Goal: Task Accomplishment & Management: Manage account settings

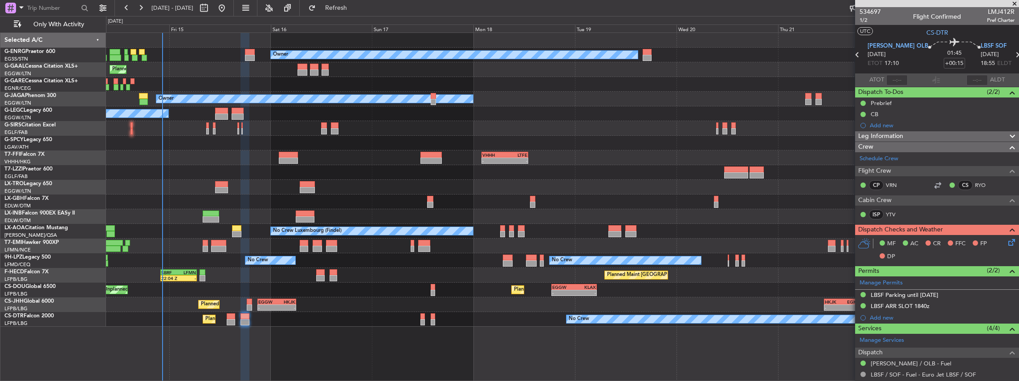
scroll to position [57, 0]
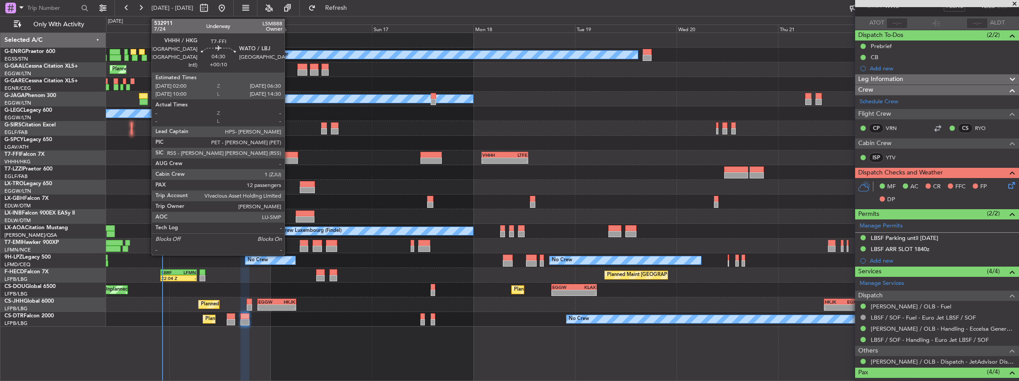
click at [289, 158] on div at bounding box center [288, 161] width 19 height 6
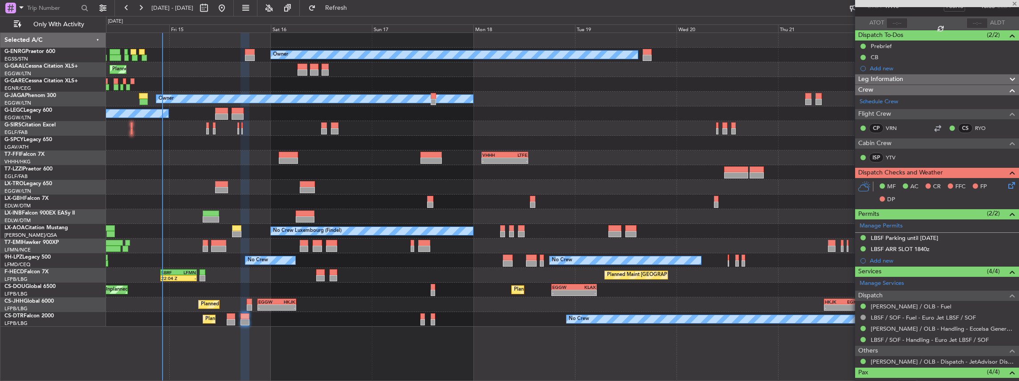
type input "+00:10"
type input "12"
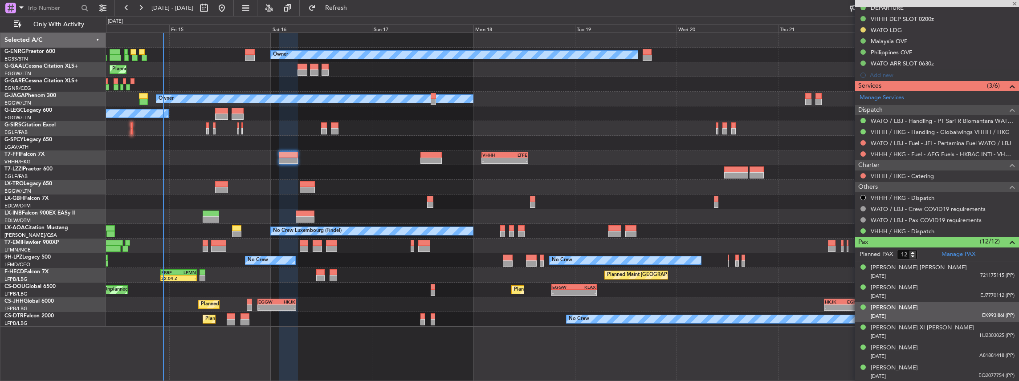
scroll to position [209, 0]
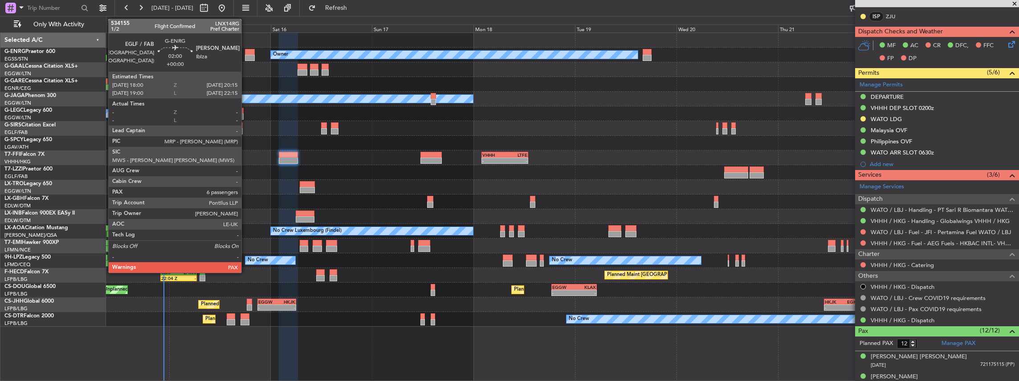
click at [246, 52] on div at bounding box center [250, 52] width 10 height 6
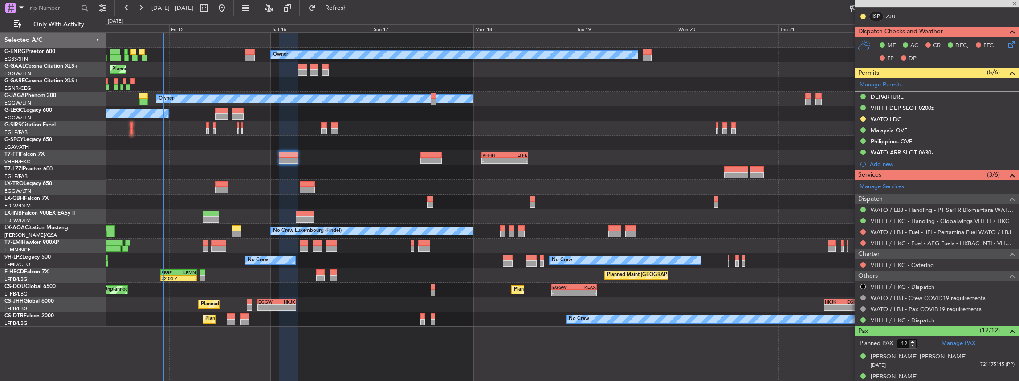
type input "8"
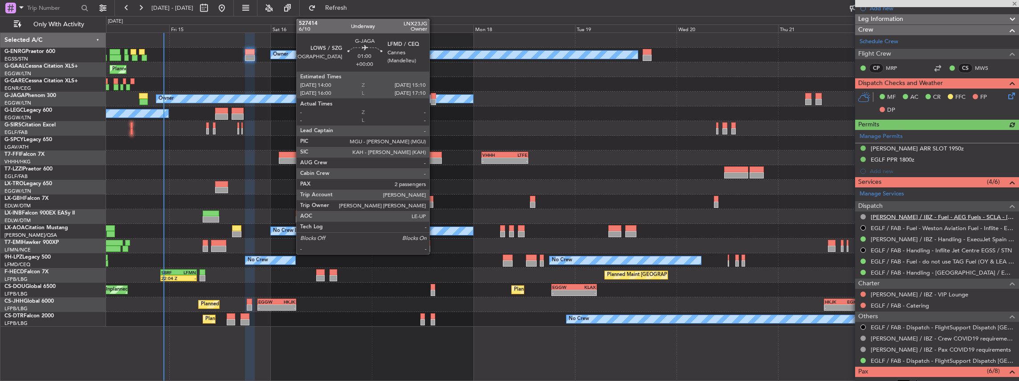
scroll to position [119, 0]
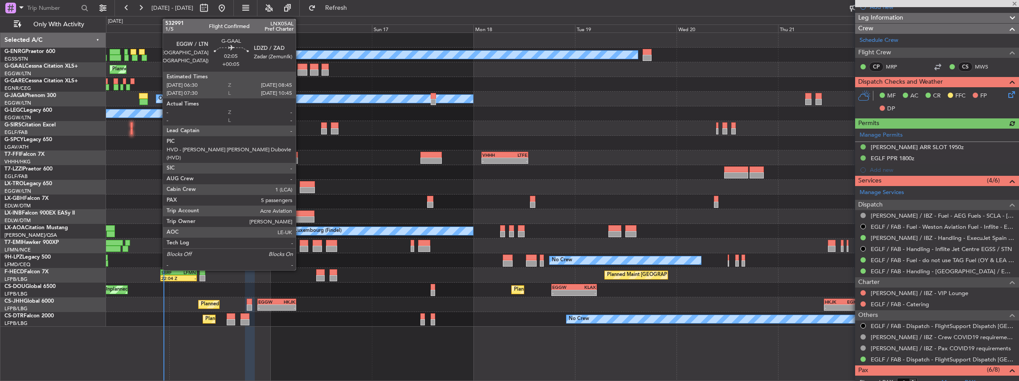
click at [300, 67] on div at bounding box center [303, 67] width 10 height 6
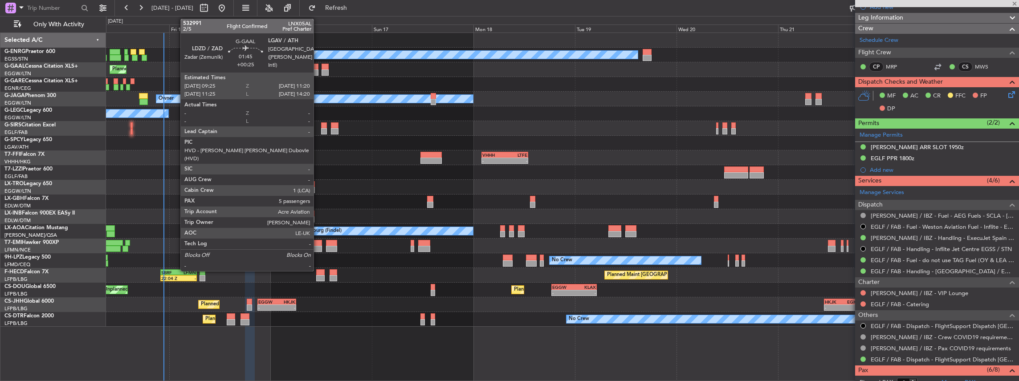
type input "+00:05"
type input "5"
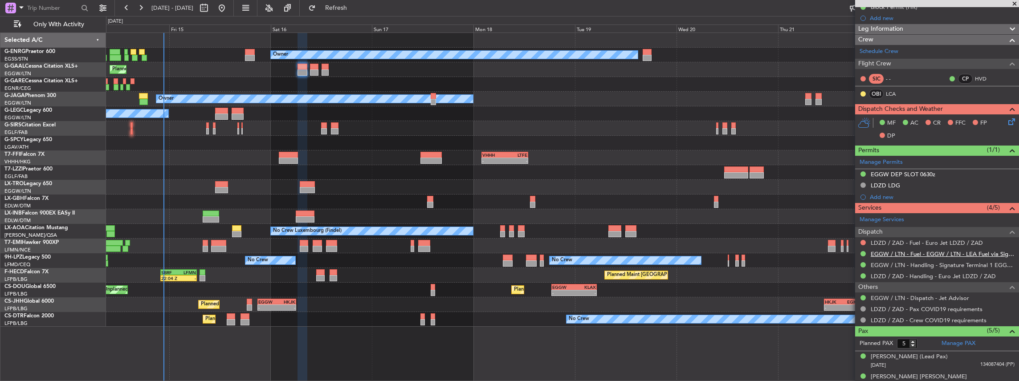
scroll to position [0, 0]
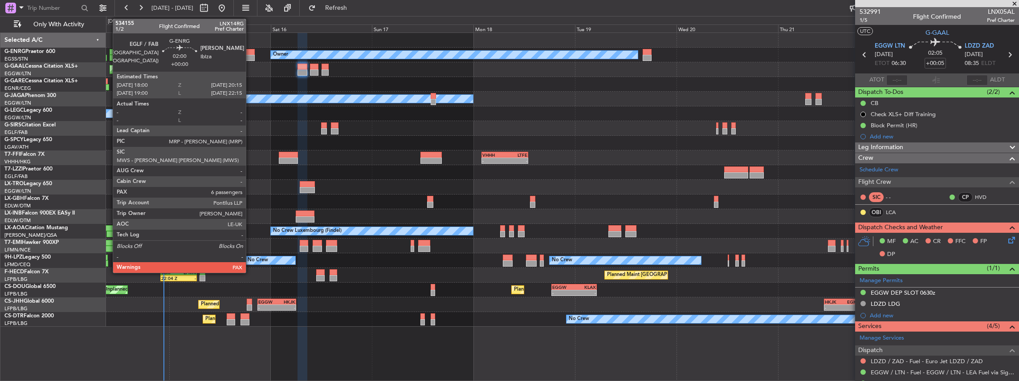
click at [250, 54] on div at bounding box center [250, 52] width 10 height 6
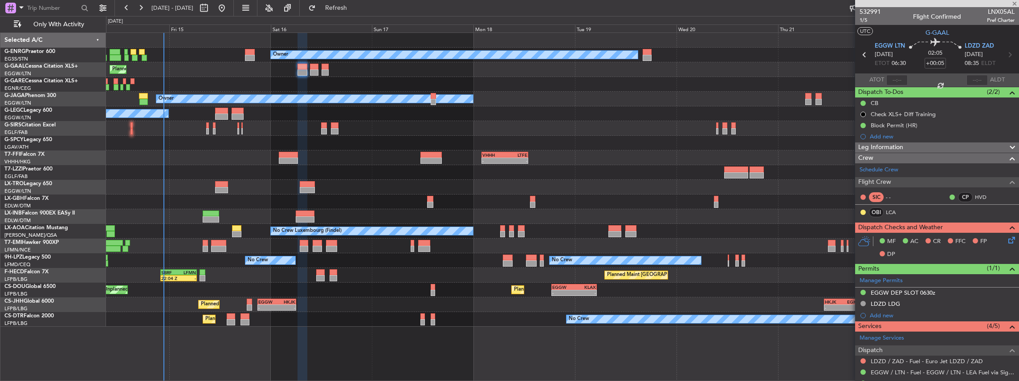
type input "8"
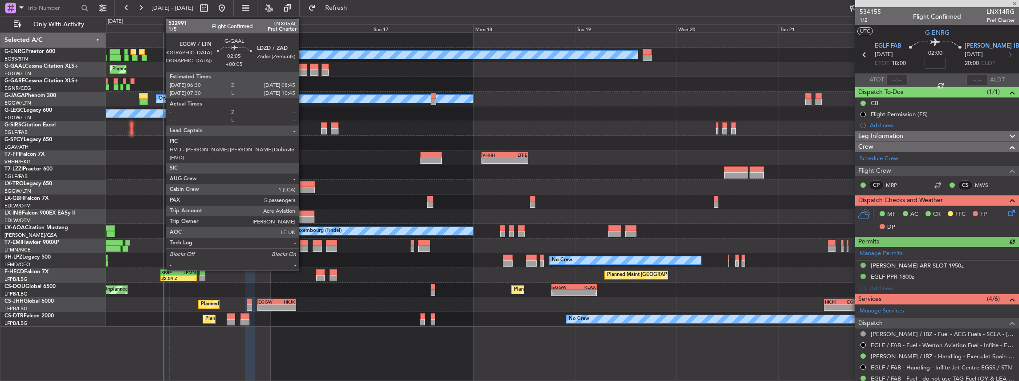
click at [303, 71] on div at bounding box center [303, 73] width 10 height 6
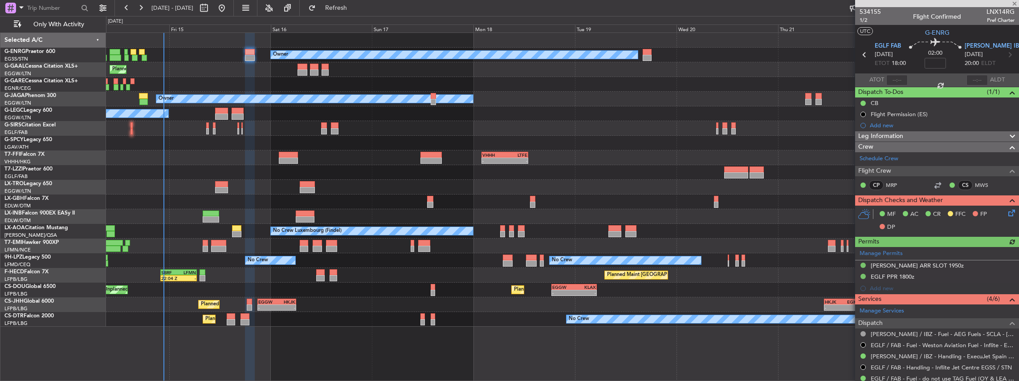
type input "+00:05"
type input "5"
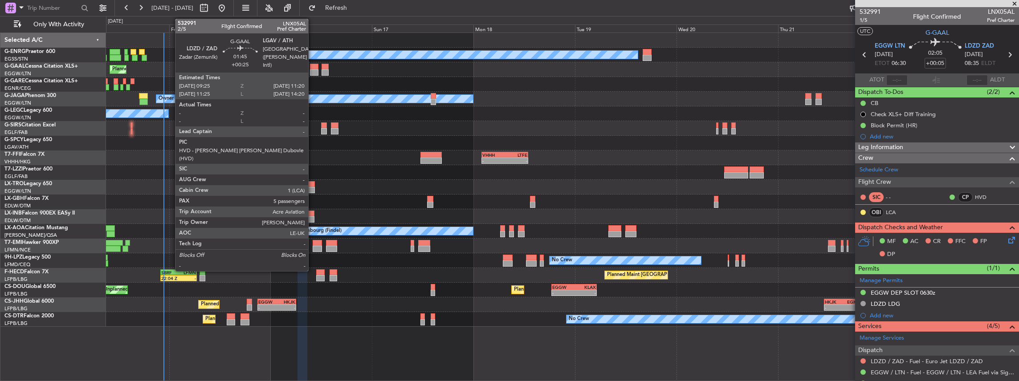
click at [313, 70] on div at bounding box center [314, 73] width 8 height 6
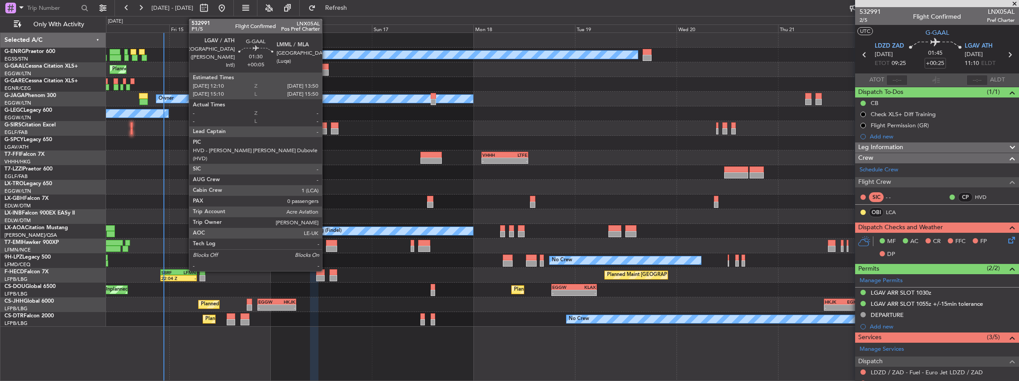
click at [326, 71] on div at bounding box center [325, 73] width 7 height 6
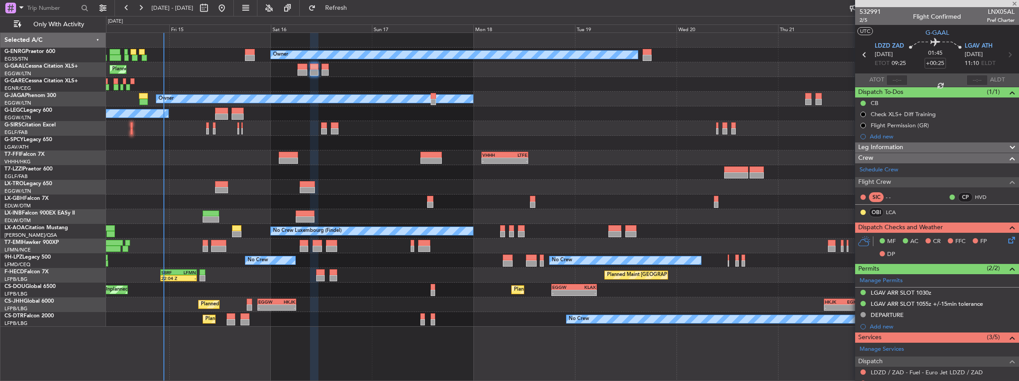
type input "+00:05"
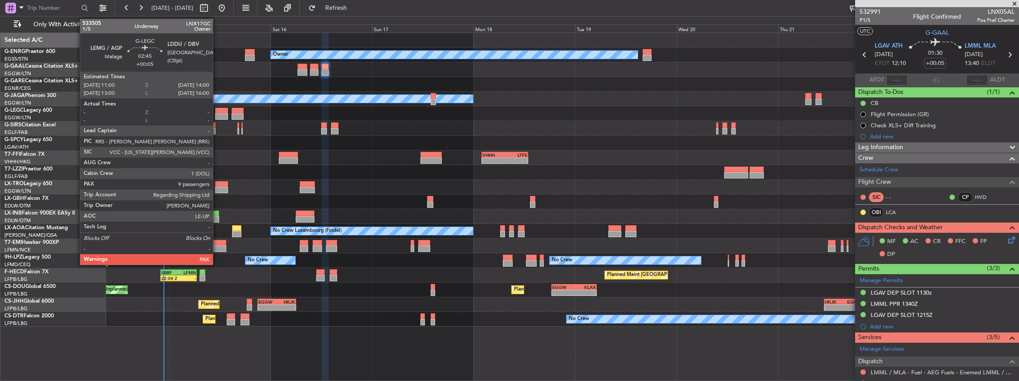
click at [217, 112] on div at bounding box center [221, 111] width 13 height 6
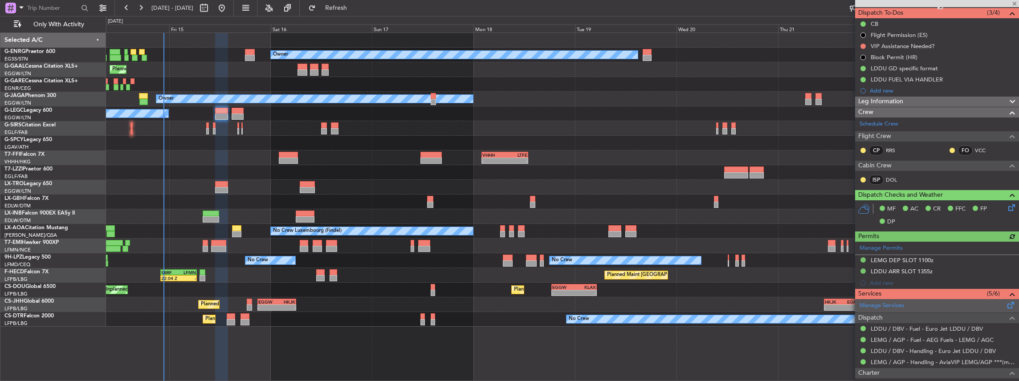
scroll to position [178, 0]
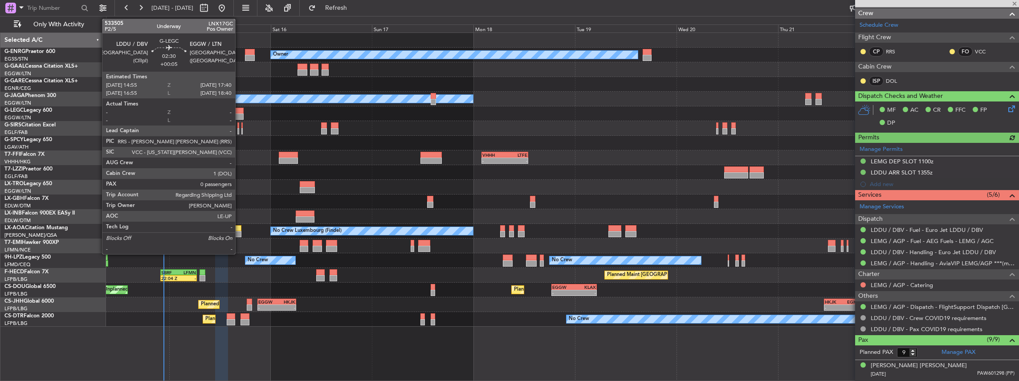
click at [240, 110] on div at bounding box center [238, 111] width 12 height 6
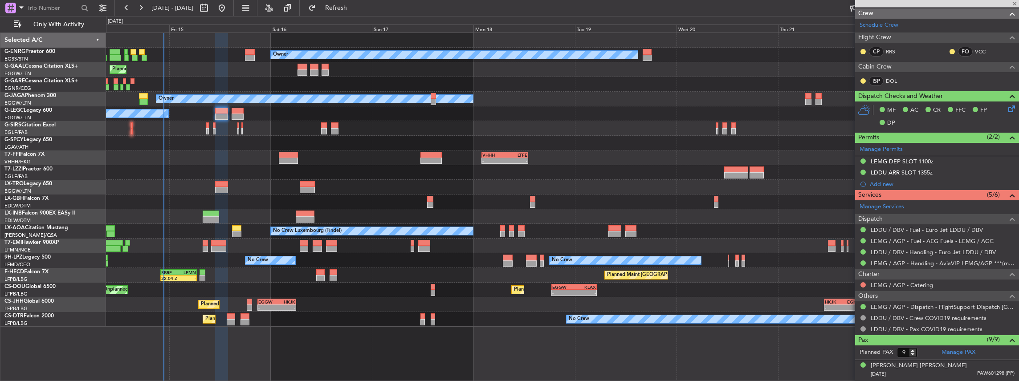
type input "0"
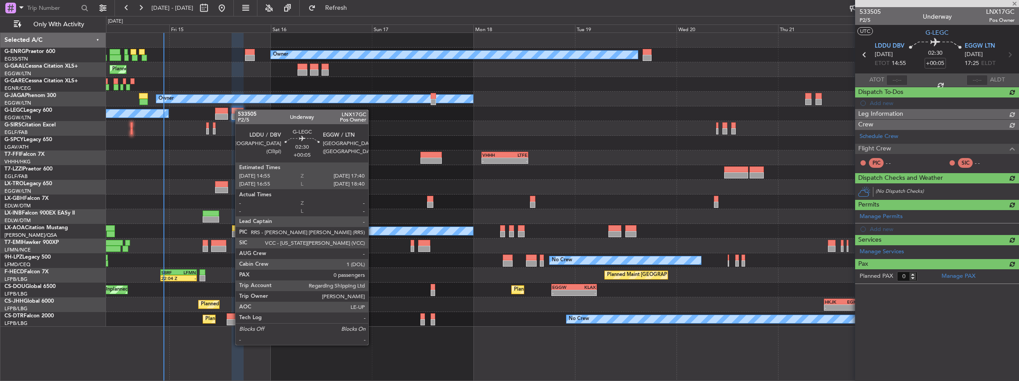
scroll to position [0, 0]
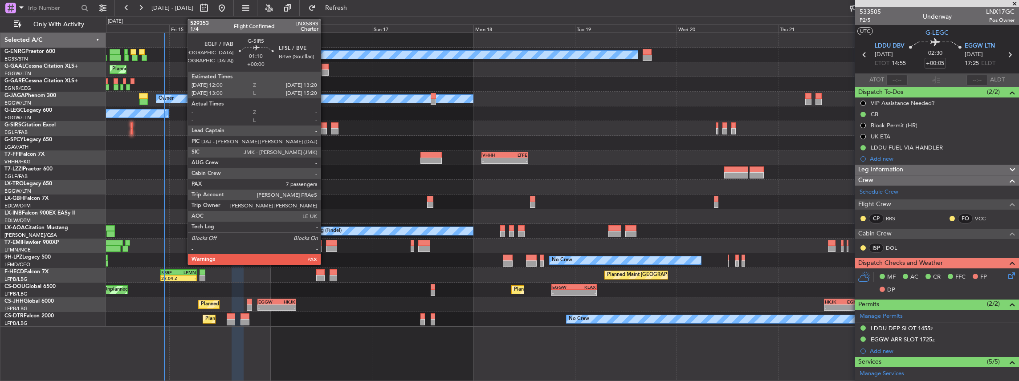
click at [325, 127] on div at bounding box center [324, 126] width 6 height 6
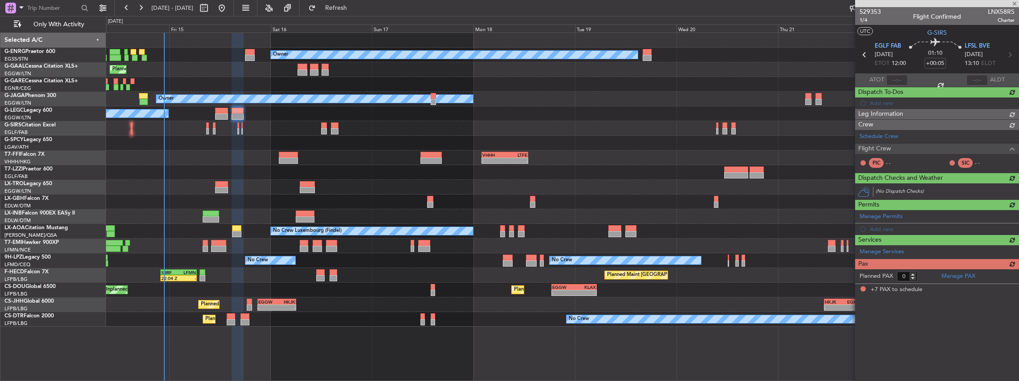
type input "7"
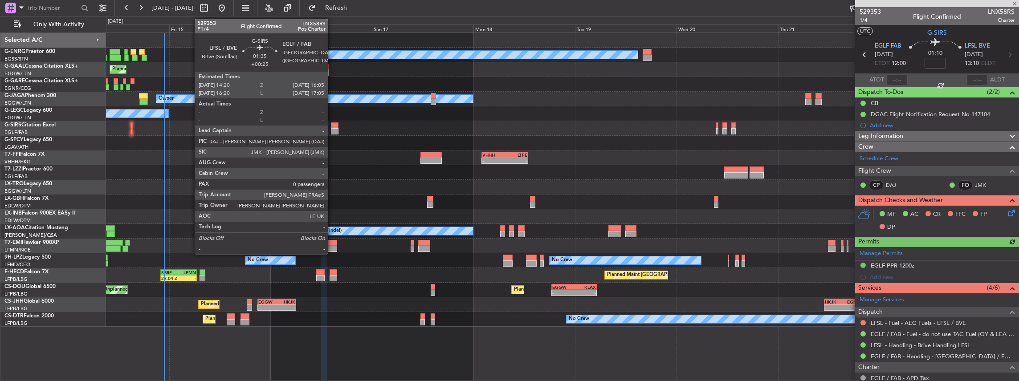
click at [333, 130] on div at bounding box center [335, 131] width 8 height 6
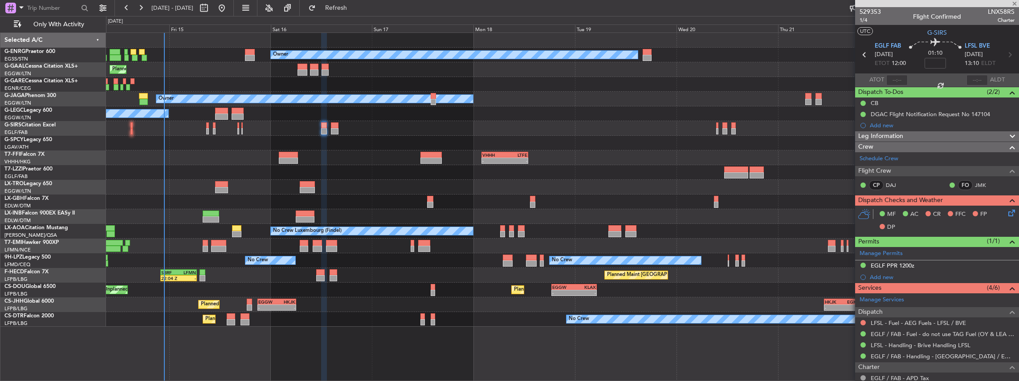
type input "+00:25"
type input "0"
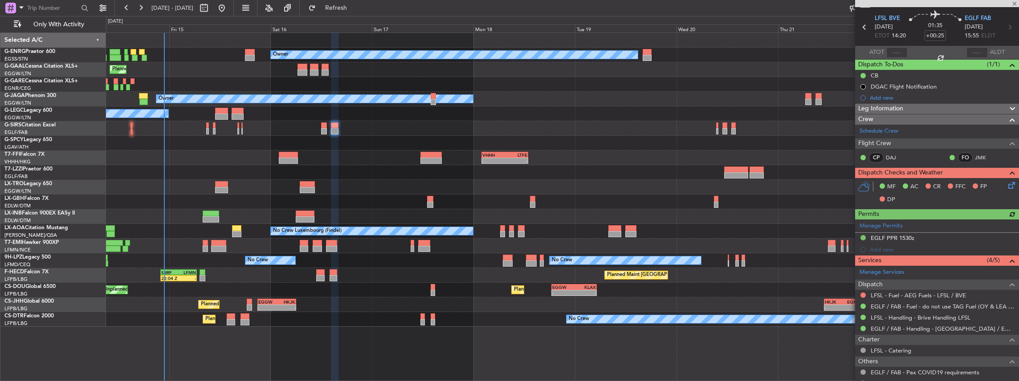
scroll to position [70, 0]
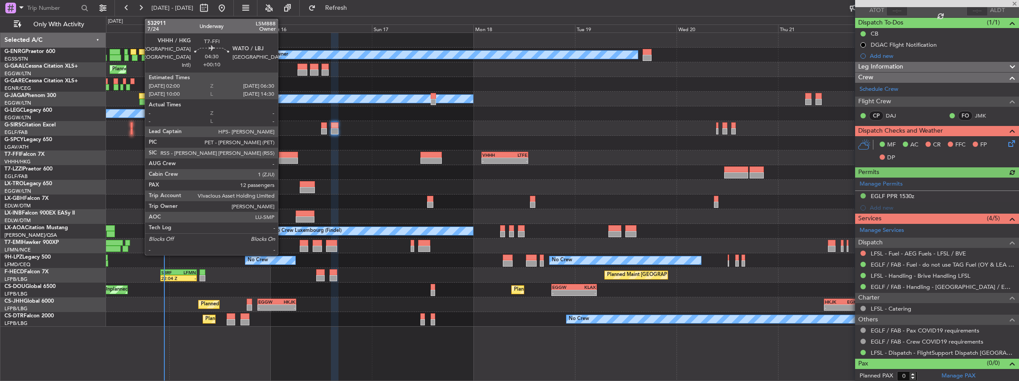
click at [283, 157] on div at bounding box center [288, 155] width 19 height 6
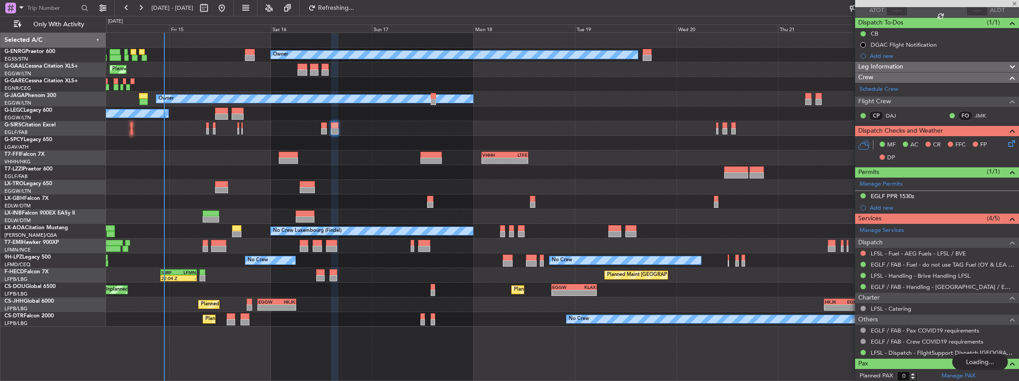
type input "+00:10"
type input "12"
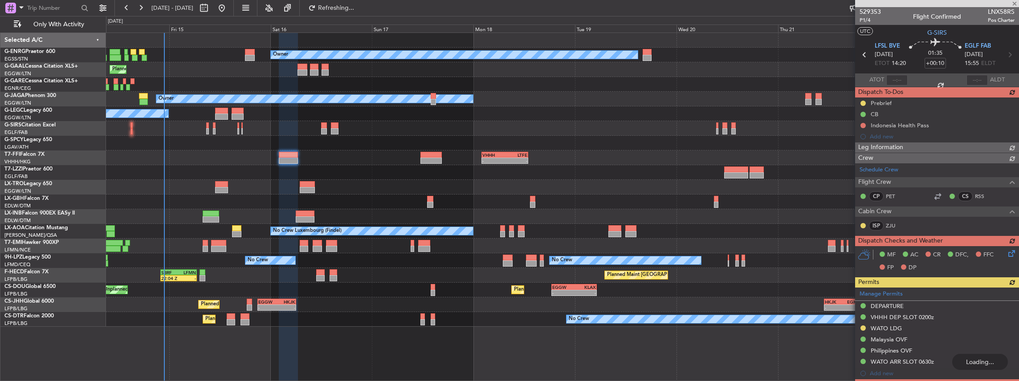
type input "+00:25"
type input "0"
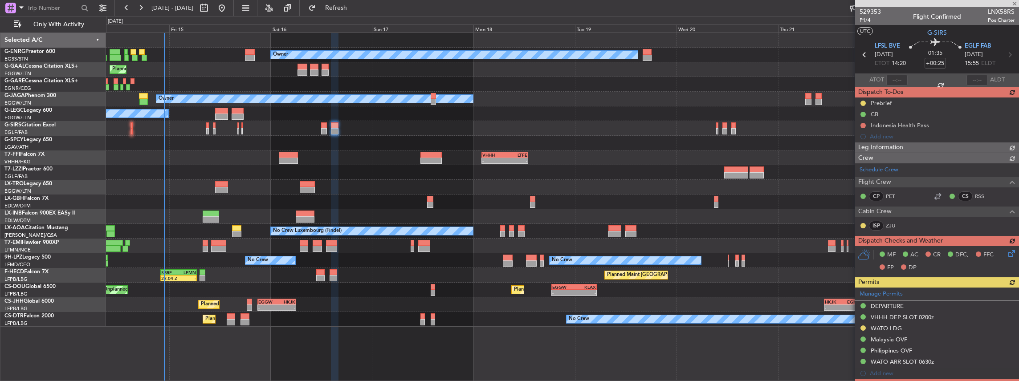
scroll to position [89, 0]
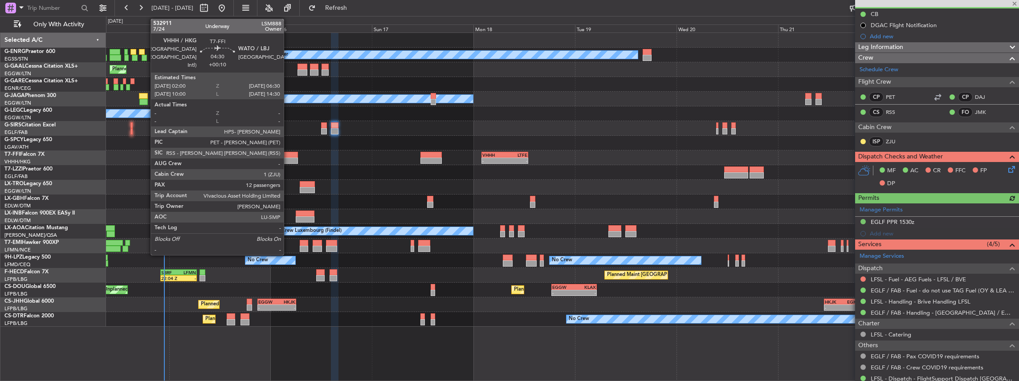
click at [288, 156] on div at bounding box center [288, 155] width 19 height 6
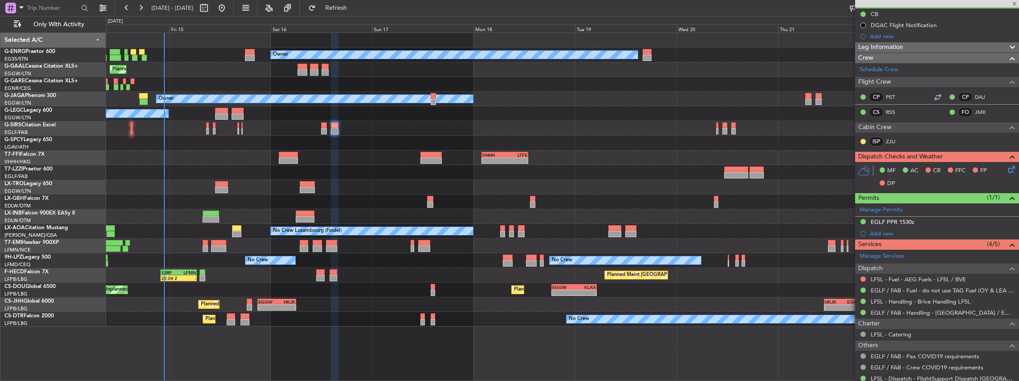
type input "+00:10"
type input "12"
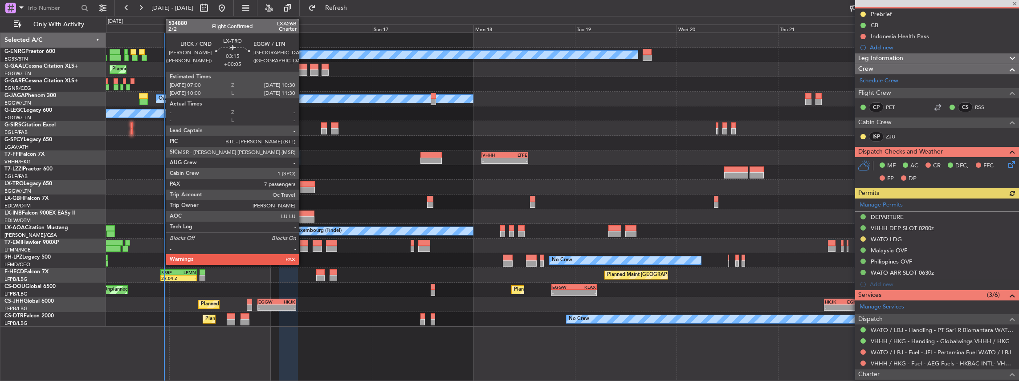
click at [303, 184] on div at bounding box center [307, 184] width 15 height 6
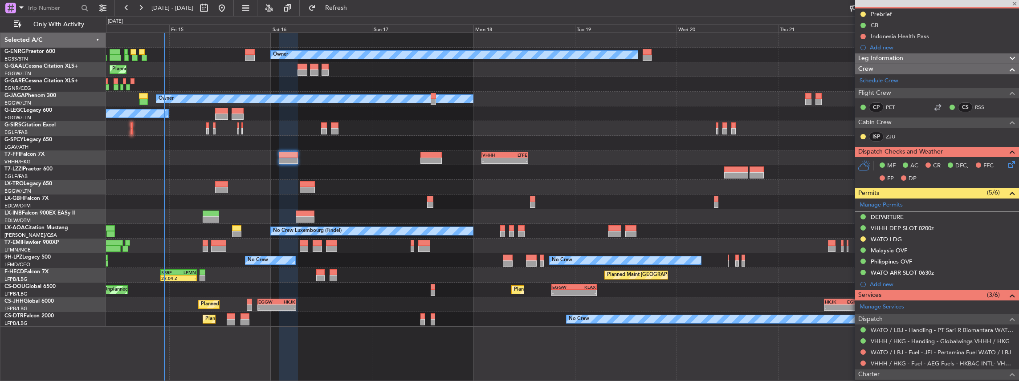
type input "+00:05"
type input "7"
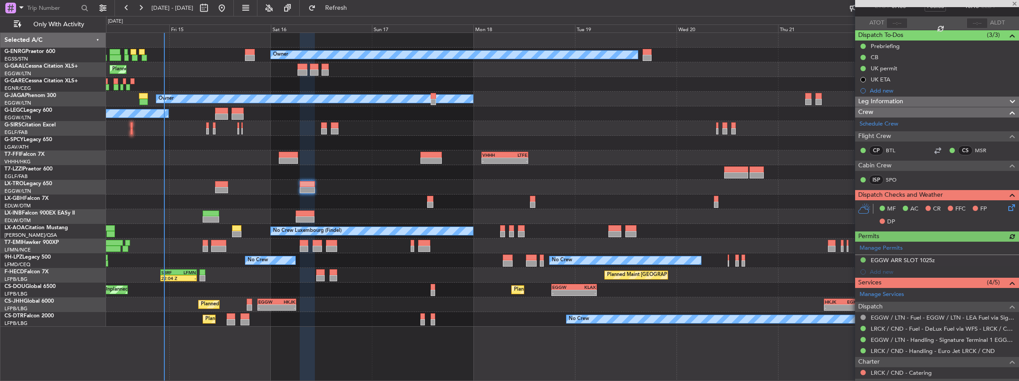
scroll to position [59, 0]
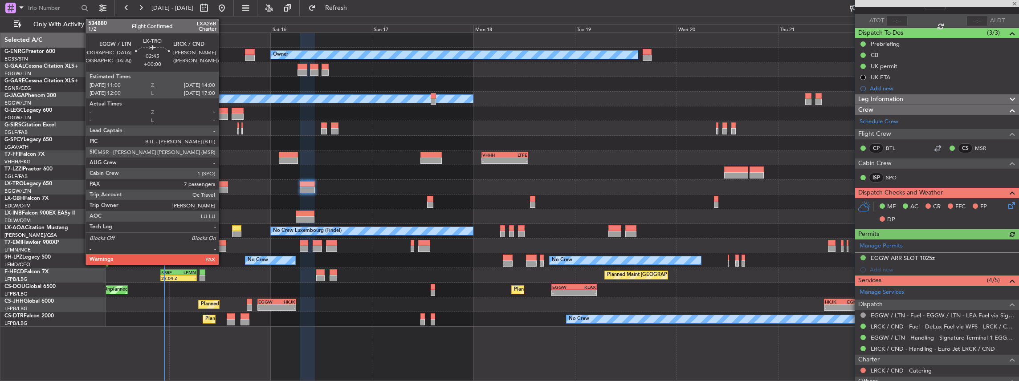
click at [224, 186] on div at bounding box center [221, 184] width 13 height 6
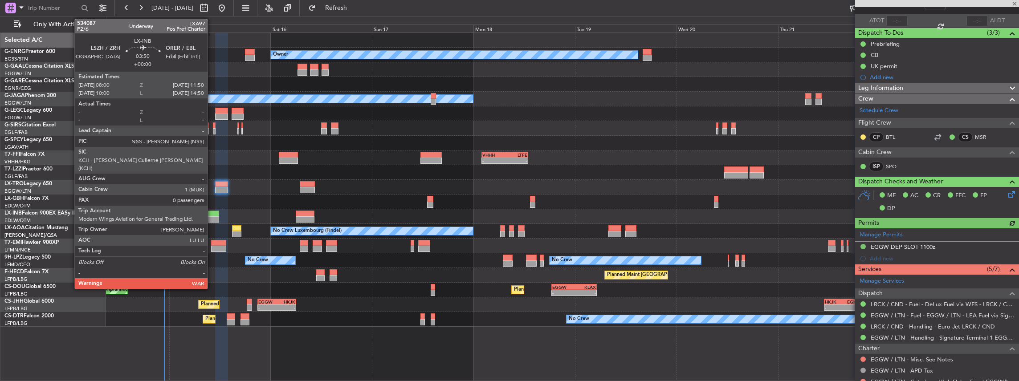
click at [212, 212] on div at bounding box center [211, 214] width 16 height 6
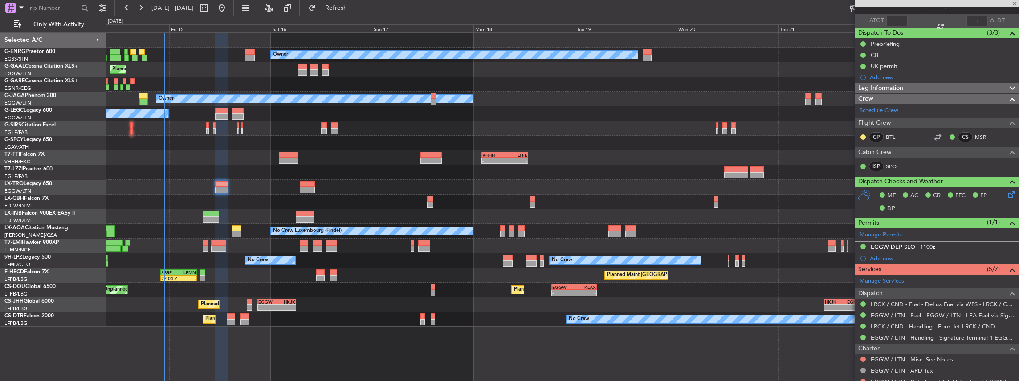
type input "0"
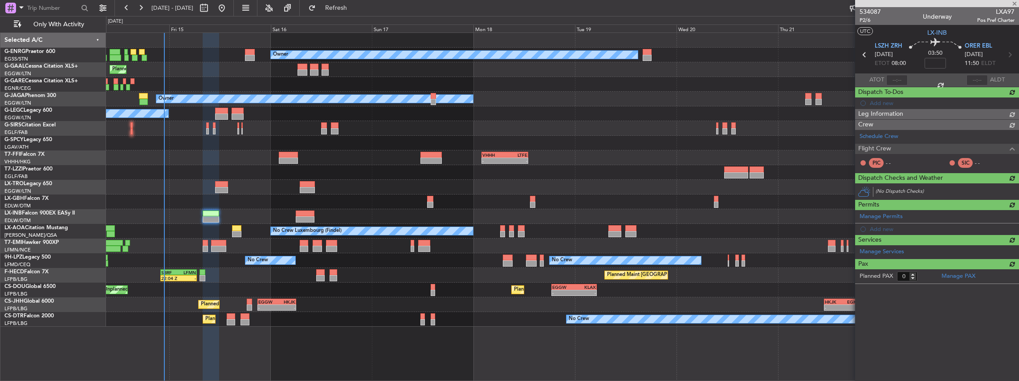
scroll to position [0, 0]
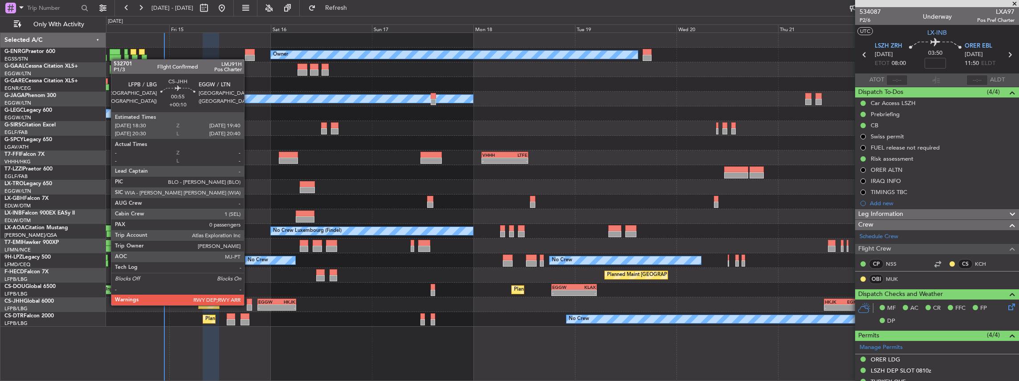
click at [249, 305] on div at bounding box center [249, 308] width 5 height 6
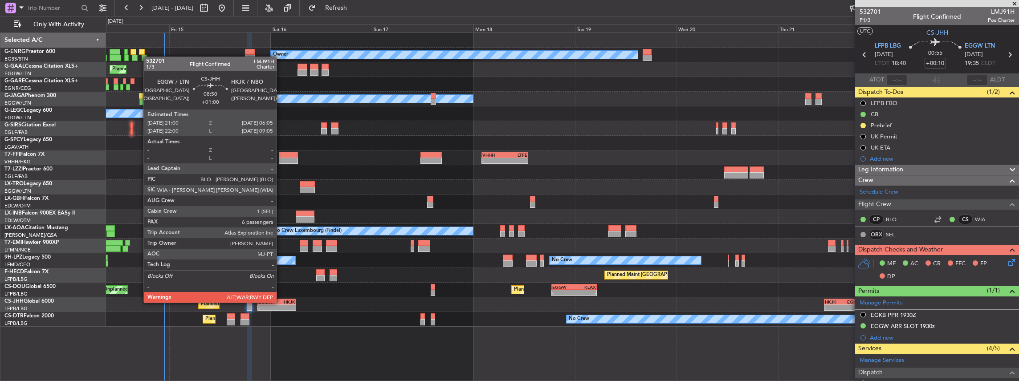
click at [281, 302] on div "HKJK" at bounding box center [286, 301] width 18 height 5
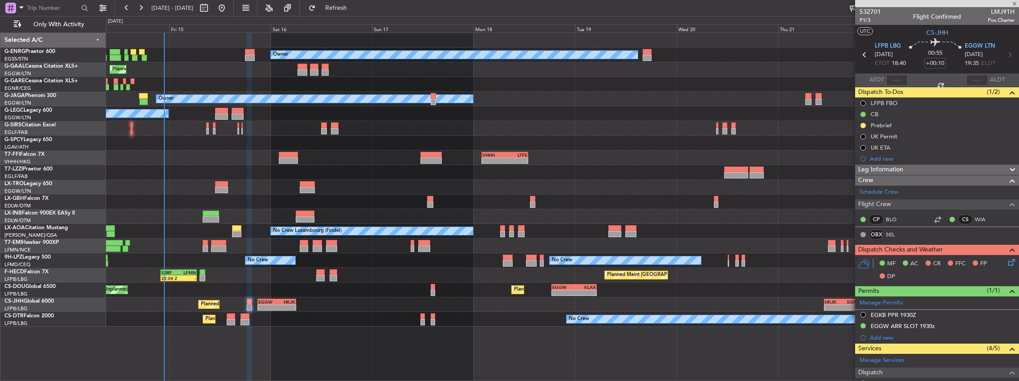
type input "+01:00"
type input "6"
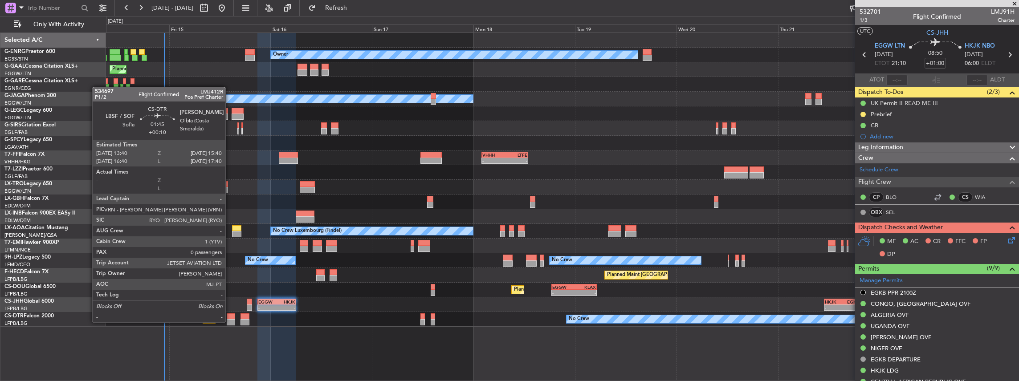
click at [230, 322] on div at bounding box center [231, 322] width 8 height 6
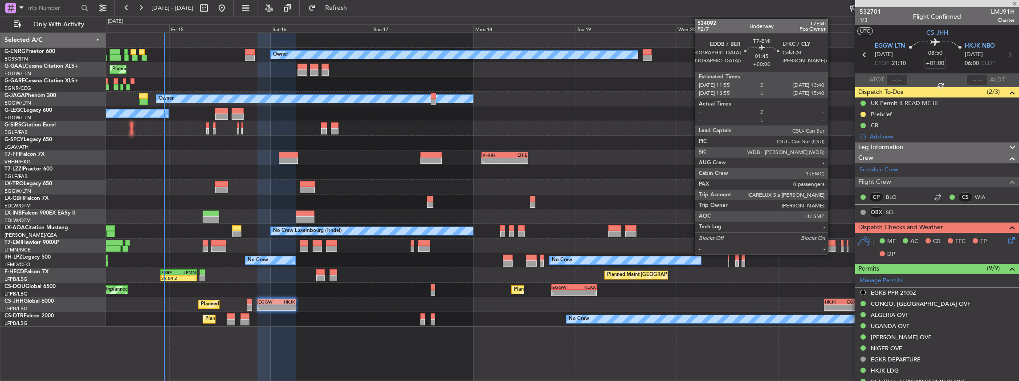
type input "+00:10"
type input "0"
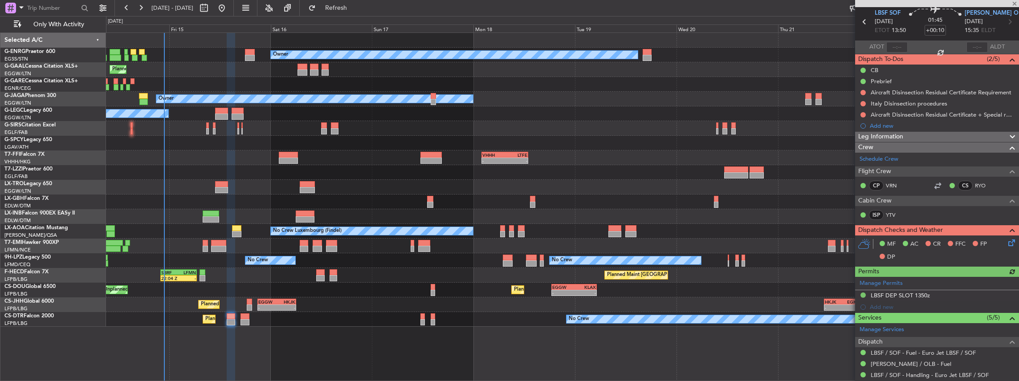
scroll to position [59, 0]
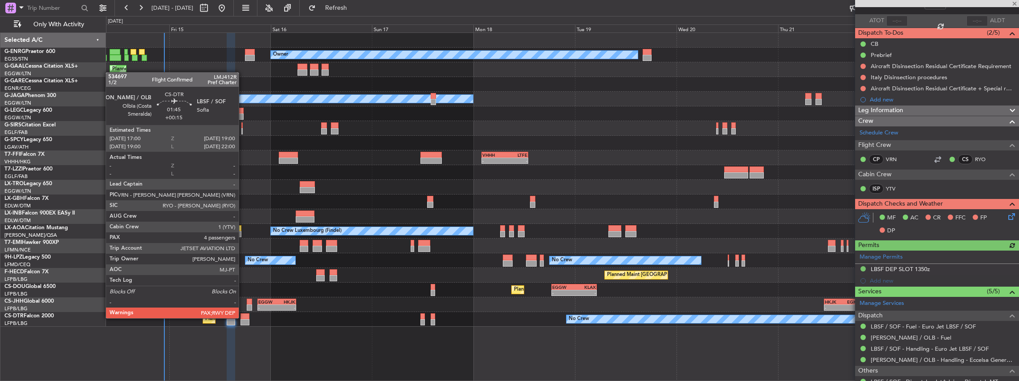
click at [243, 318] on div at bounding box center [245, 317] width 8 height 6
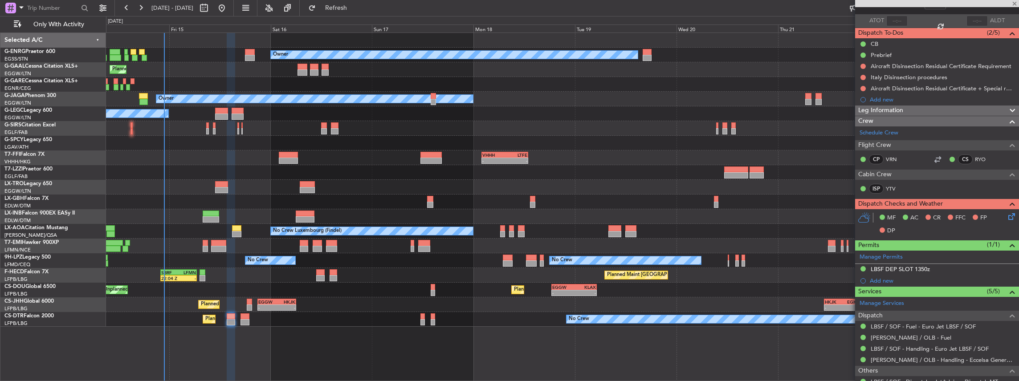
type input "+00:15"
type input "4"
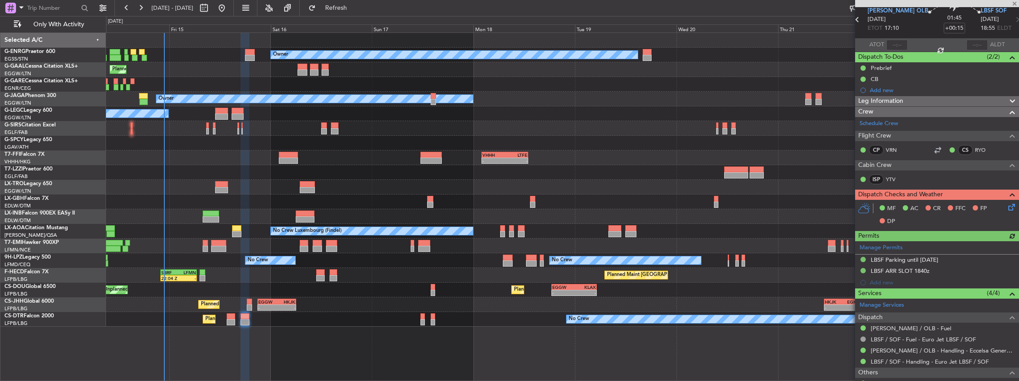
scroll to position [89, 0]
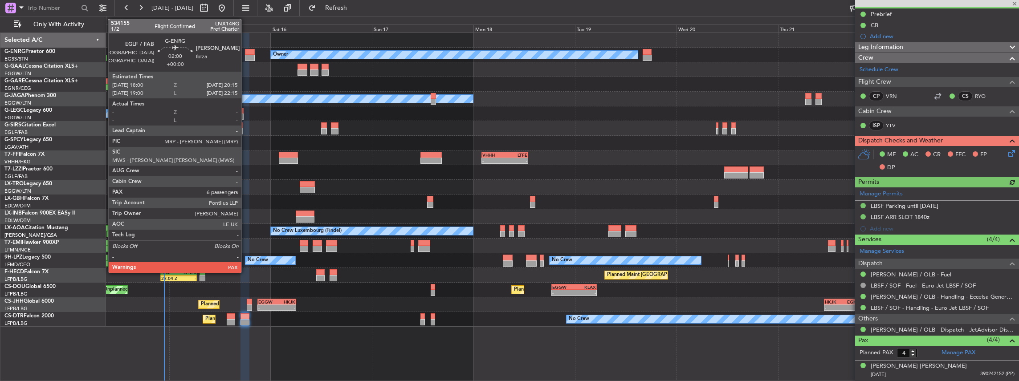
click at [246, 55] on div at bounding box center [250, 58] width 10 height 6
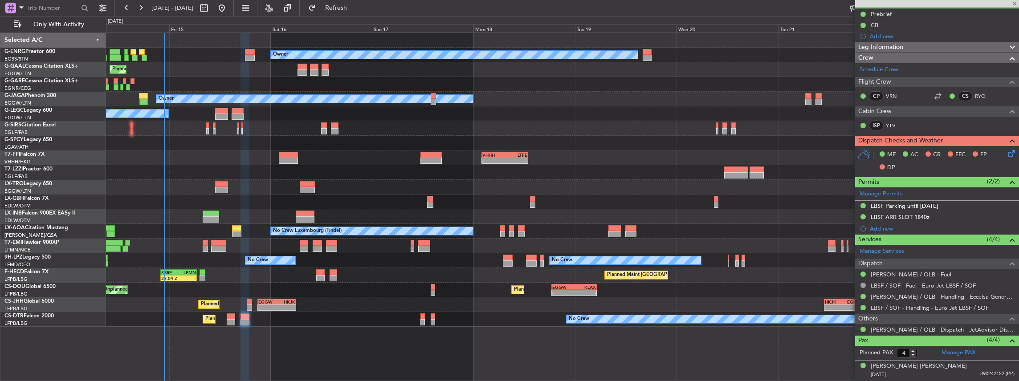
type input "8"
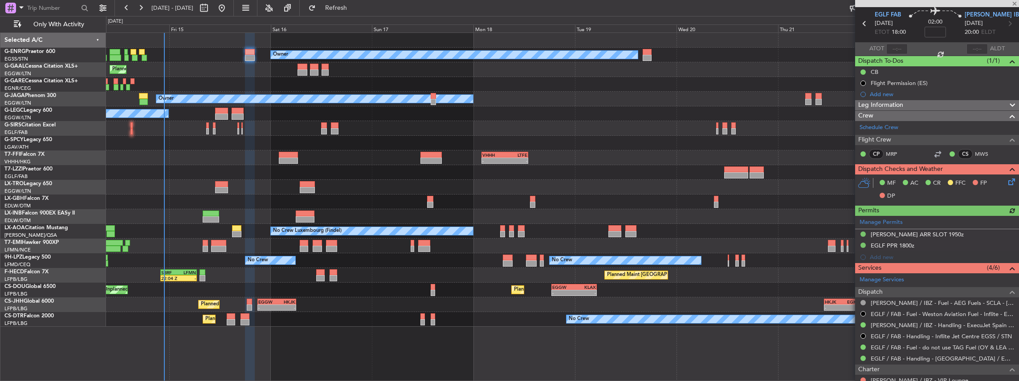
scroll to position [59, 0]
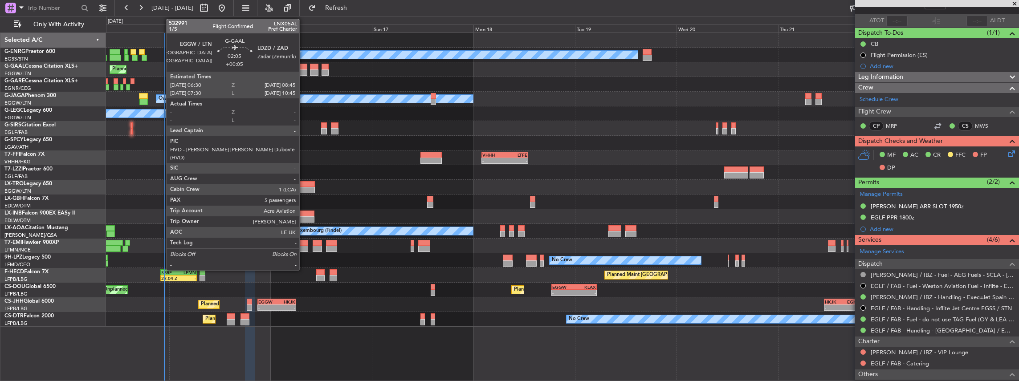
click at [303, 65] on div at bounding box center [303, 67] width 10 height 6
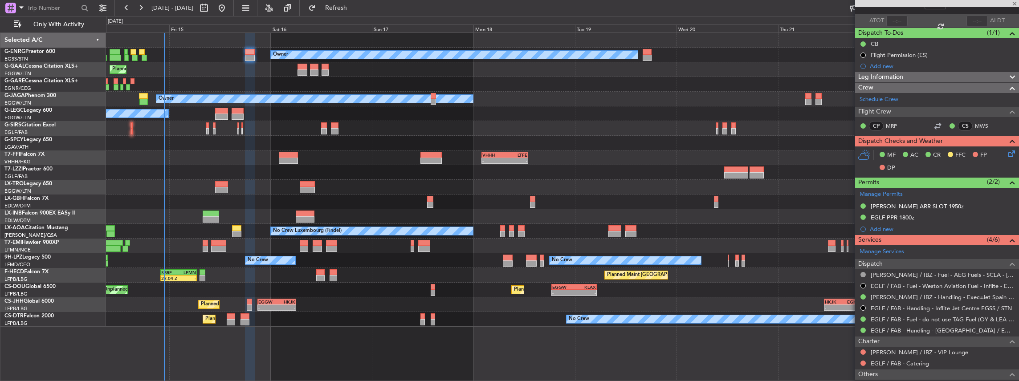
type input "+00:05"
type input "5"
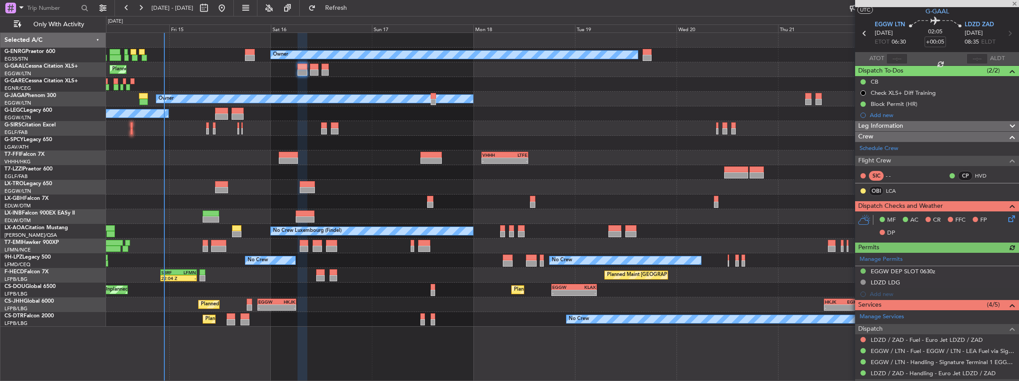
scroll to position [29, 0]
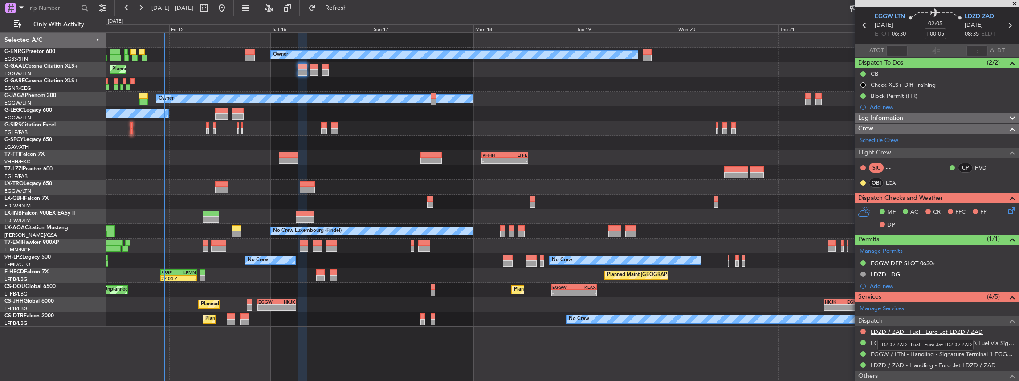
click at [916, 328] on link "LDZD / ZAD - Fuel - Euro Jet LDZD / ZAD" at bounding box center [927, 332] width 112 height 8
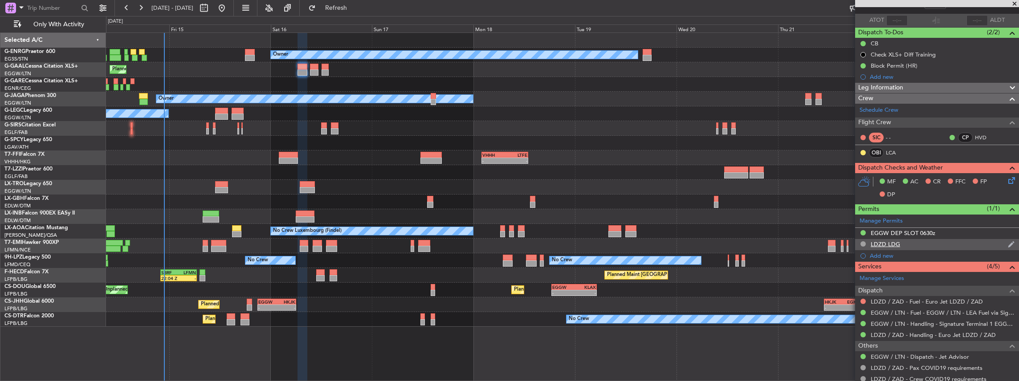
scroll to position [89, 0]
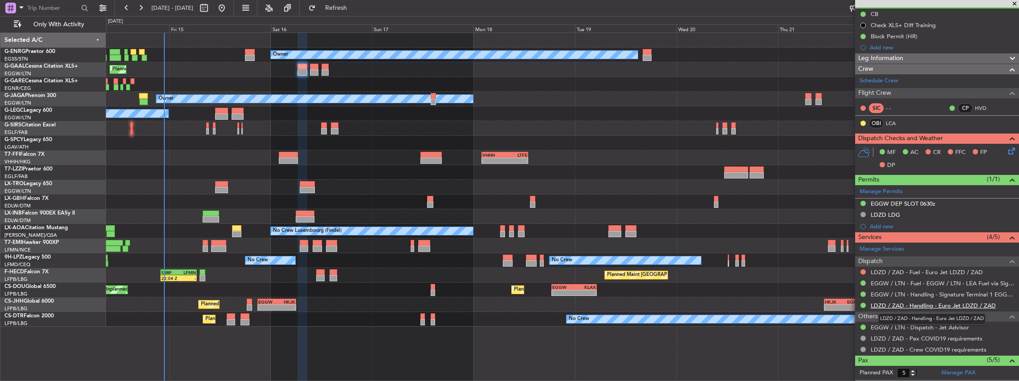
click at [897, 305] on link "LDZD / ZAD - Handling - Euro Jet LDZD / ZAD" at bounding box center [933, 306] width 125 height 8
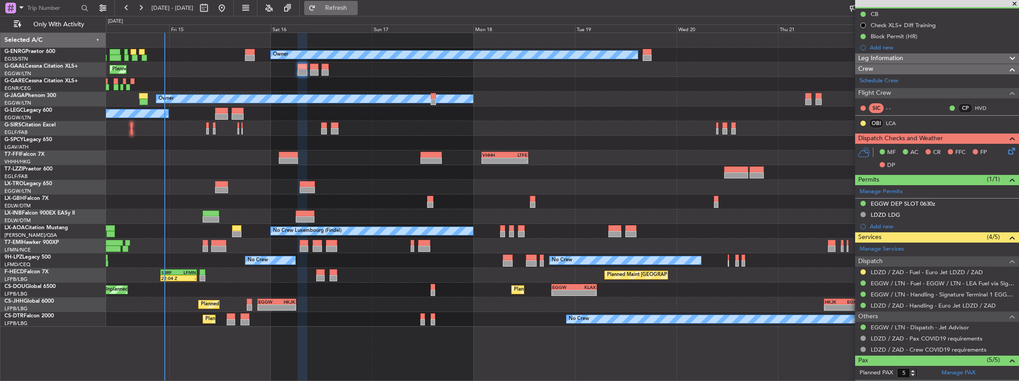
click at [345, 6] on button "Refresh" at bounding box center [330, 8] width 53 height 14
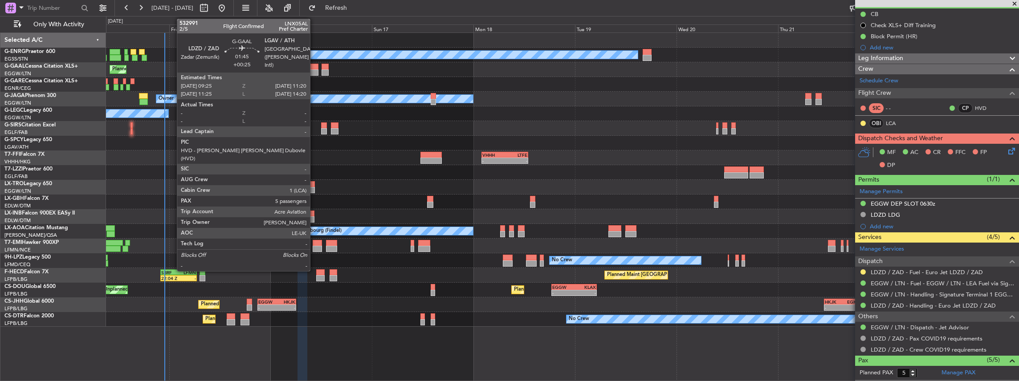
click at [315, 72] on div at bounding box center [314, 73] width 8 height 6
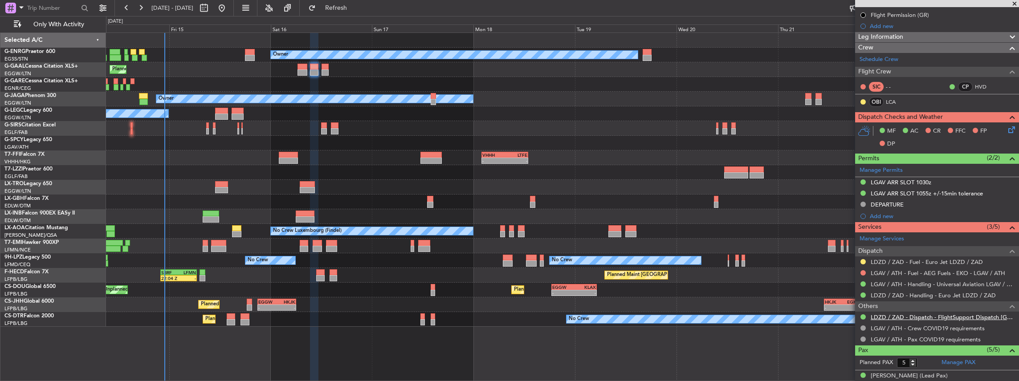
scroll to position [119, 0]
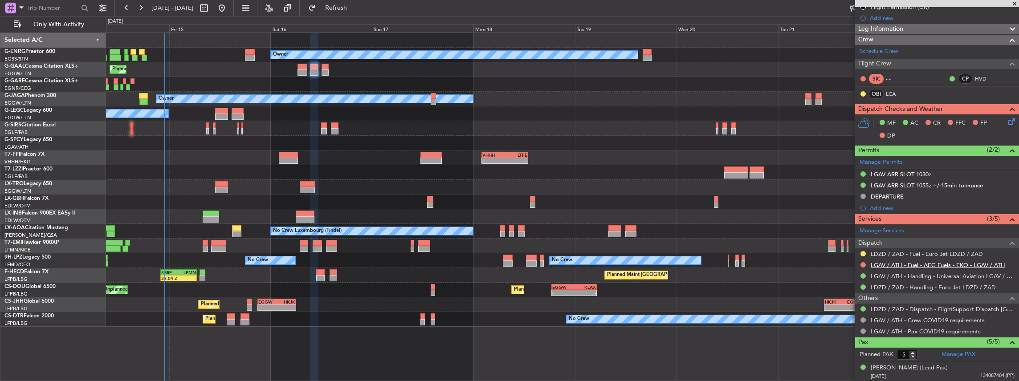
click at [905, 266] on link "LGAV / ATH - Fuel - AEG Fuels - EKO - LGAV / ATH" at bounding box center [938, 266] width 135 height 8
click at [916, 277] on link "LGAV / ATH - Handling - Universal Aviation LGAV / ATH" at bounding box center [943, 277] width 144 height 8
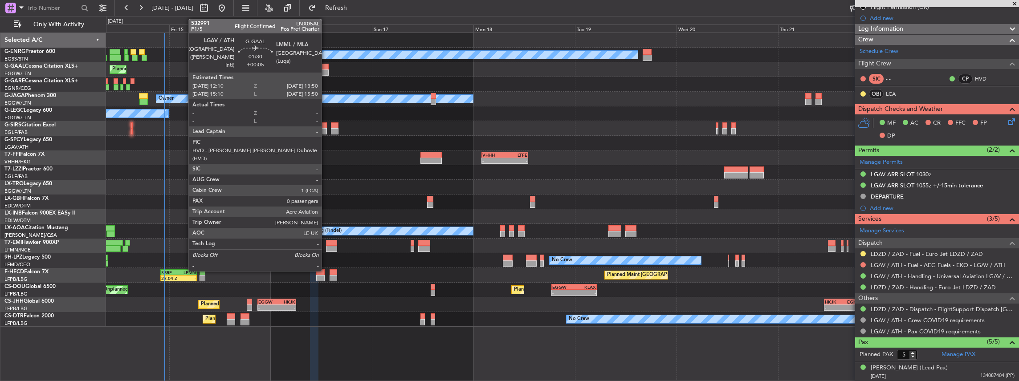
click at [326, 67] on div at bounding box center [325, 67] width 7 height 6
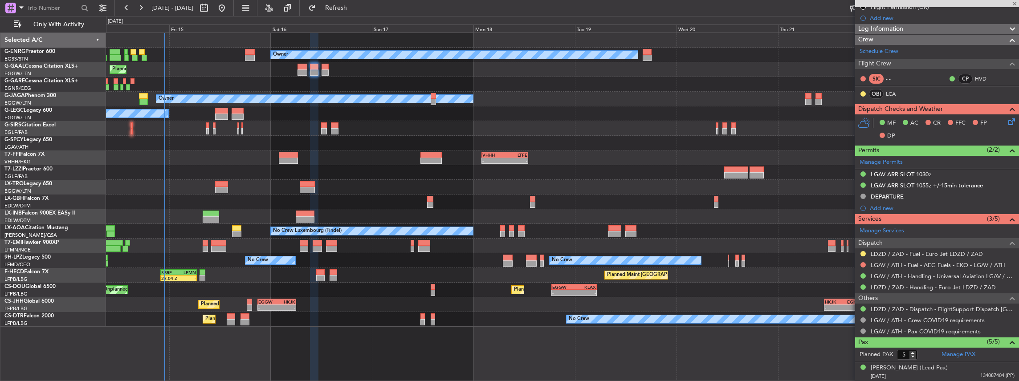
type input "+00:05"
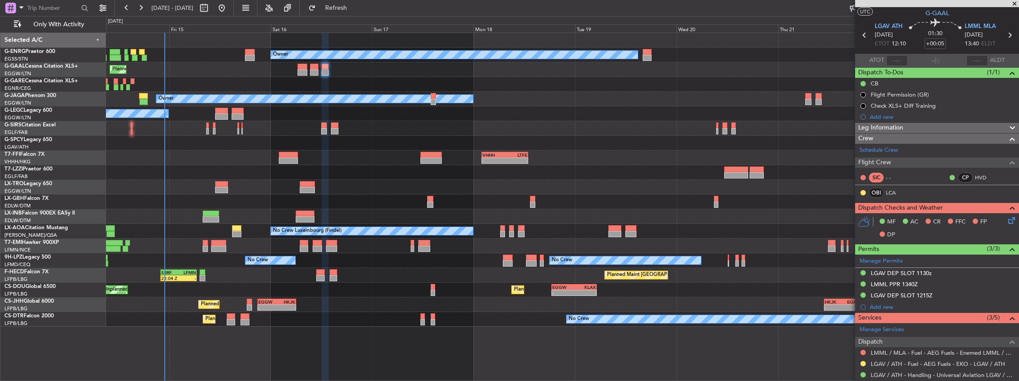
scroll to position [29, 0]
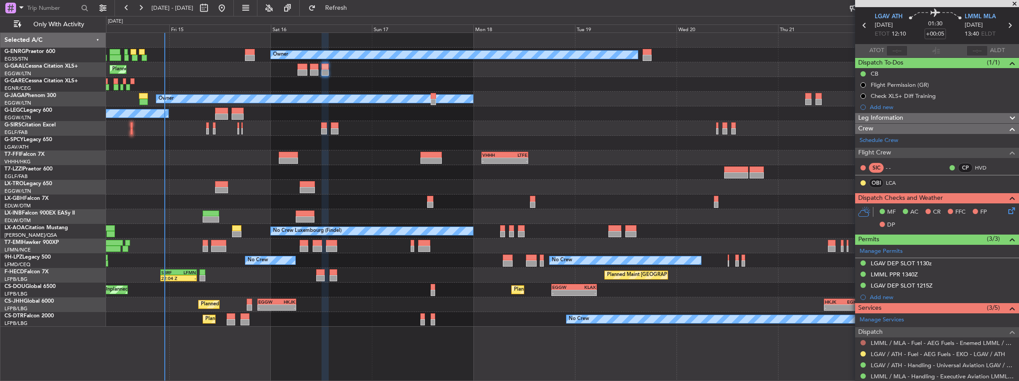
click at [863, 341] on button at bounding box center [863, 342] width 5 height 5
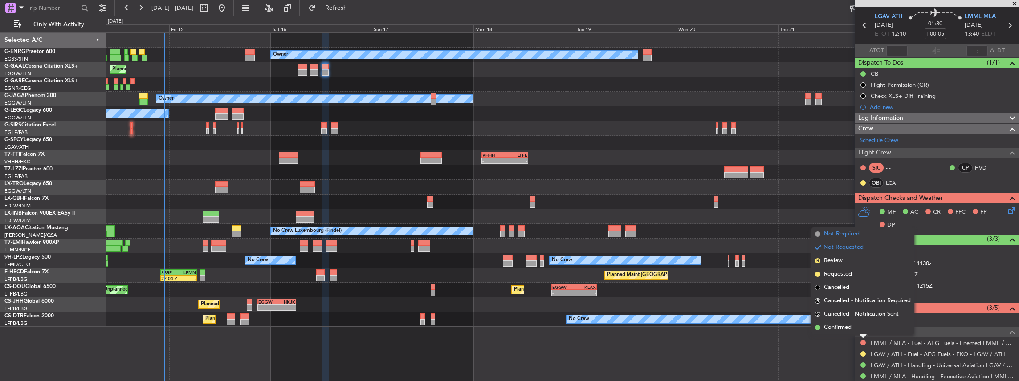
click at [850, 238] on span "Not Required" at bounding box center [842, 234] width 36 height 9
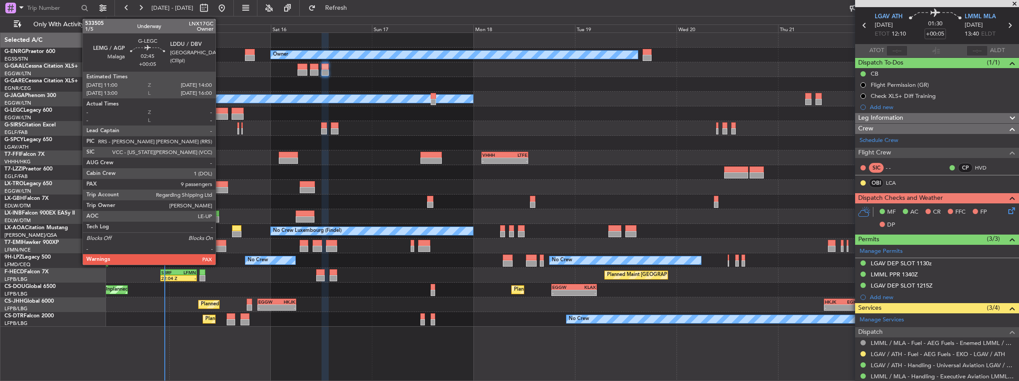
click at [220, 112] on div at bounding box center [221, 111] width 13 height 6
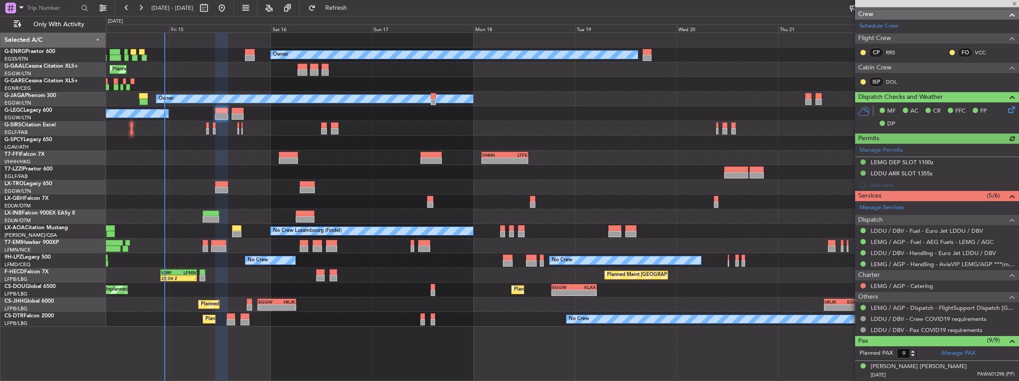
scroll to position [178, 0]
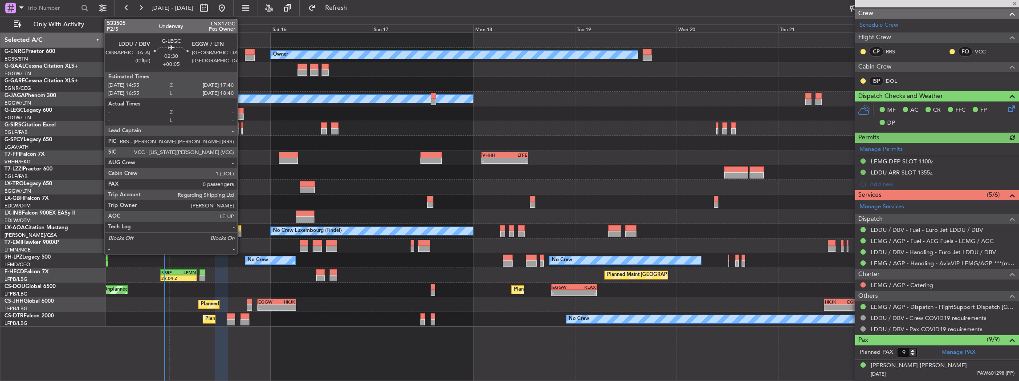
click at [242, 112] on div at bounding box center [238, 111] width 12 height 6
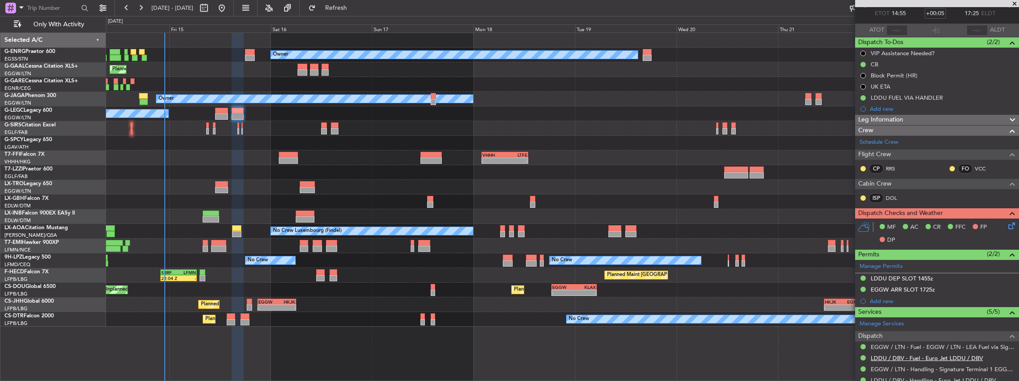
scroll to position [143, 0]
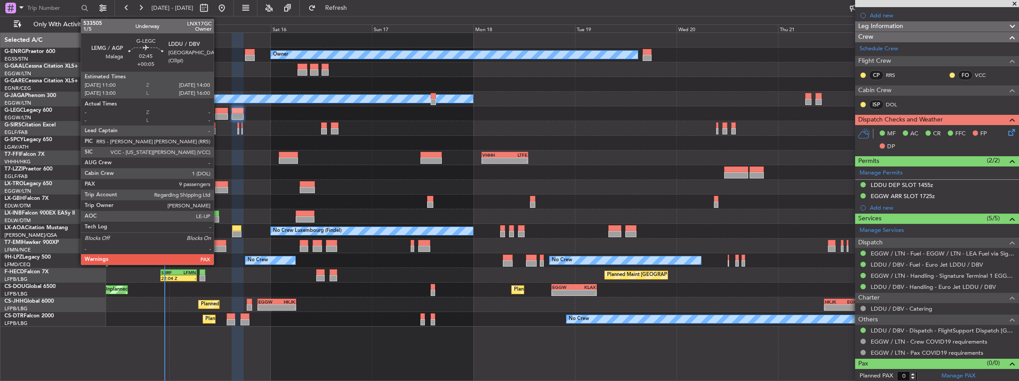
click at [218, 111] on div at bounding box center [221, 111] width 13 height 6
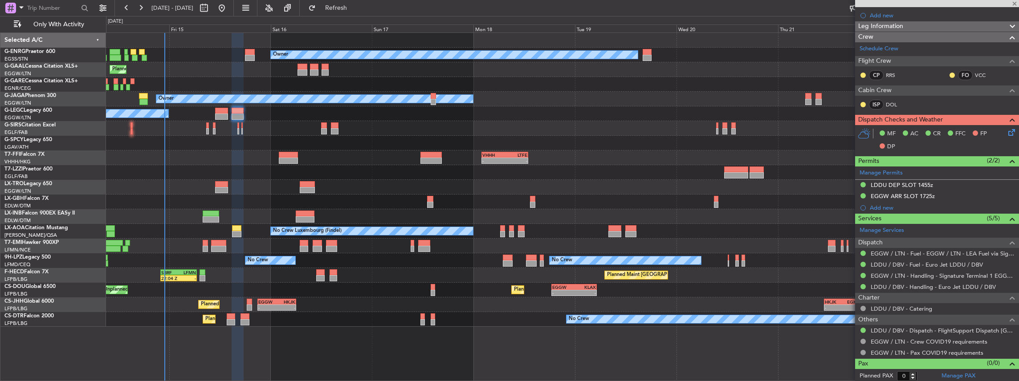
type input "9"
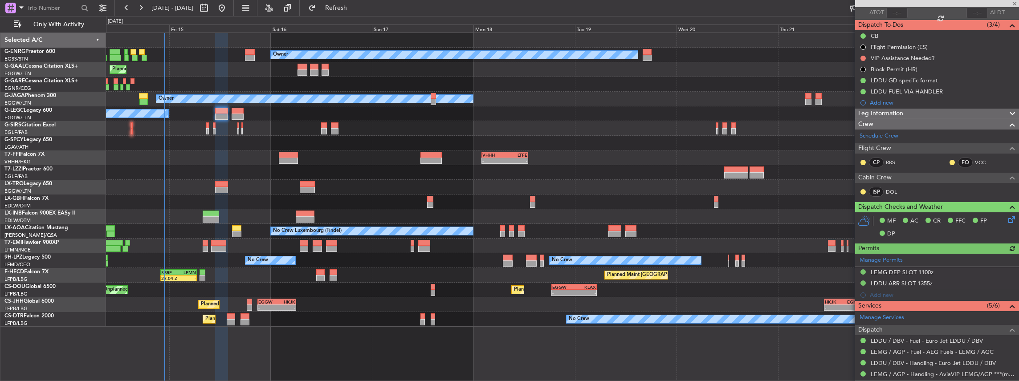
scroll to position [208, 0]
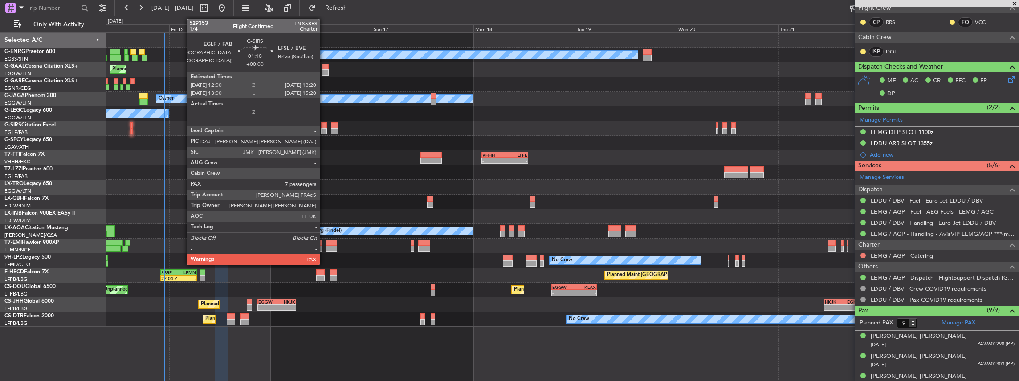
click at [324, 129] on div at bounding box center [324, 131] width 6 height 6
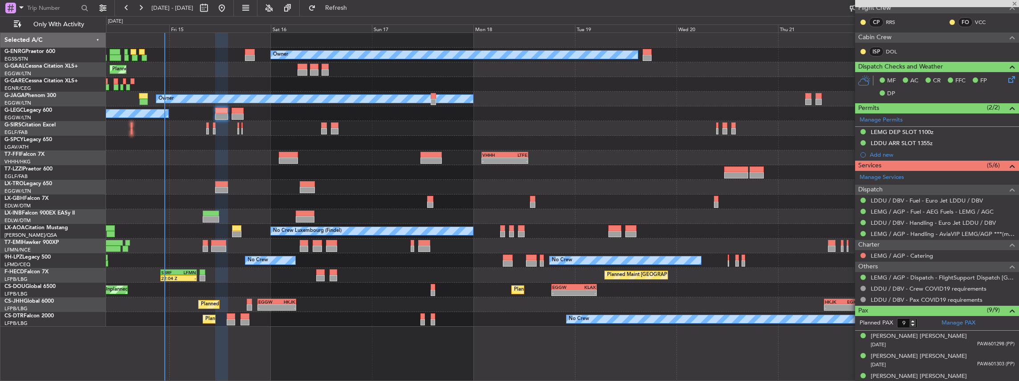
type input "7"
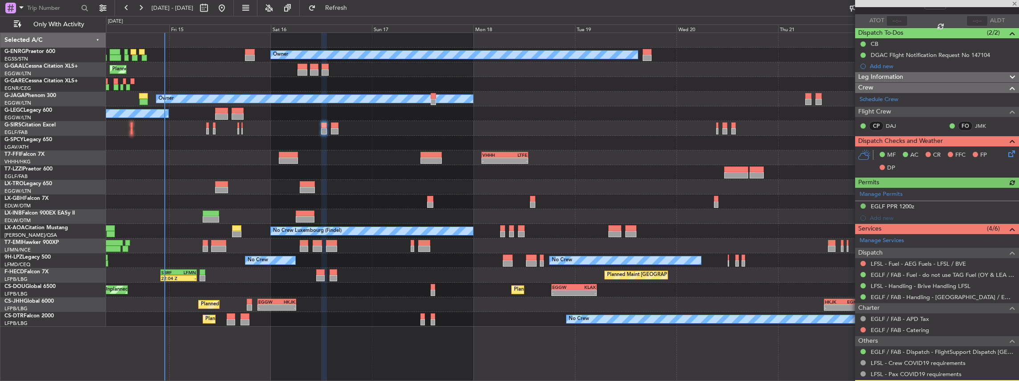
scroll to position [0, 0]
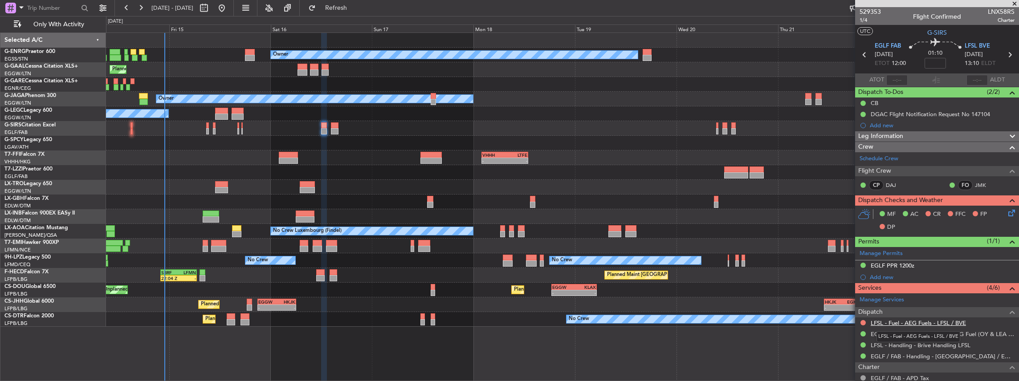
click at [893, 323] on link "LFSL - Fuel - AEG Fuels - LFSL / BVE" at bounding box center [918, 323] width 95 height 8
click at [904, 345] on link "LFSL - Handling - Brive Handling LFSL" at bounding box center [921, 346] width 100 height 8
click at [355, 8] on span "Refresh" at bounding box center [336, 8] width 37 height 6
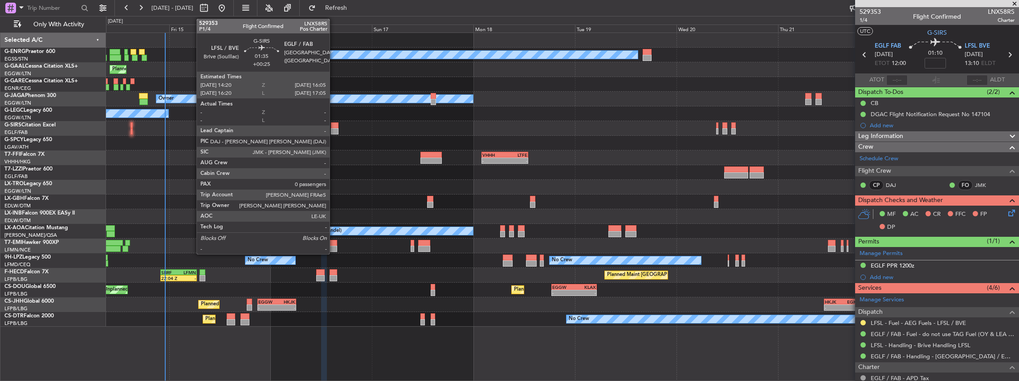
click at [334, 125] on div at bounding box center [335, 126] width 8 height 6
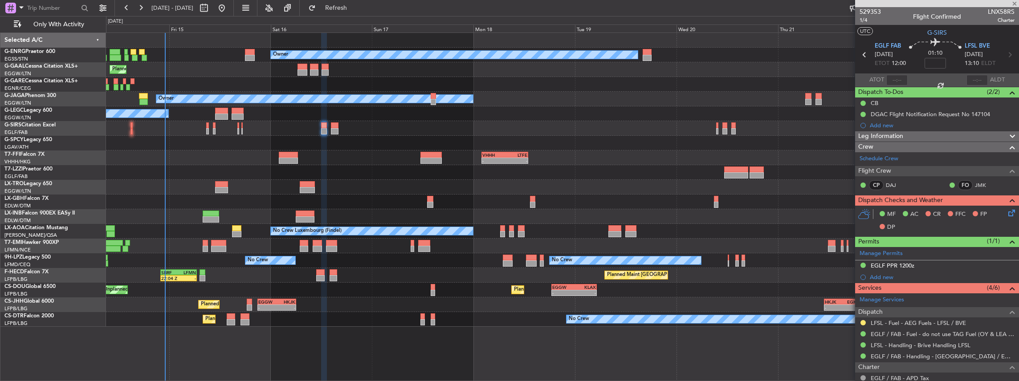
type input "+00:25"
type input "0"
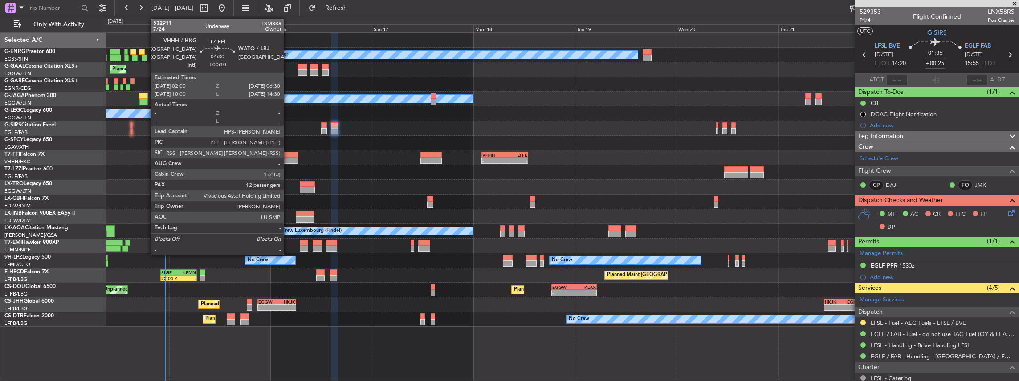
click at [288, 157] on div at bounding box center [288, 155] width 19 height 6
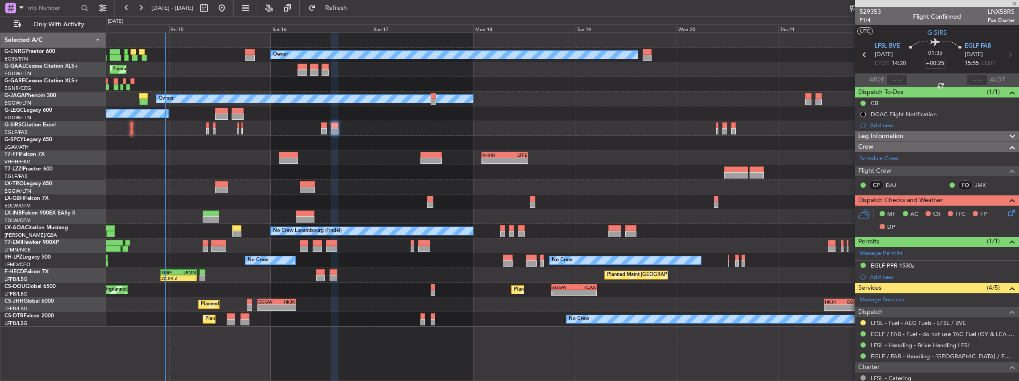
type input "+00:10"
type input "12"
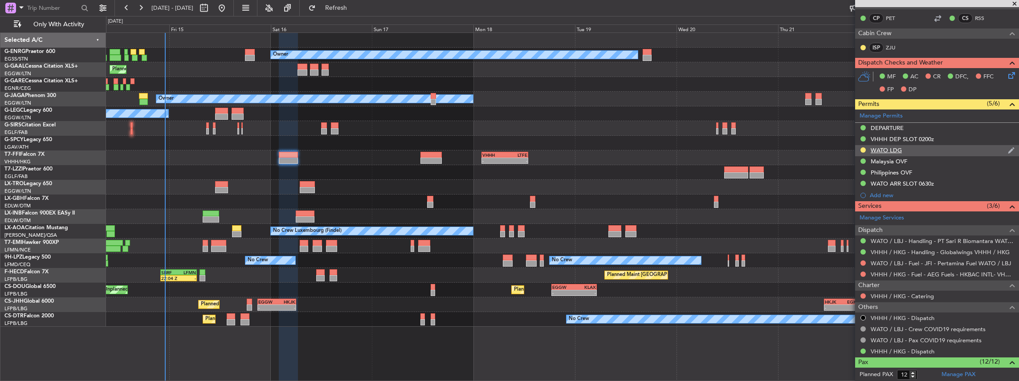
scroll to position [29, 0]
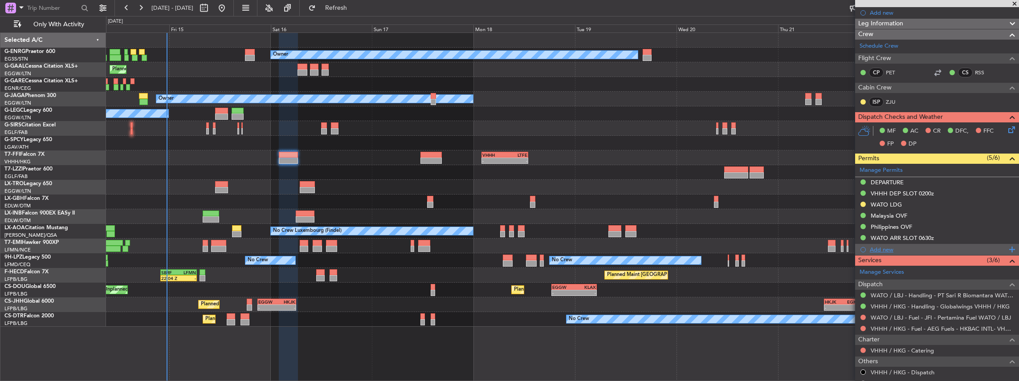
scroll to position [208, 0]
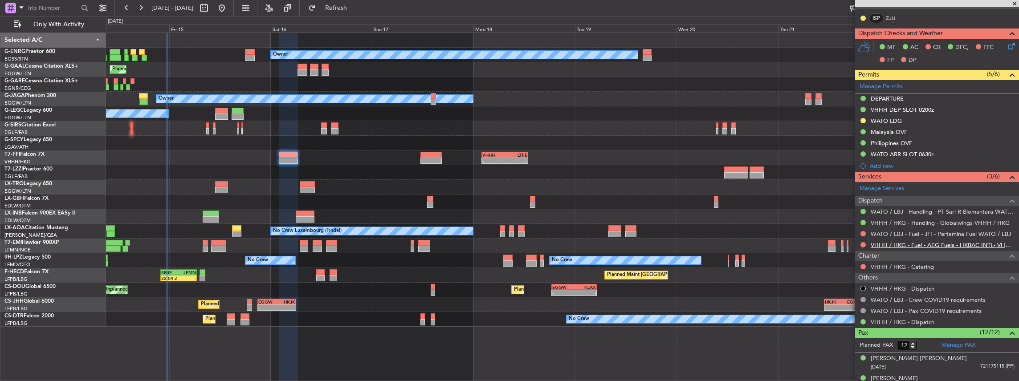
click at [926, 243] on link "VHHH / HKG - Fuel - AEG Fuels - HKBAC INTL- VHHH / HKG" at bounding box center [943, 246] width 144 height 8
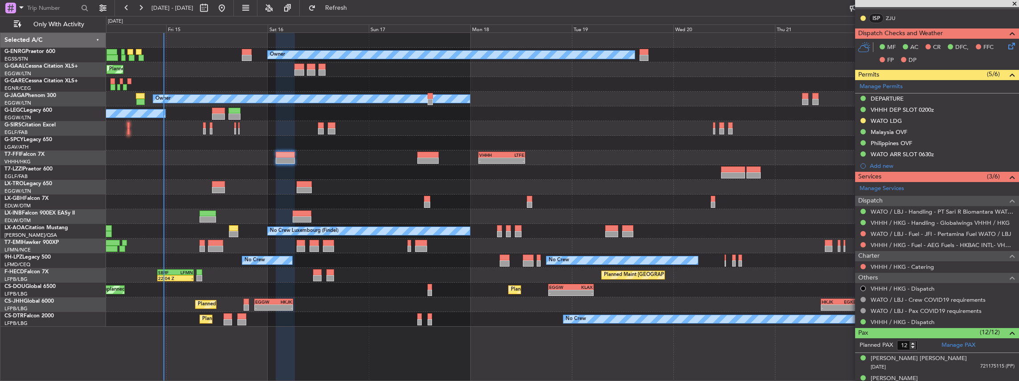
click at [226, 174] on div "Owner Planned Maint [GEOGRAPHIC_DATA] ([GEOGRAPHIC_DATA]) No Crew Planned Maint…" at bounding box center [562, 180] width 913 height 294
click at [892, 220] on link "VHHH / HKG - Handling - Globalwings VHHH / HKG" at bounding box center [940, 223] width 139 height 8
click at [355, 7] on span "Refresh" at bounding box center [336, 8] width 37 height 6
click at [900, 232] on link "WATO / LBJ - Fuel - JFI - Pertamina Fuel WATO / LBJ" at bounding box center [941, 234] width 140 height 8
click at [893, 211] on link "WATO / LBJ - Handling - PT Sari R Biomantara WATO / LBJ" at bounding box center [943, 212] width 144 height 8
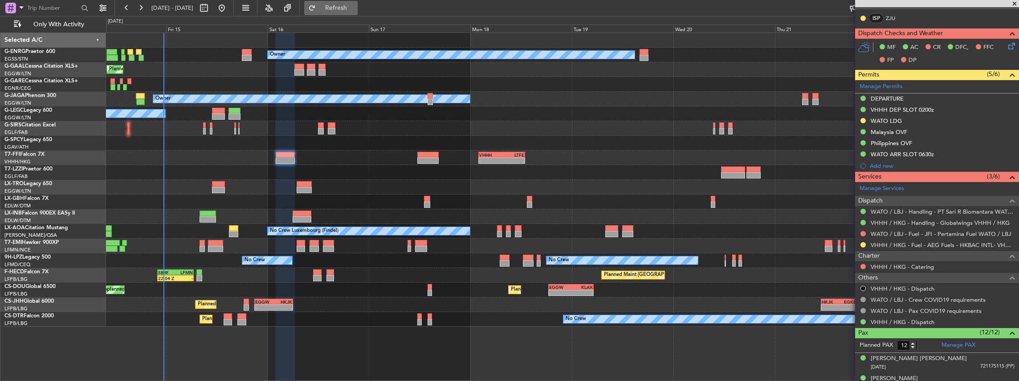
click at [355, 6] on span "Refresh" at bounding box center [336, 8] width 37 height 6
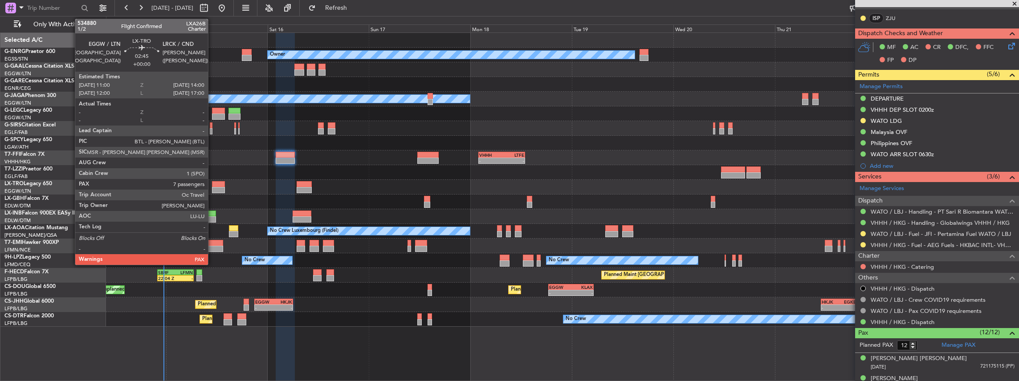
click at [213, 190] on div at bounding box center [218, 190] width 13 height 6
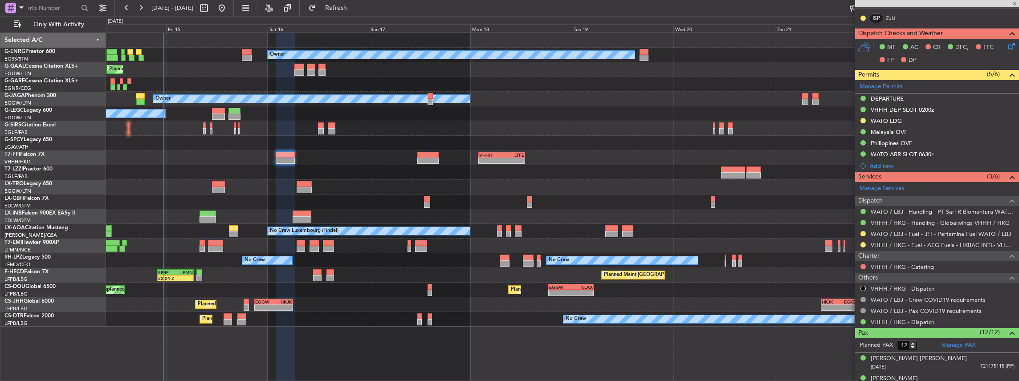
type input "7"
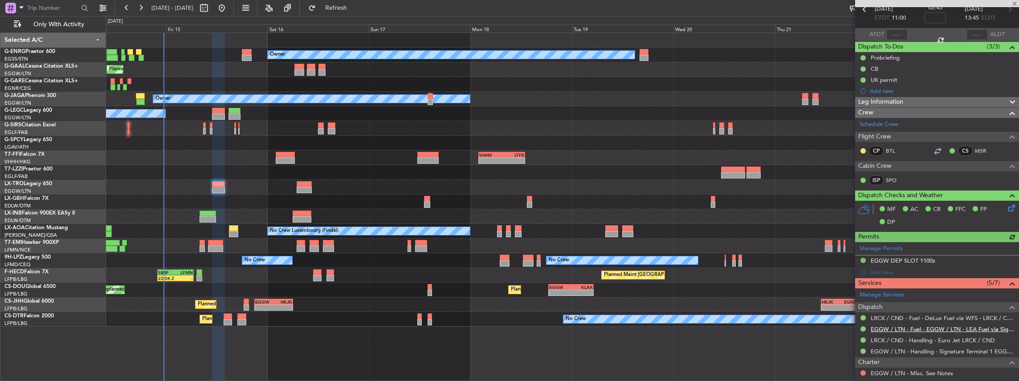
scroll to position [119, 0]
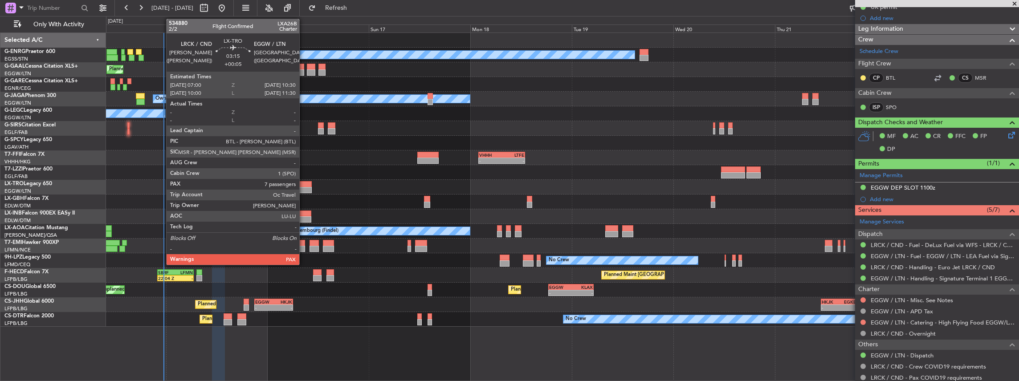
click at [304, 187] on div at bounding box center [304, 190] width 15 height 6
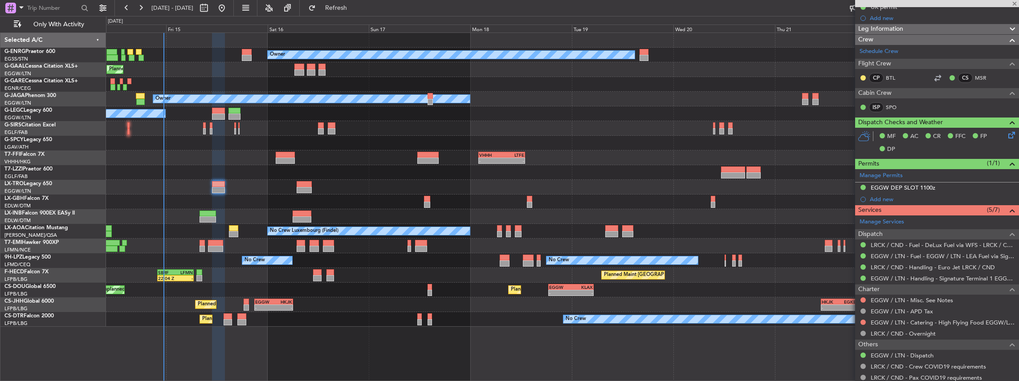
type input "+00:05"
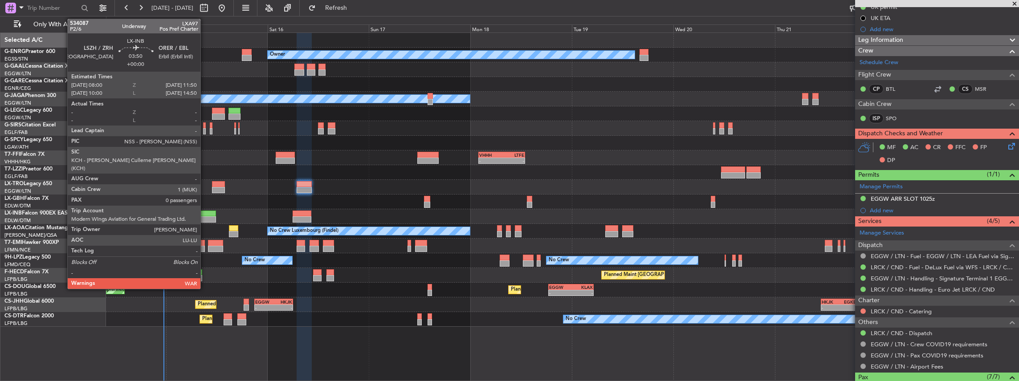
click at [205, 219] on div at bounding box center [208, 220] width 16 height 6
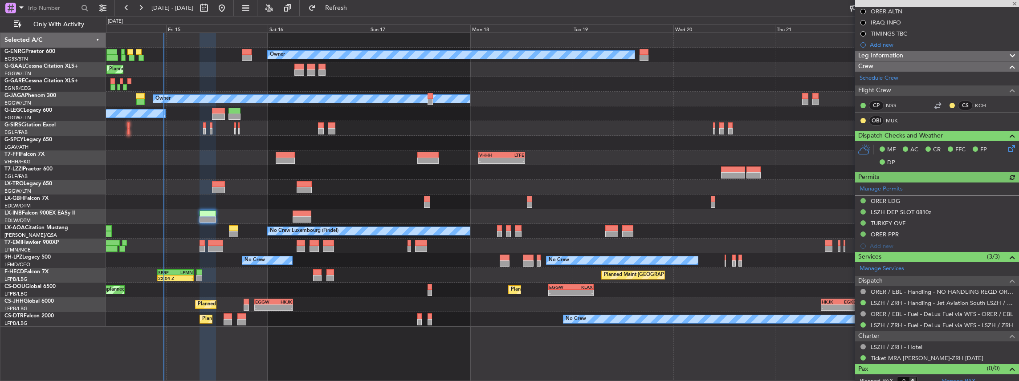
scroll to position [164, 0]
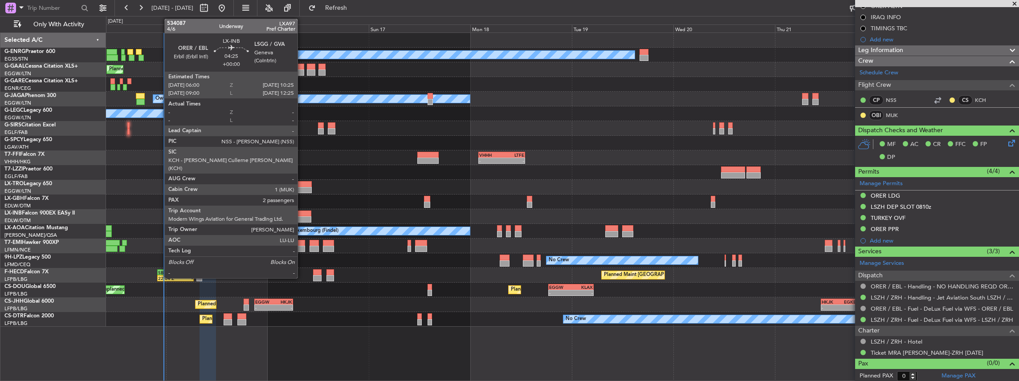
click at [302, 211] on div at bounding box center [302, 214] width 19 height 6
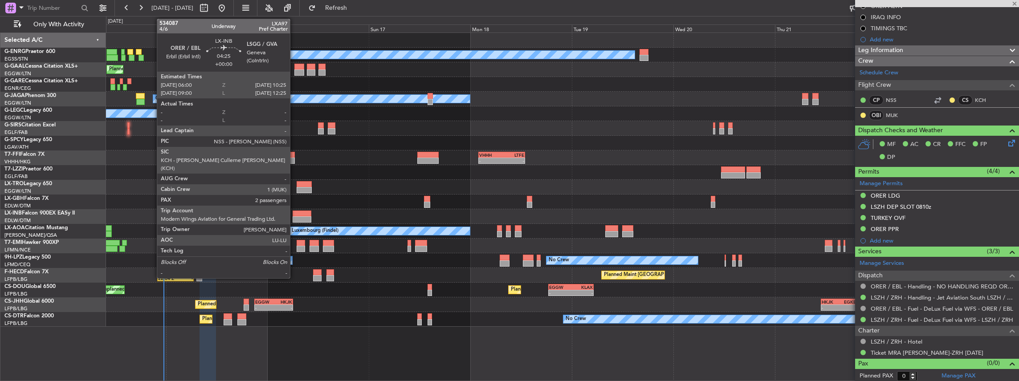
type input "2"
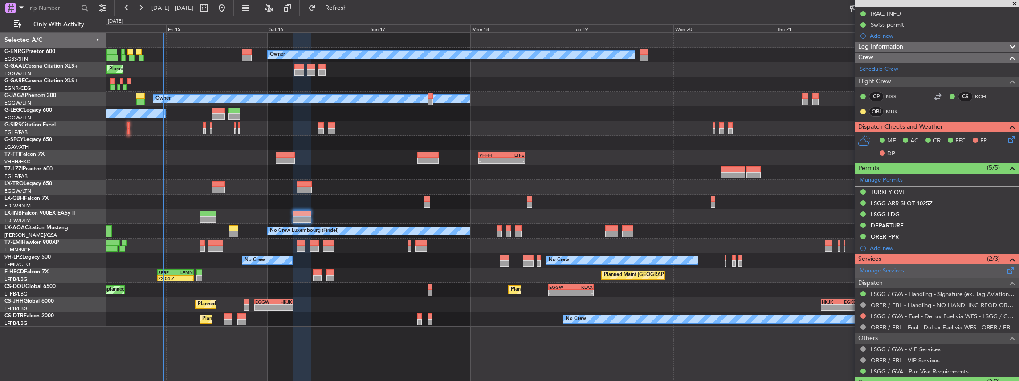
scroll to position [178, 0]
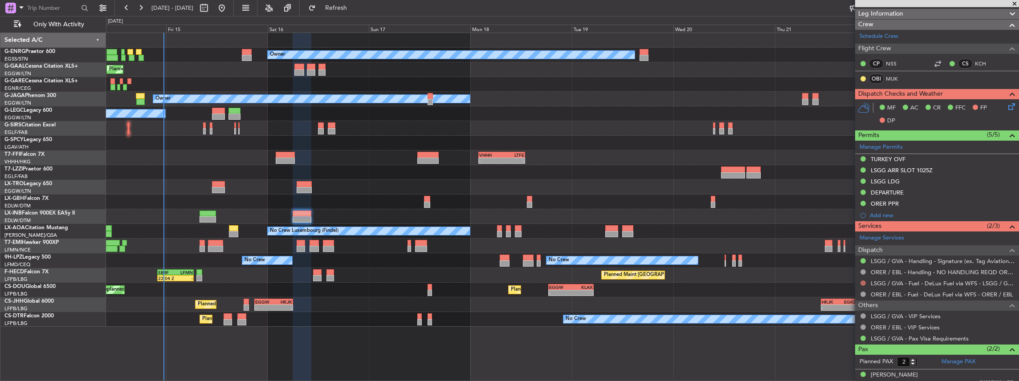
click at [864, 281] on button at bounding box center [863, 283] width 5 height 5
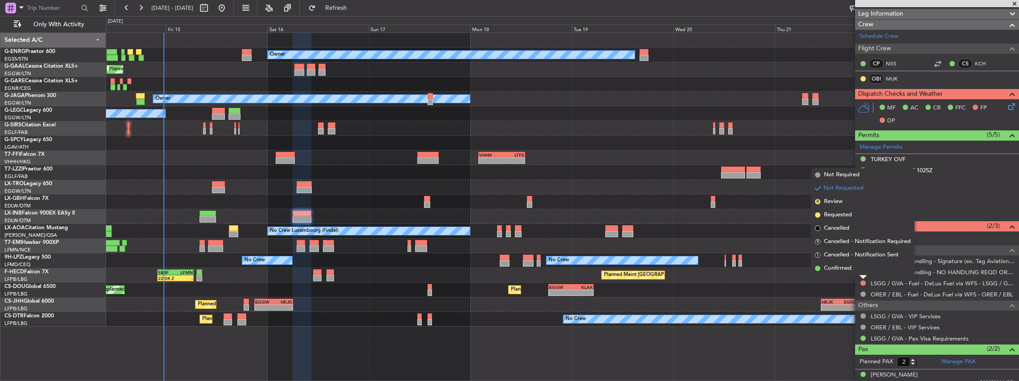
click at [855, 178] on span "Not Required" at bounding box center [842, 175] width 36 height 9
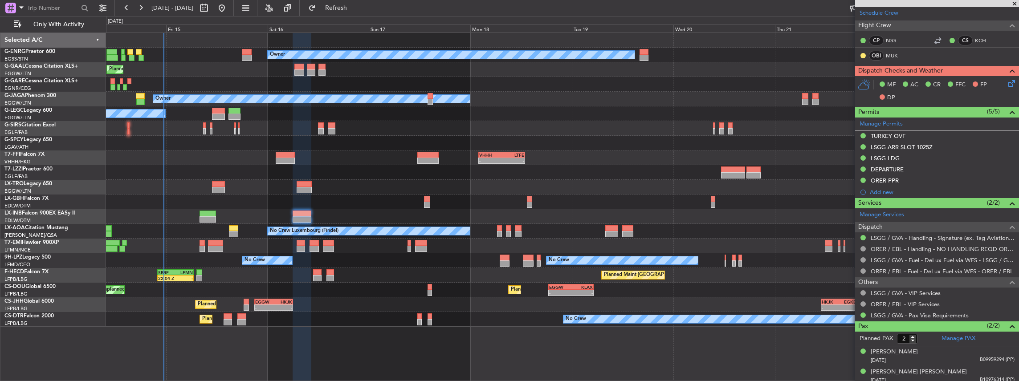
scroll to position [204, 0]
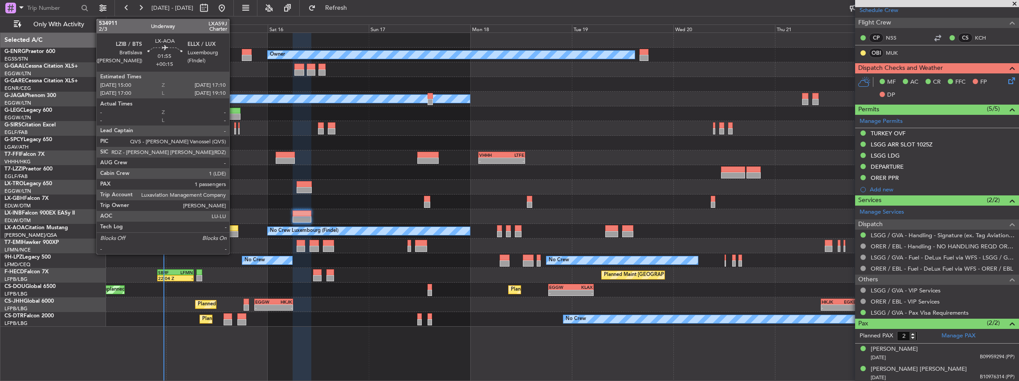
click at [234, 230] on div at bounding box center [233, 228] width 9 height 6
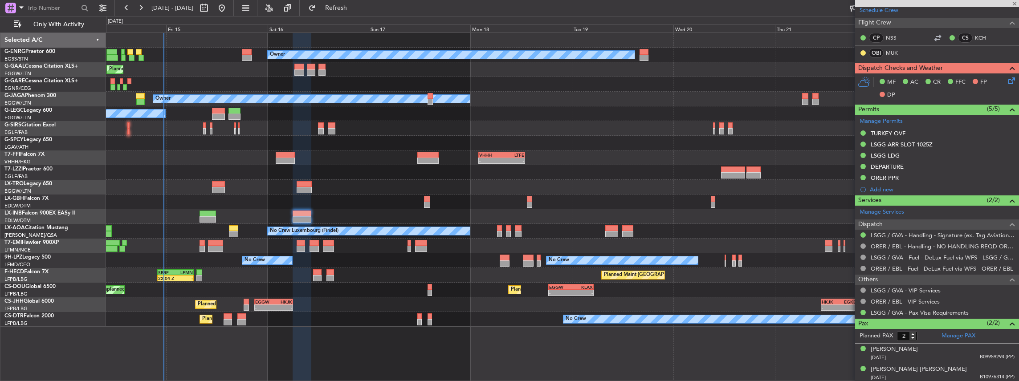
type input "+00:15"
type input "1"
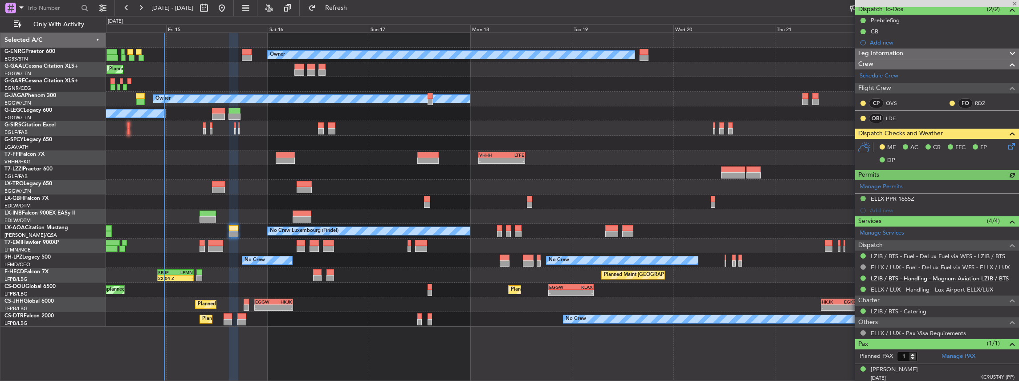
scroll to position [83, 0]
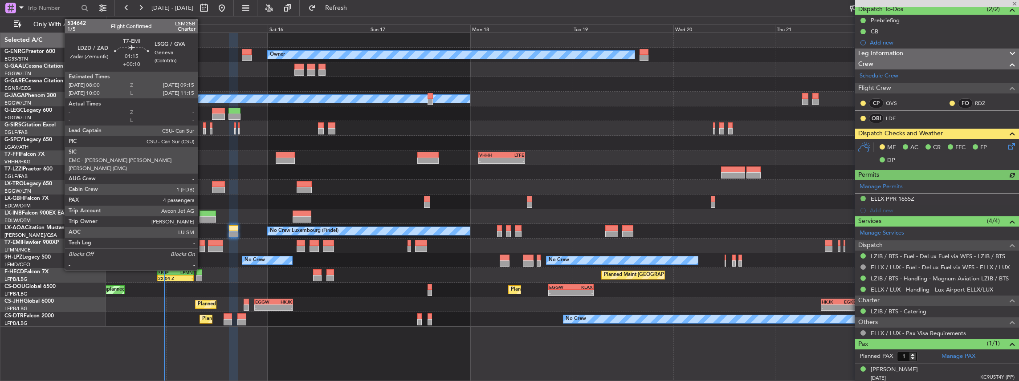
click at [202, 245] on div at bounding box center [202, 243] width 5 height 6
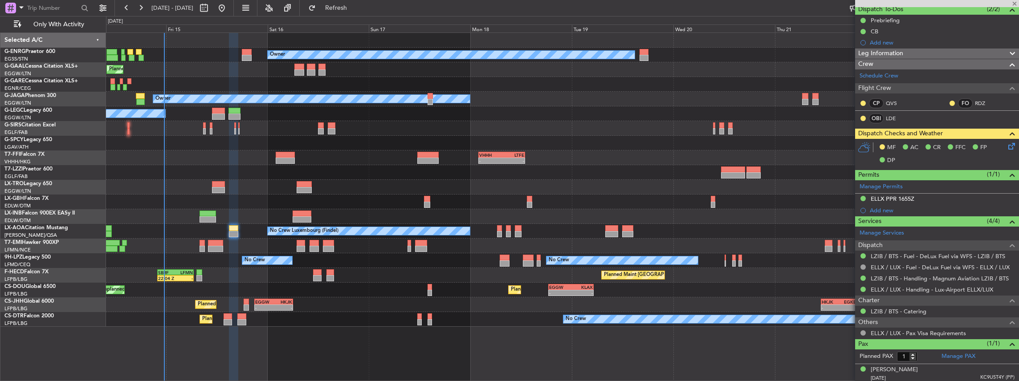
type input "+00:10"
type input "4"
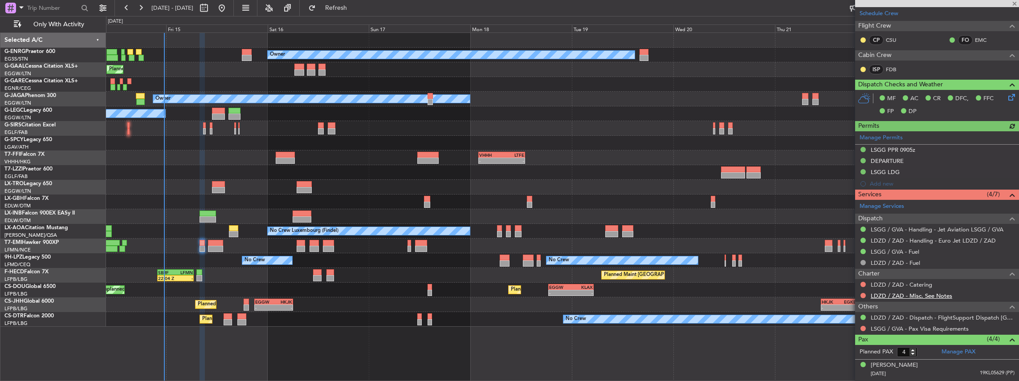
scroll to position [178, 0]
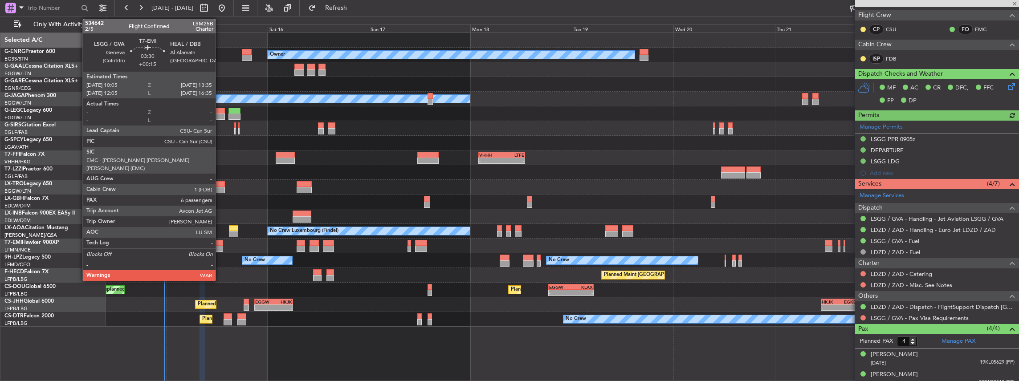
click at [220, 247] on div at bounding box center [215, 249] width 15 height 6
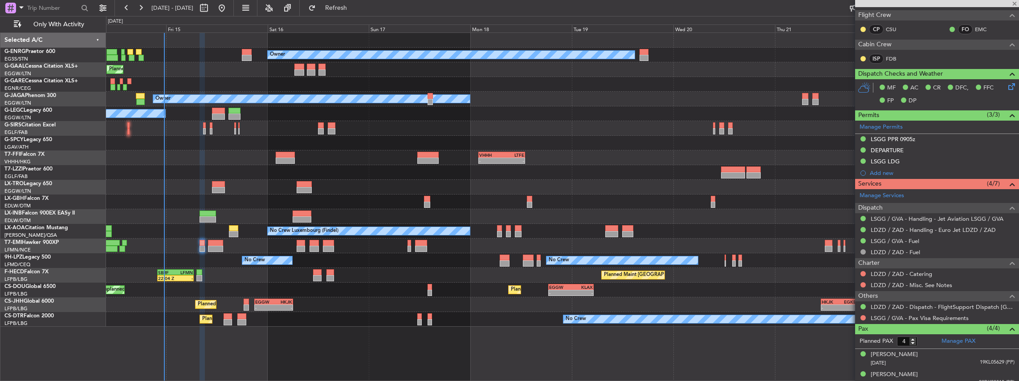
type input "+00:15"
type input "6"
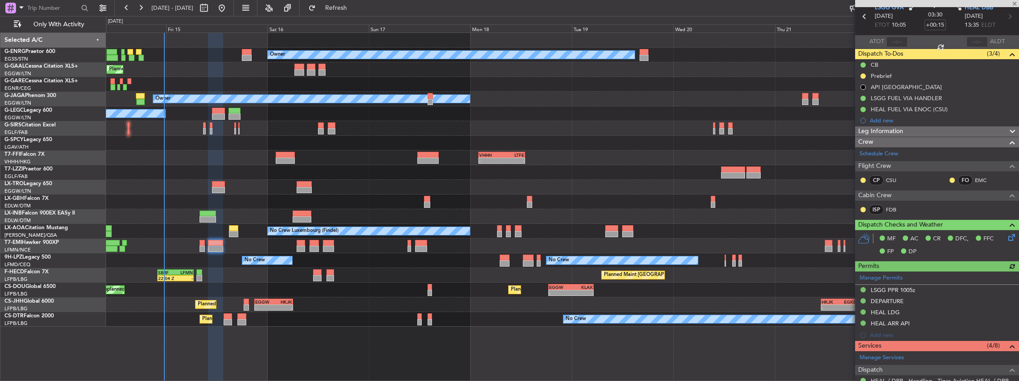
scroll to position [208, 0]
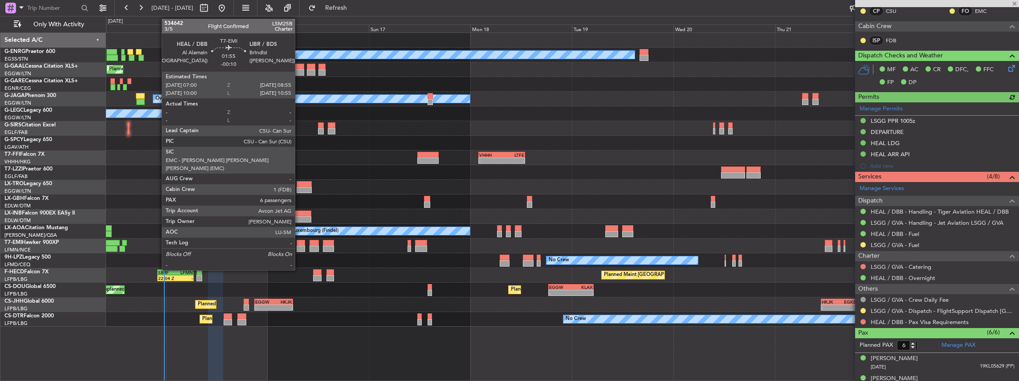
click at [299, 246] on div at bounding box center [301, 249] width 8 height 6
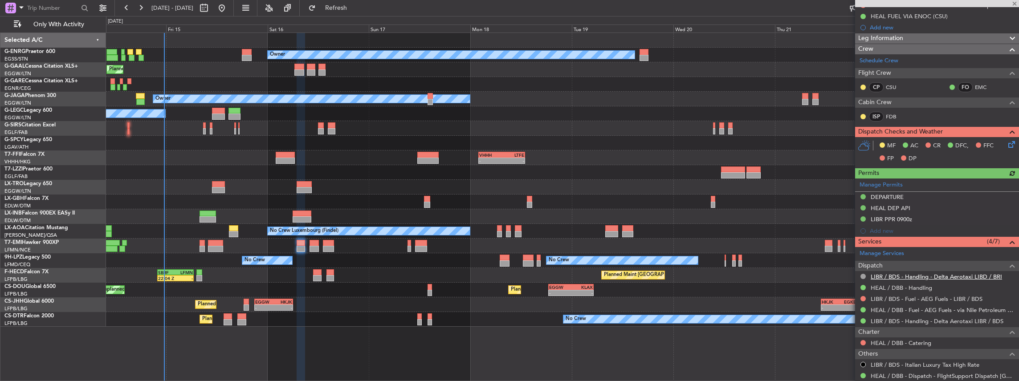
scroll to position [178, 0]
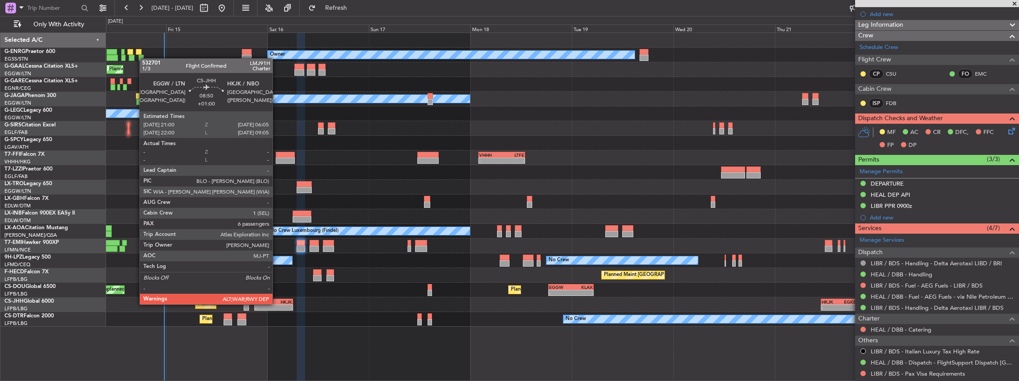
click at [277, 304] on div "EGGW 21:00 Z HKJK 06:05 Z" at bounding box center [273, 302] width 39 height 6
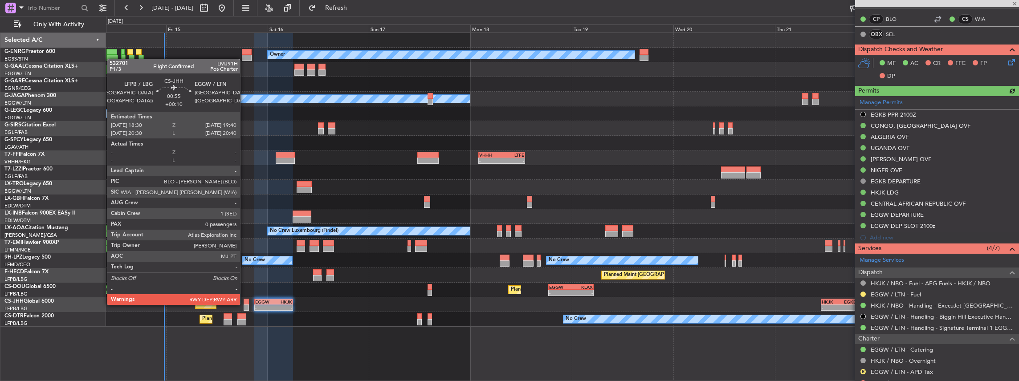
click at [245, 305] on div at bounding box center [246, 308] width 5 height 6
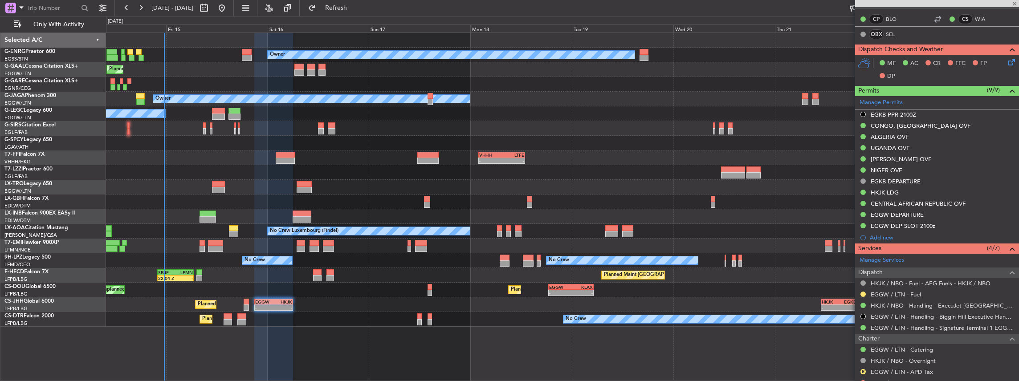
type input "+00:10"
type input "0"
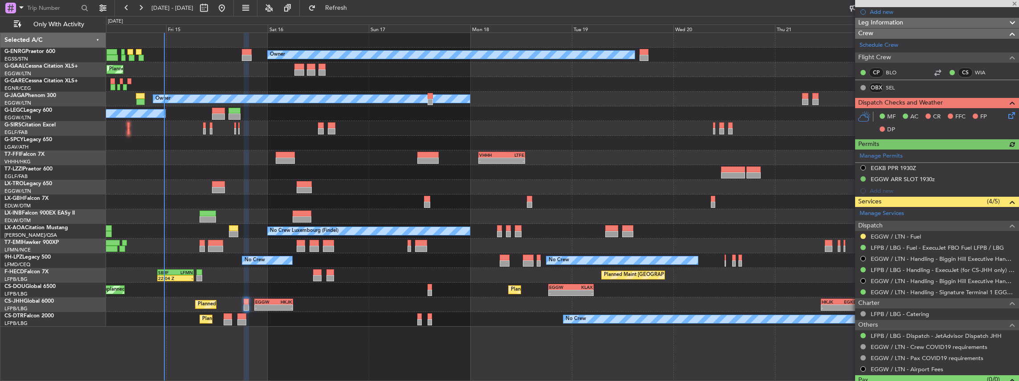
scroll to position [148, 0]
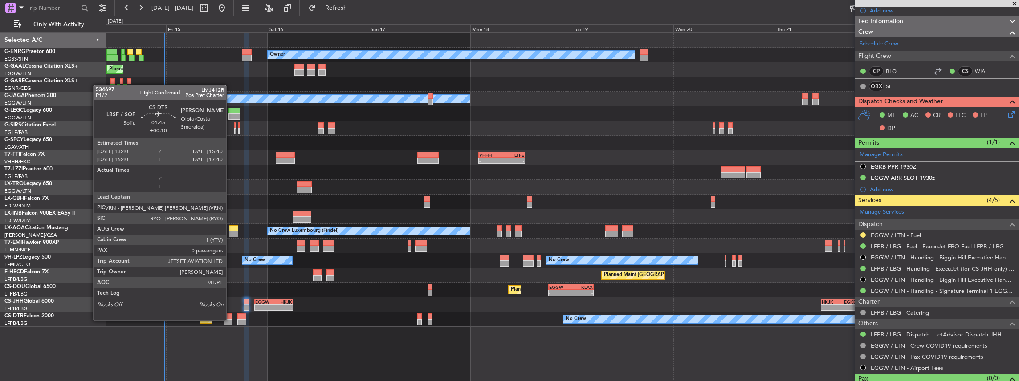
click at [231, 320] on div at bounding box center [228, 322] width 8 height 6
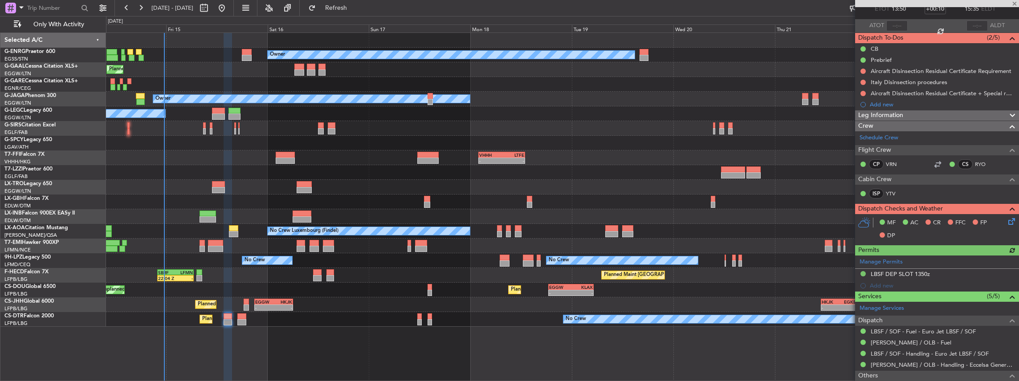
scroll to position [88, 0]
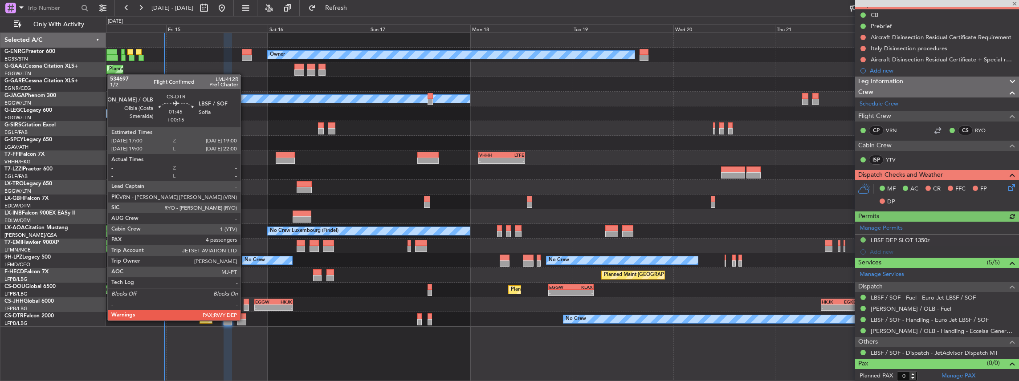
click at [245, 320] on div at bounding box center [241, 322] width 8 height 6
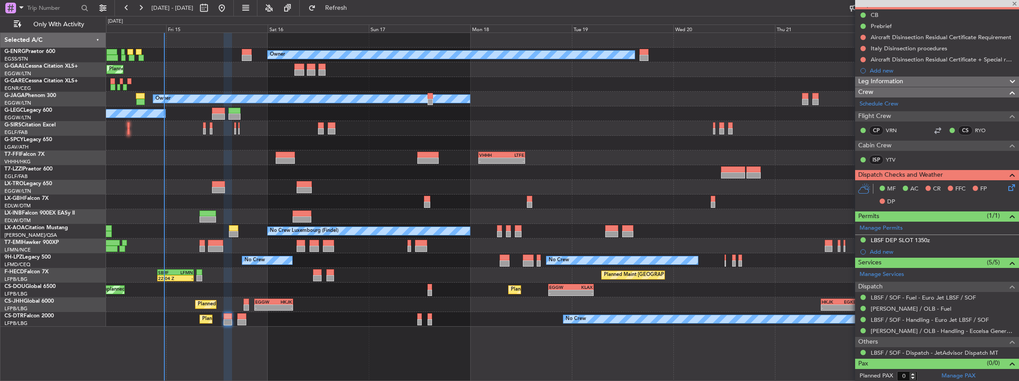
type input "+00:15"
type input "4"
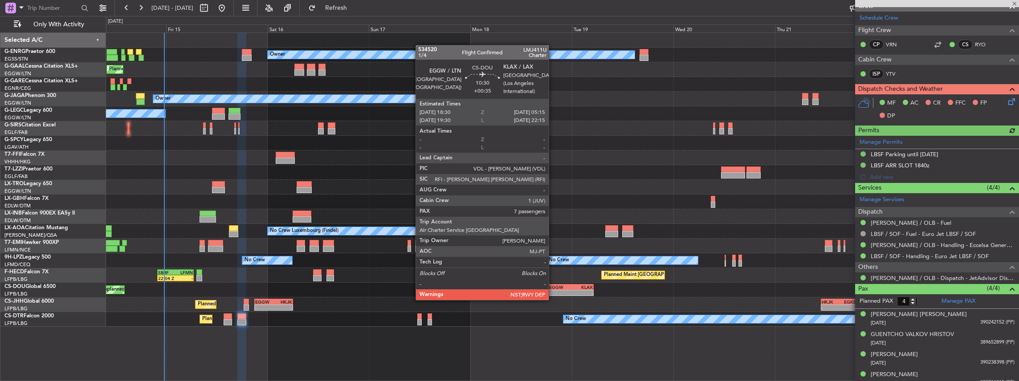
scroll to position [146, 0]
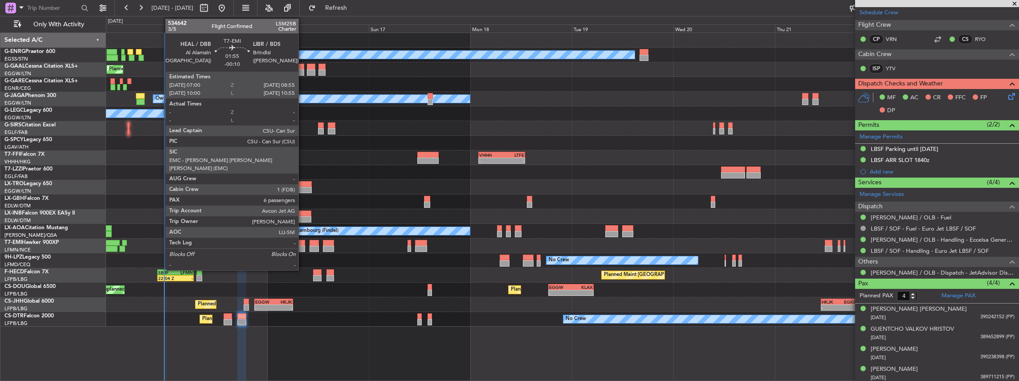
click at [303, 246] on div at bounding box center [301, 249] width 8 height 6
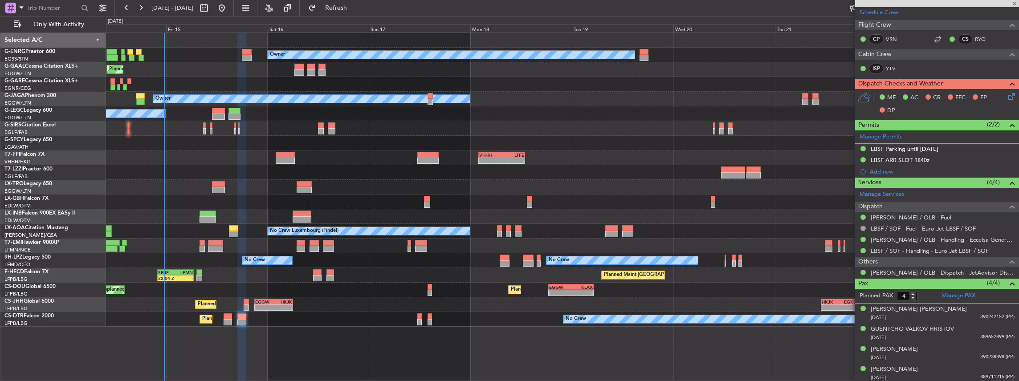
type input "-00:10"
type input "6"
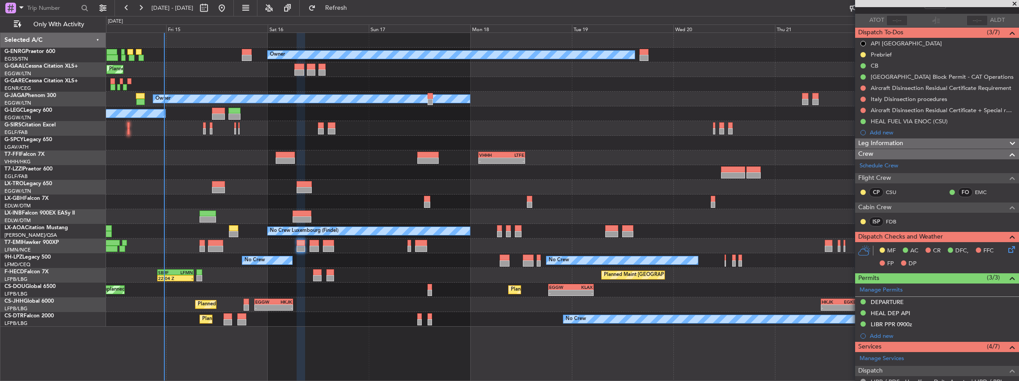
scroll to position [148, 0]
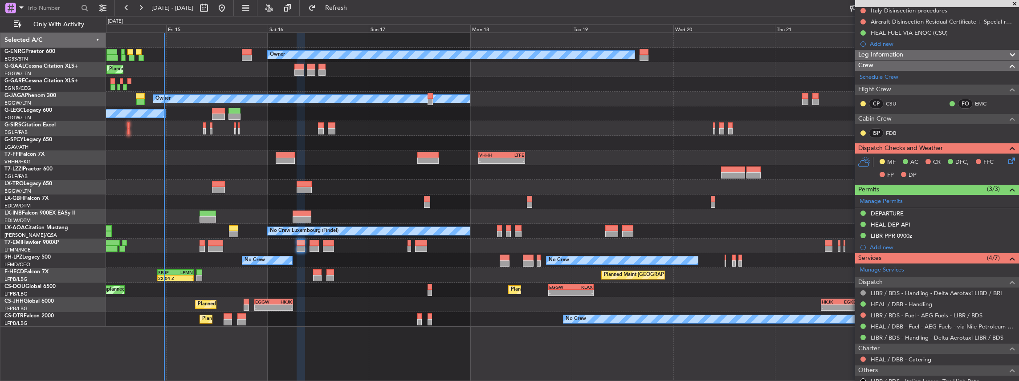
click at [909, 310] on div "LIBR / BDS - Fuel - AEG Fuels - LIBR / BDS" at bounding box center [938, 315] width 164 height 11
click at [905, 314] on link "LIBR / BDS - Fuel - AEG Fuels - LIBR / BDS" at bounding box center [927, 316] width 112 height 8
click at [897, 338] on link "LIBR / BDS - Handling - Delta Aerotaxi LIBR / BDS" at bounding box center [937, 338] width 133 height 8
click at [355, 10] on span "Refresh" at bounding box center [336, 8] width 37 height 6
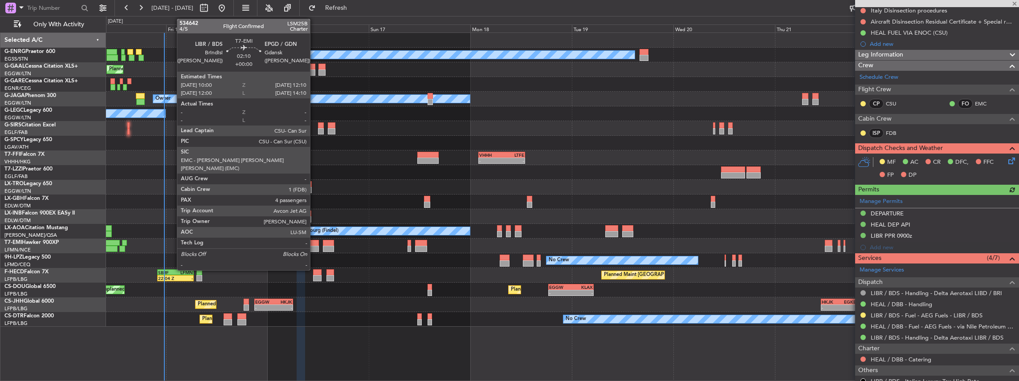
click at [315, 247] on div at bounding box center [314, 249] width 9 height 6
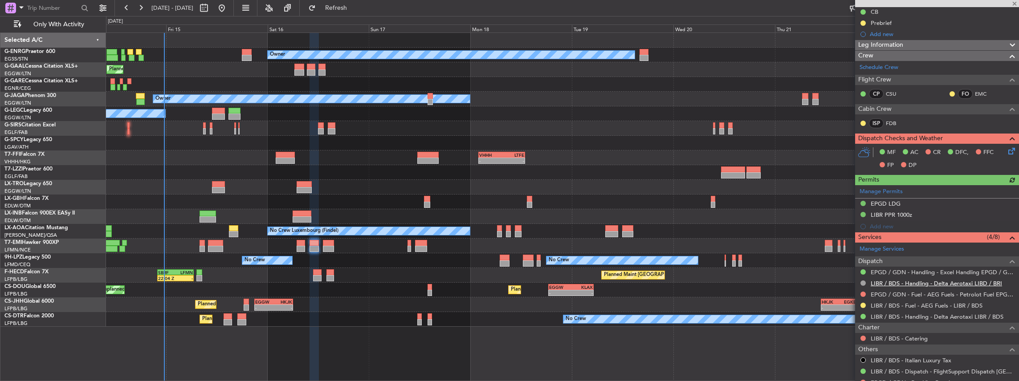
scroll to position [119, 0]
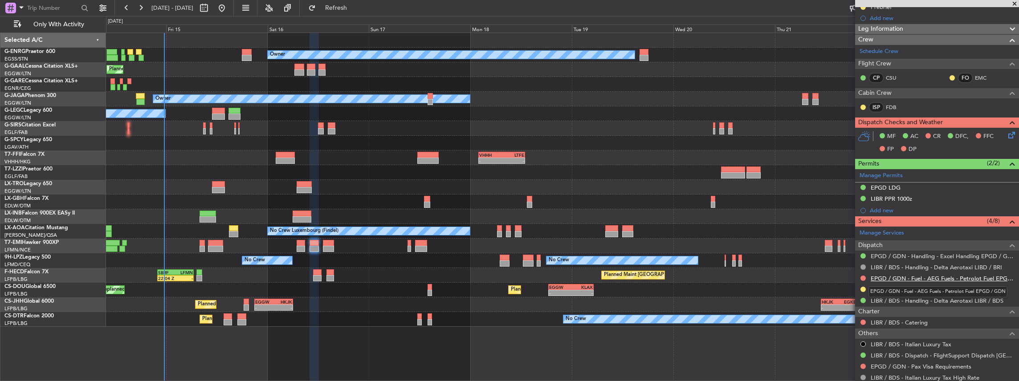
click at [889, 278] on link "EPGD / GDN - Fuel - AEG Fuels - Petrolot Fuel EPGD / GDN" at bounding box center [943, 279] width 144 height 8
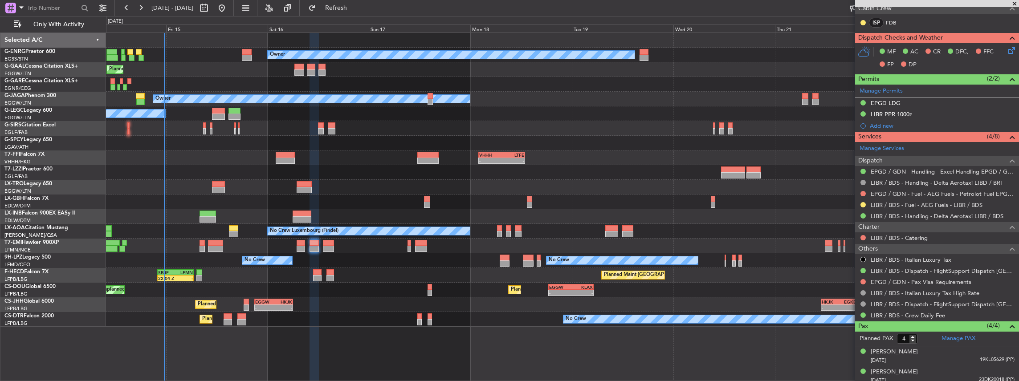
scroll to position [208, 0]
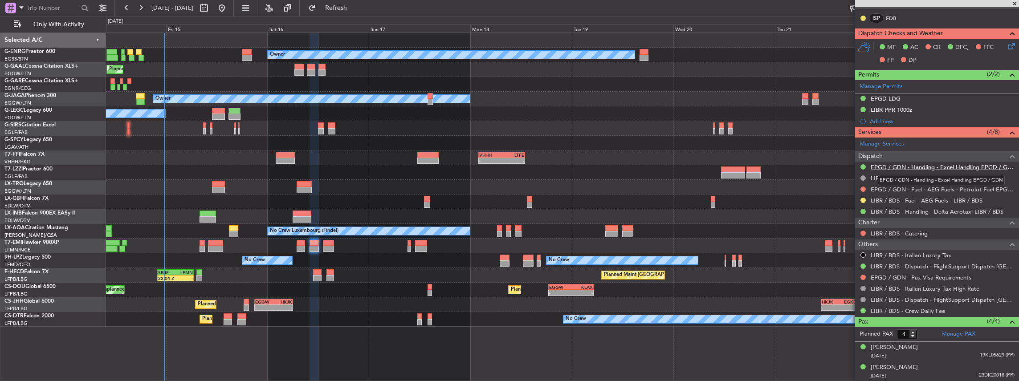
click at [899, 166] on link "EPGD / GDN - Handling - Excel Handling EPGD / GDN" at bounding box center [943, 168] width 144 height 8
click at [355, 6] on span "Refresh" at bounding box center [336, 8] width 37 height 6
click at [355, 10] on span "Refresh" at bounding box center [336, 8] width 37 height 6
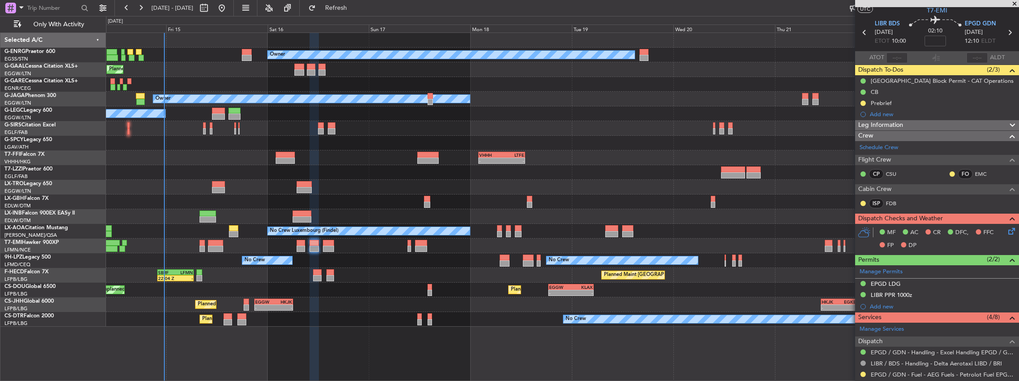
scroll to position [8, 0]
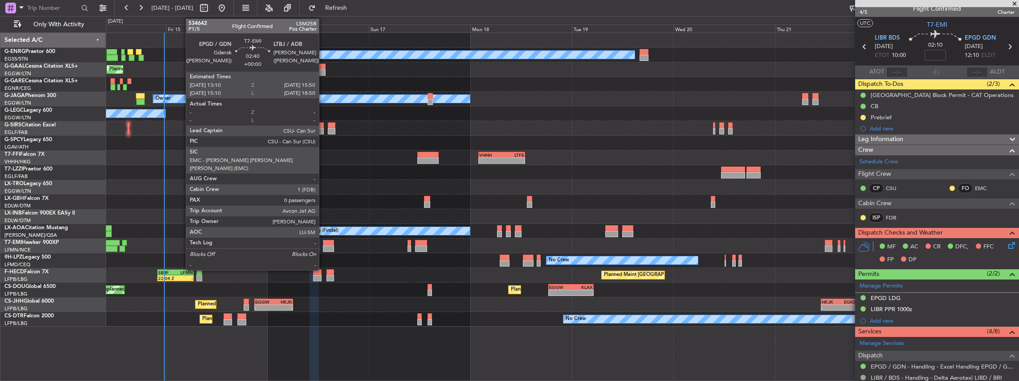
click at [323, 242] on div at bounding box center [329, 243] width 12 height 6
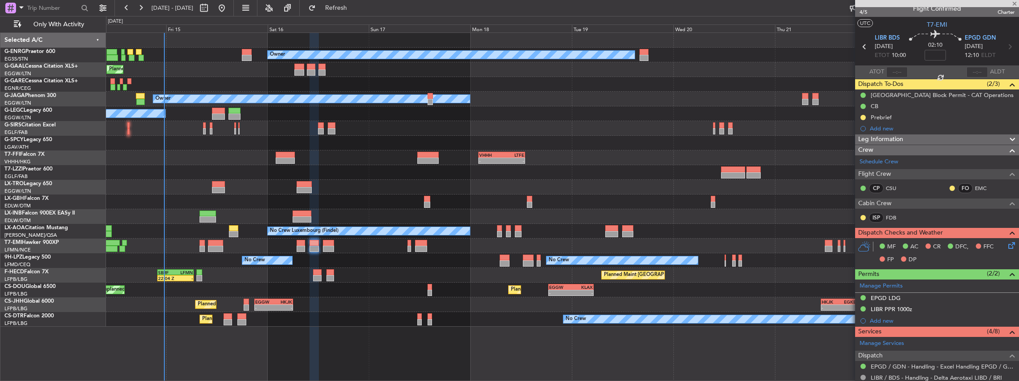
type input "0"
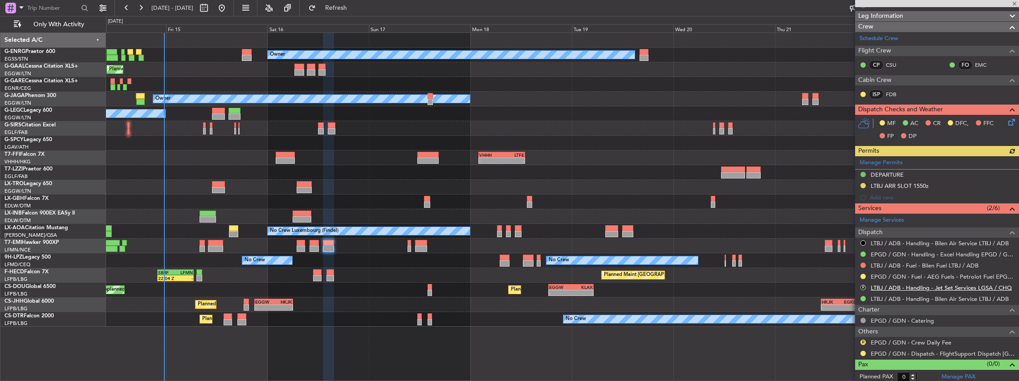
scroll to position [121, 0]
click at [902, 264] on link "LTBJ / ADB - Fuel - Bilen Fuel LTBJ / ADB" at bounding box center [925, 265] width 108 height 8
click at [873, 298] on link "LTBJ / ADB - Handling - Bilen Air Service LTBJ / ADB" at bounding box center [940, 299] width 138 height 8
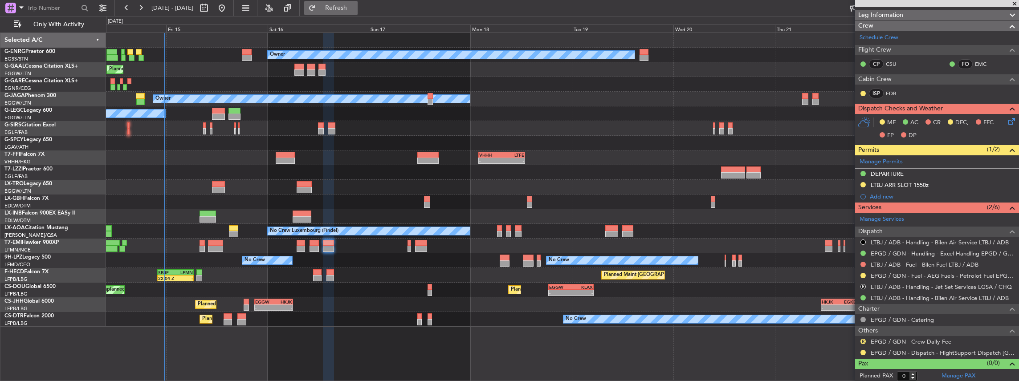
click at [355, 8] on span "Refresh" at bounding box center [336, 8] width 37 height 6
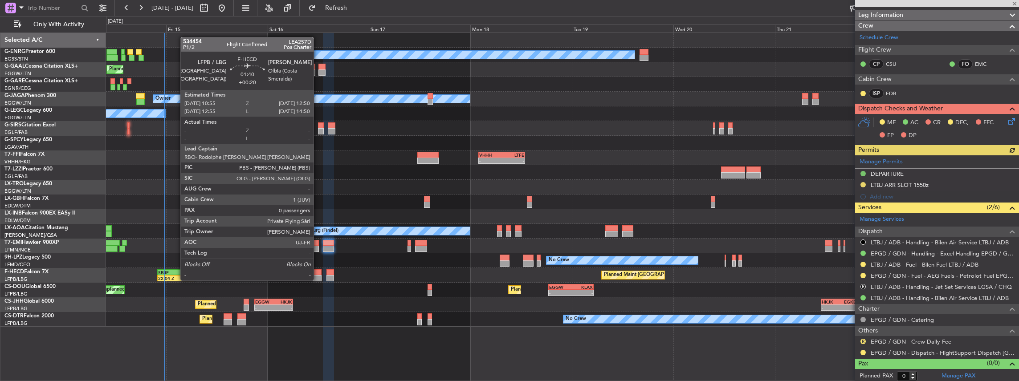
click at [318, 272] on div at bounding box center [317, 273] width 8 height 6
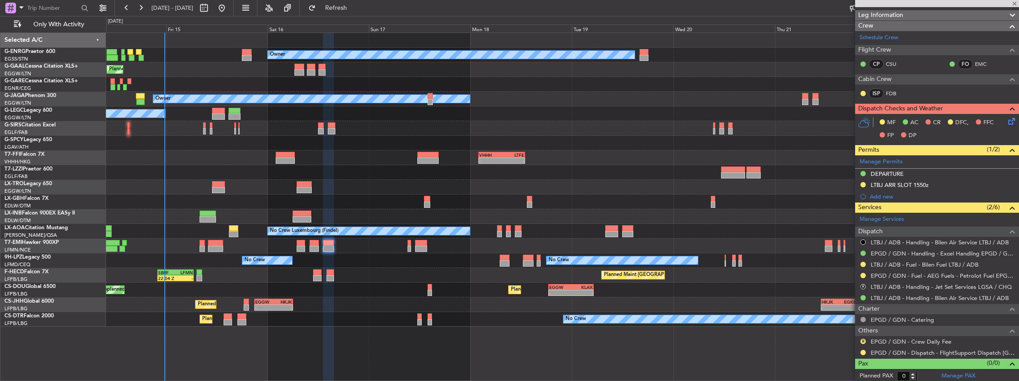
type input "+00:20"
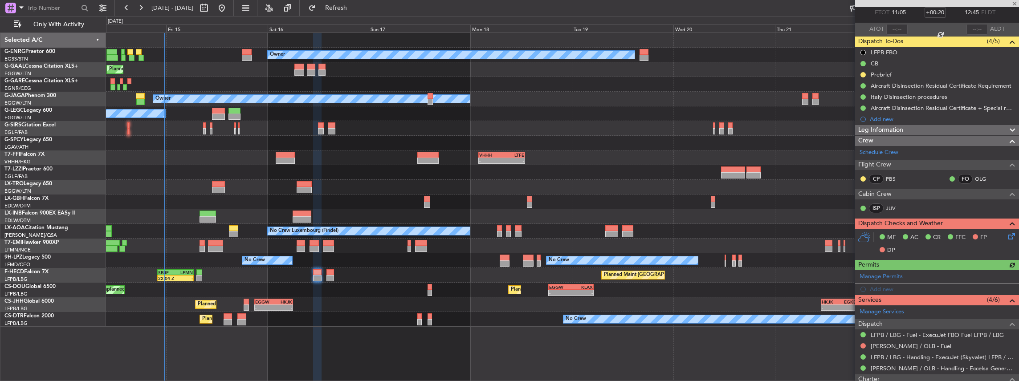
scroll to position [89, 0]
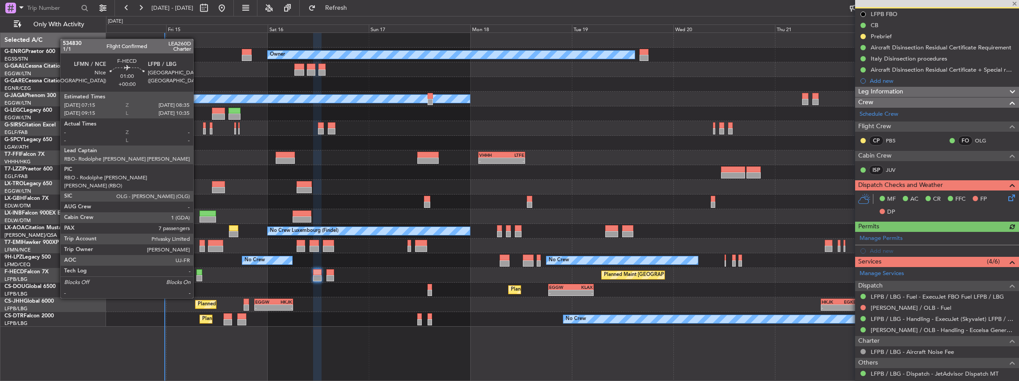
click at [198, 274] on div at bounding box center [199, 273] width 6 height 6
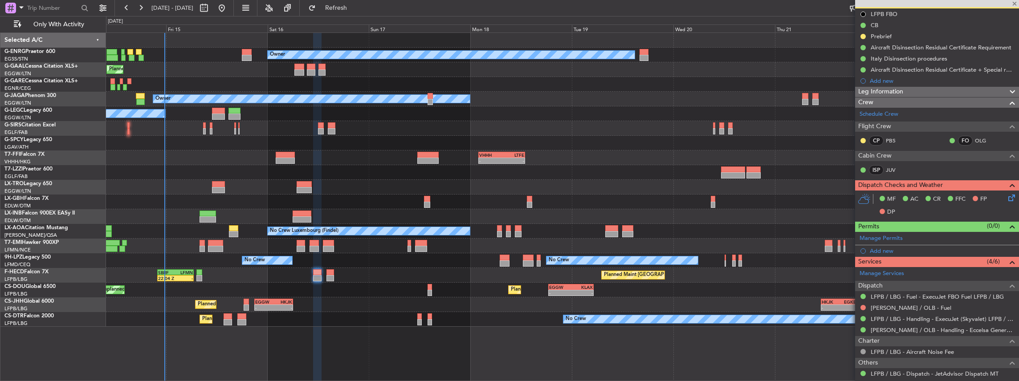
type input "7"
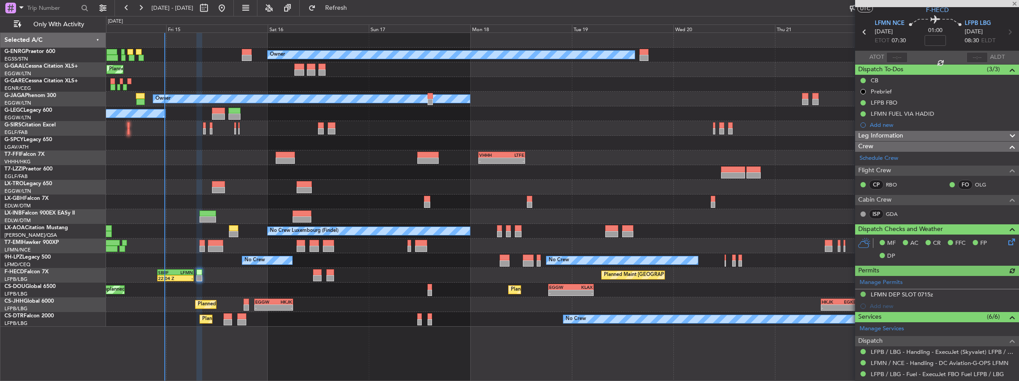
scroll to position [0, 0]
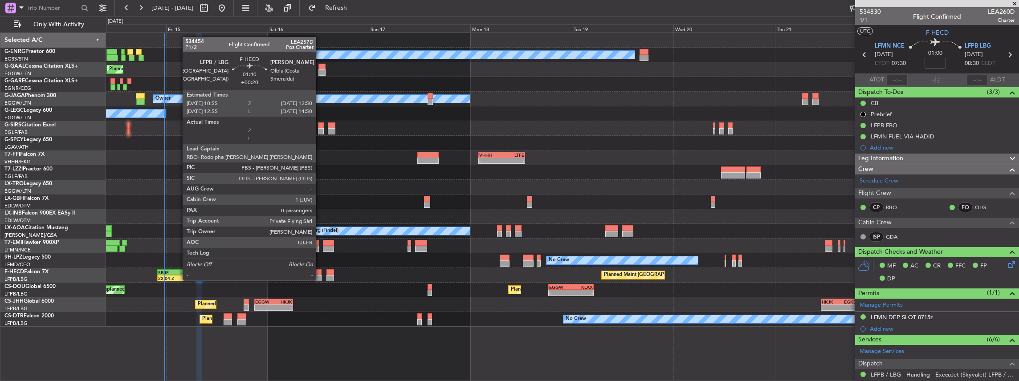
click at [320, 272] on div at bounding box center [317, 273] width 8 height 6
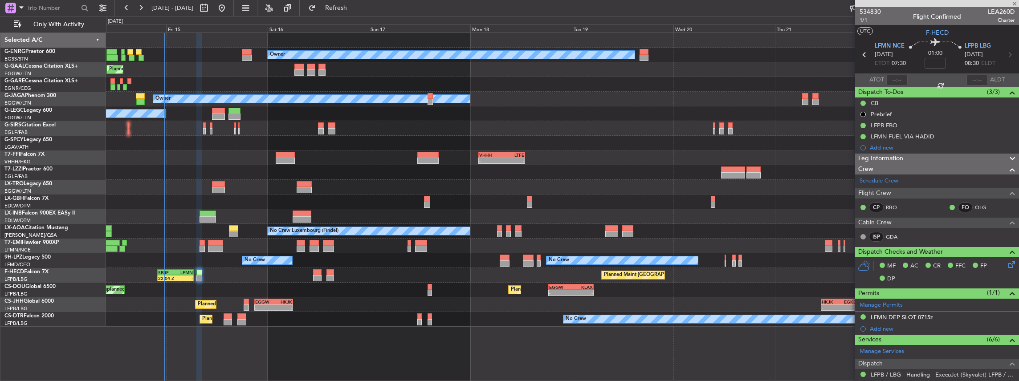
type input "+00:20"
type input "0"
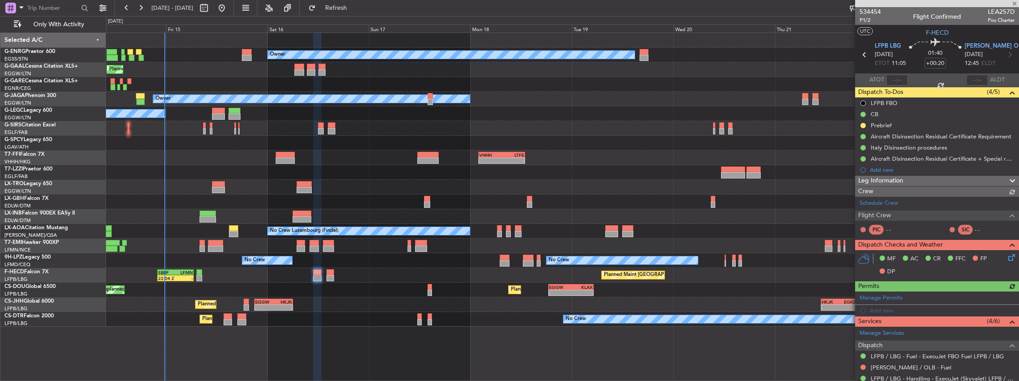
scroll to position [103, 0]
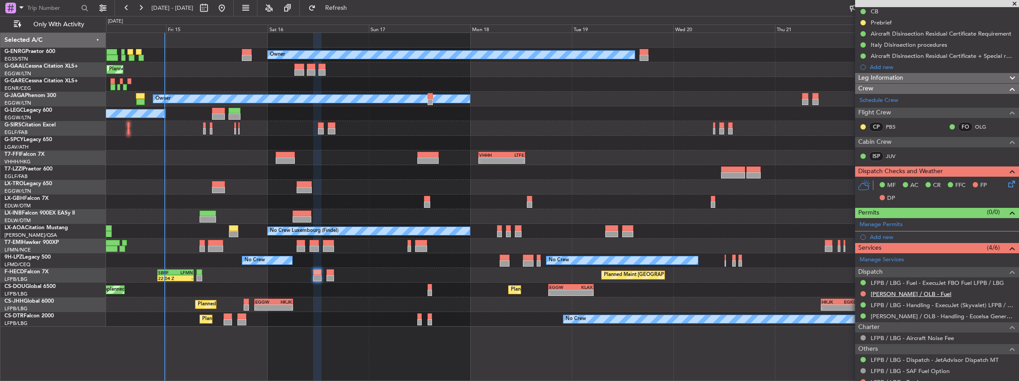
click at [897, 294] on link "[PERSON_NAME] / OLB - Fuel" at bounding box center [911, 295] width 81 height 8
click at [897, 315] on link "[PERSON_NAME] / OLB - Handling - Eccelsa General Aviation [PERSON_NAME] / OLB" at bounding box center [943, 317] width 144 height 8
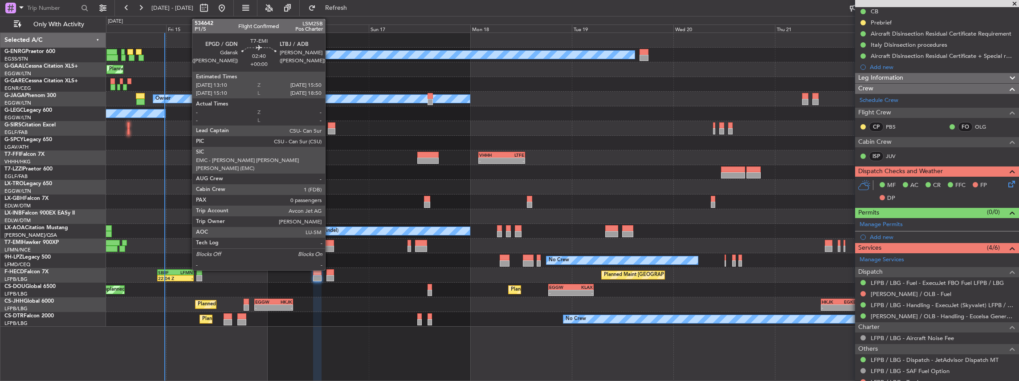
click at [328, 243] on div at bounding box center [329, 243] width 12 height 6
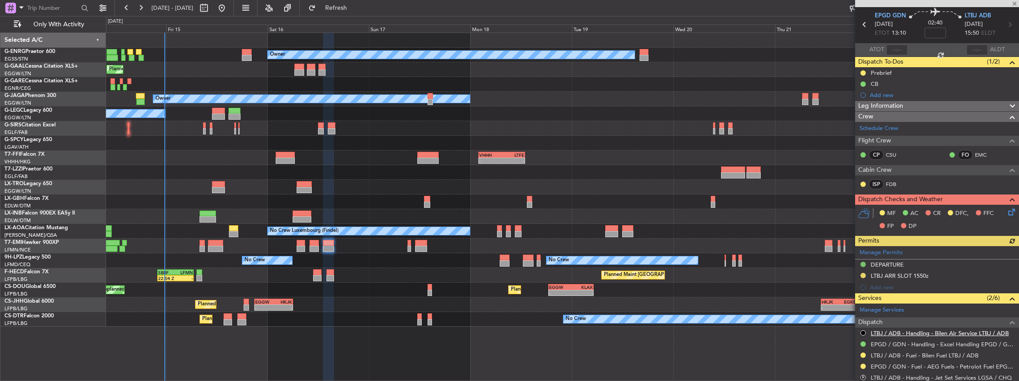
scroll to position [59, 0]
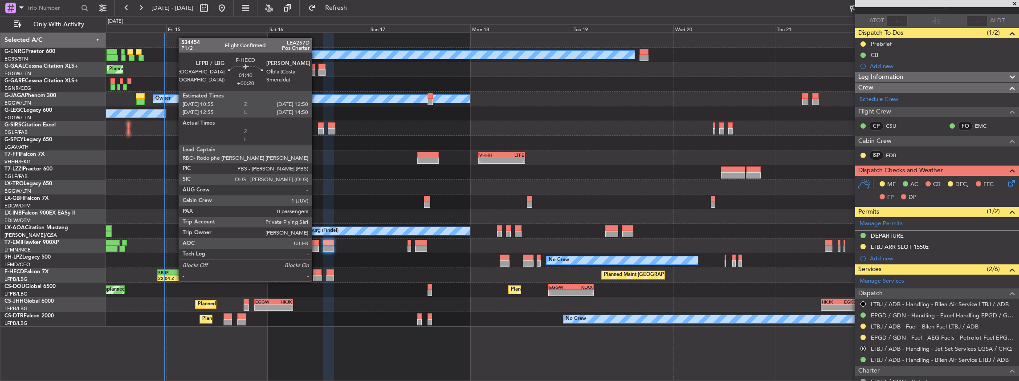
click at [316, 273] on div at bounding box center [317, 273] width 8 height 6
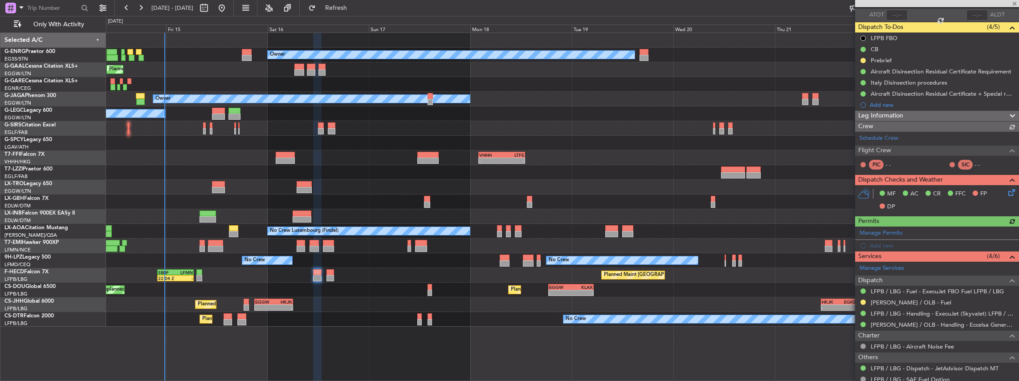
scroll to position [103, 0]
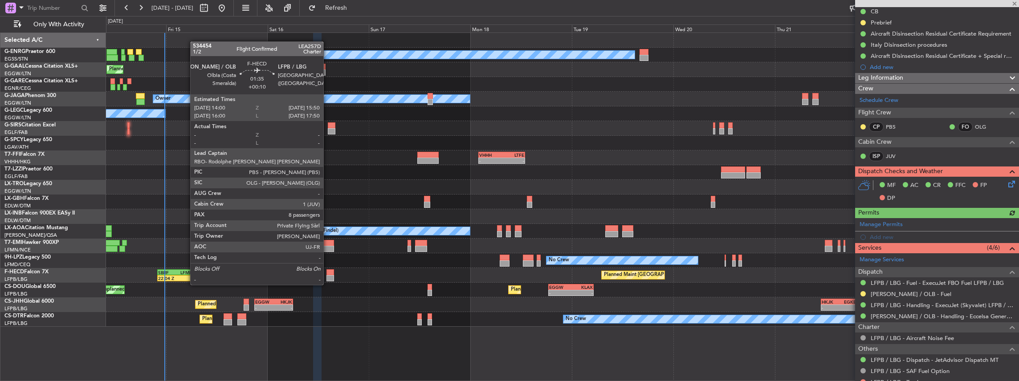
click at [328, 276] on div at bounding box center [331, 278] width 8 height 6
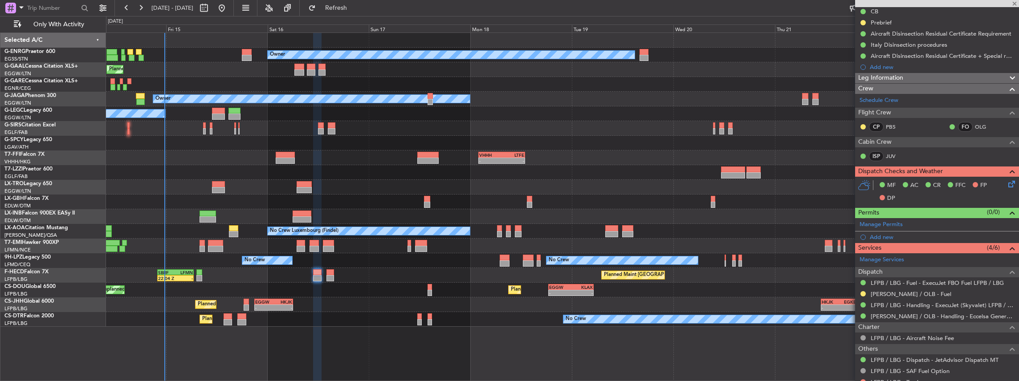
type input "+00:10"
type input "8"
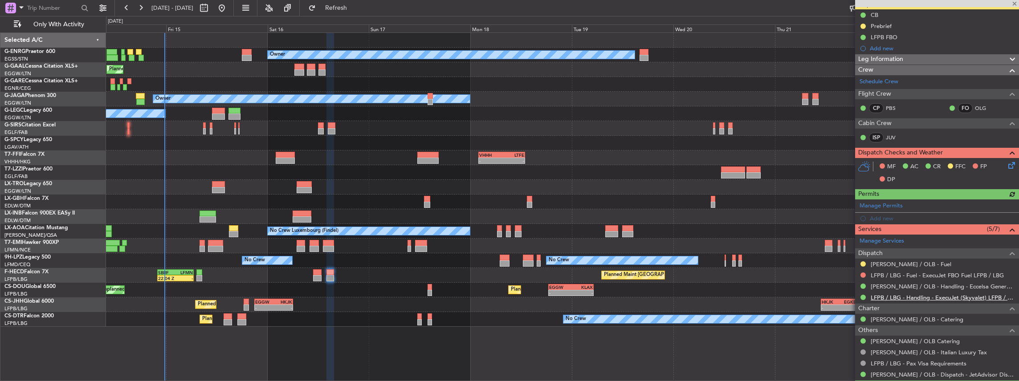
scroll to position [89, 0]
click at [863, 272] on button at bounding box center [863, 274] width 5 height 5
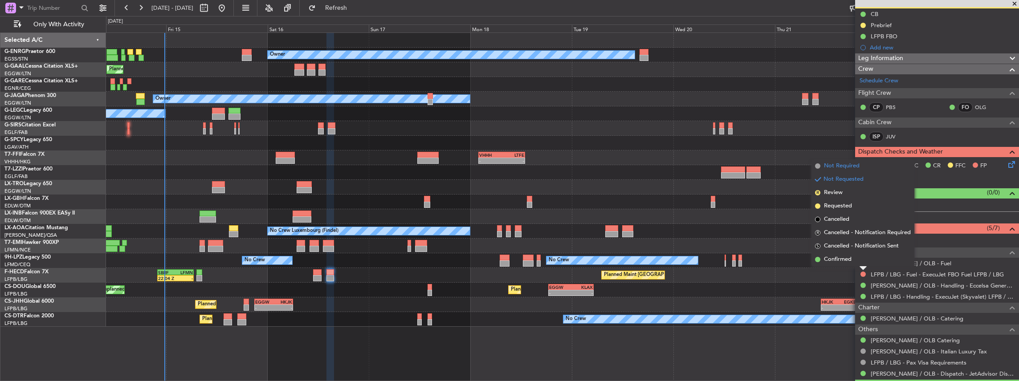
click at [837, 172] on li "Not Required" at bounding box center [863, 166] width 103 height 13
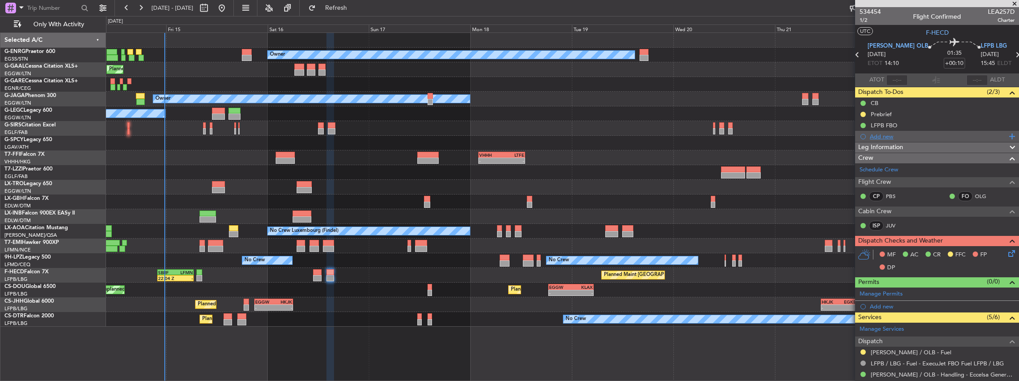
scroll to position [0, 0]
click at [1009, 136] on span at bounding box center [1011, 137] width 8 height 12
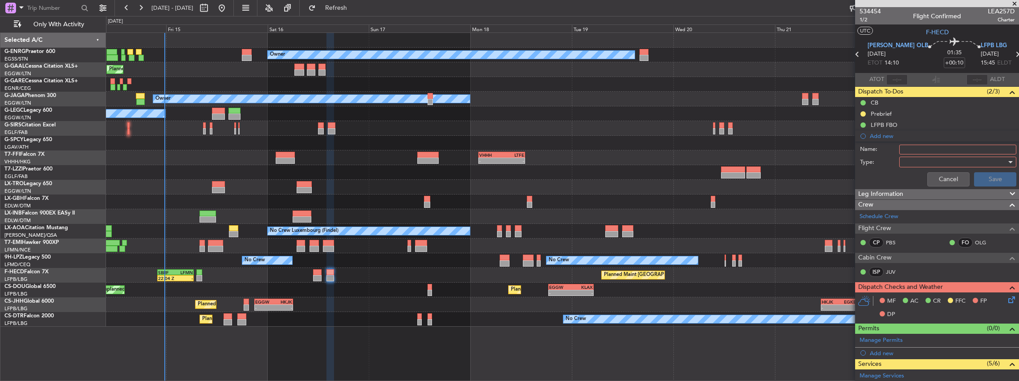
click at [908, 151] on input "Name:" at bounding box center [958, 150] width 117 height 10
type input "f"
click at [941, 176] on button "Cancel" at bounding box center [949, 179] width 42 height 14
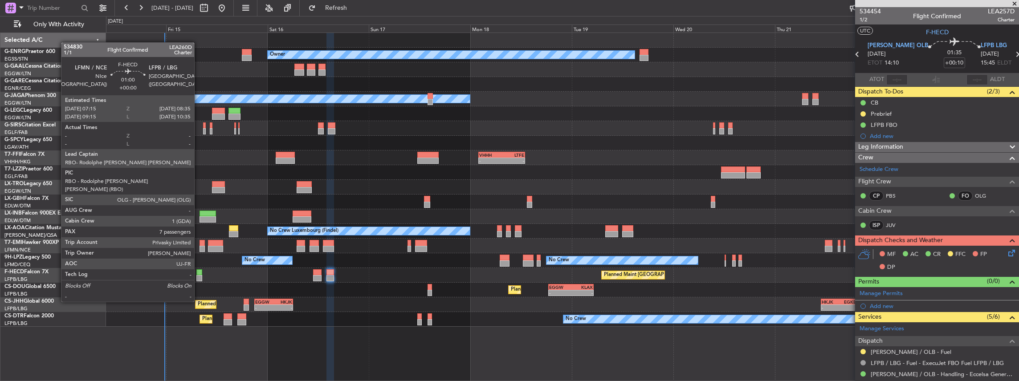
click at [199, 277] on div at bounding box center [199, 278] width 6 height 6
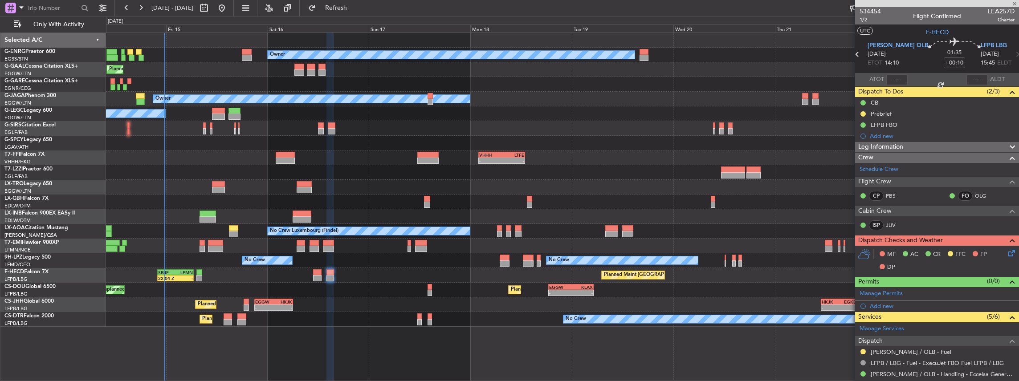
type input "7"
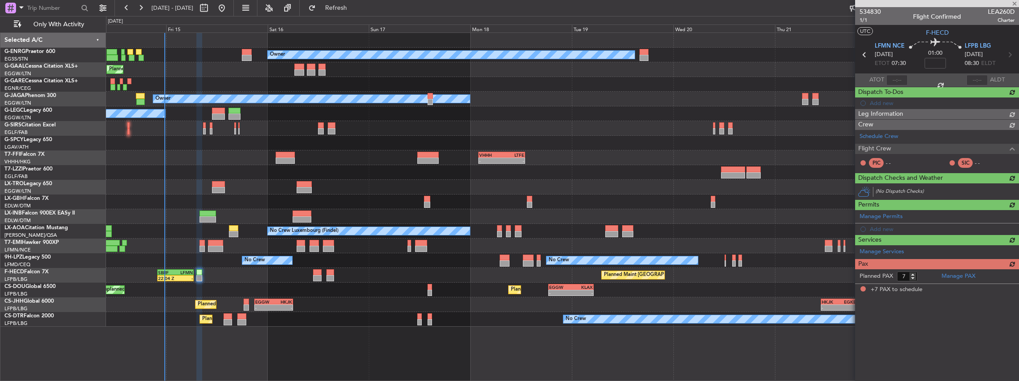
scroll to position [0, 0]
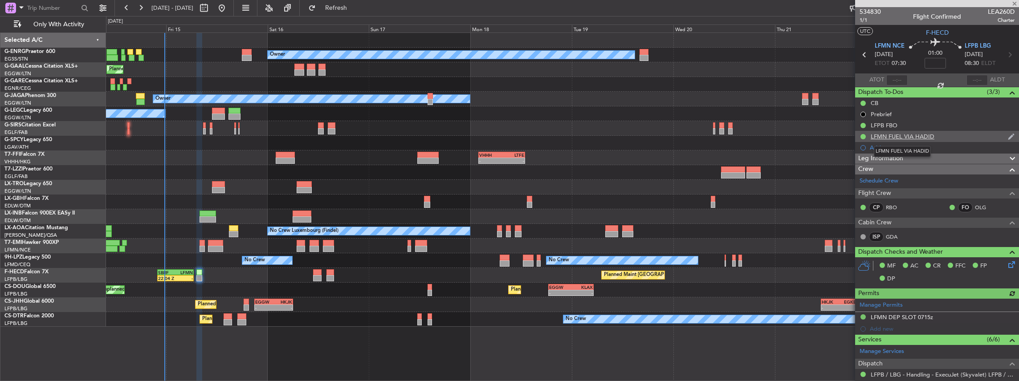
drag, startPoint x: 953, startPoint y: 135, endPoint x: 872, endPoint y: 136, distance: 81.1
click at [872, 136] on div "LFMN FUEL VIA HADID" at bounding box center [938, 136] width 164 height 11
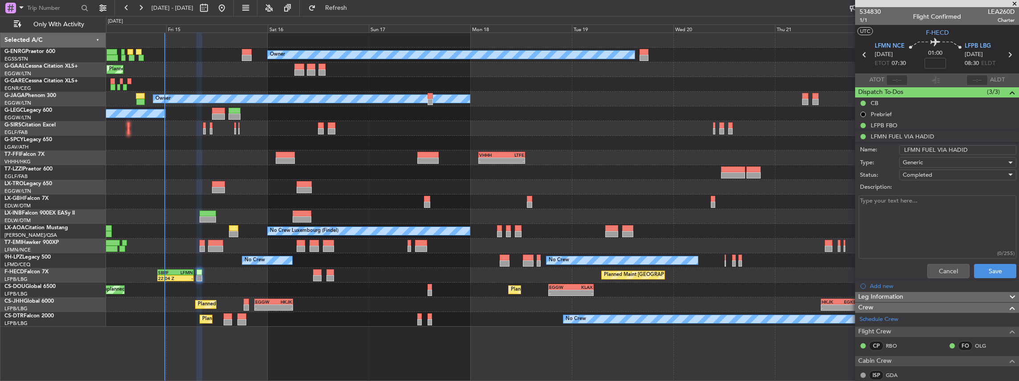
copy div "LFMN FUEL VIA HADID"
click at [932, 217] on textarea "Description:" at bounding box center [938, 228] width 158 height 64
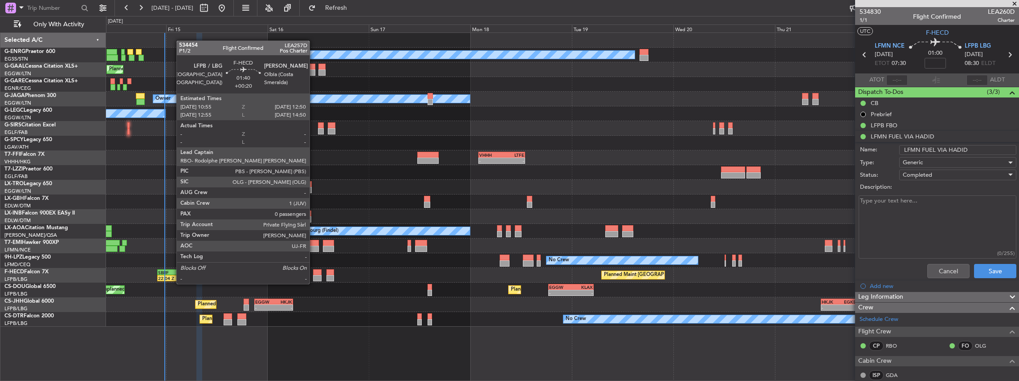
click at [314, 275] on div at bounding box center [317, 278] width 8 height 6
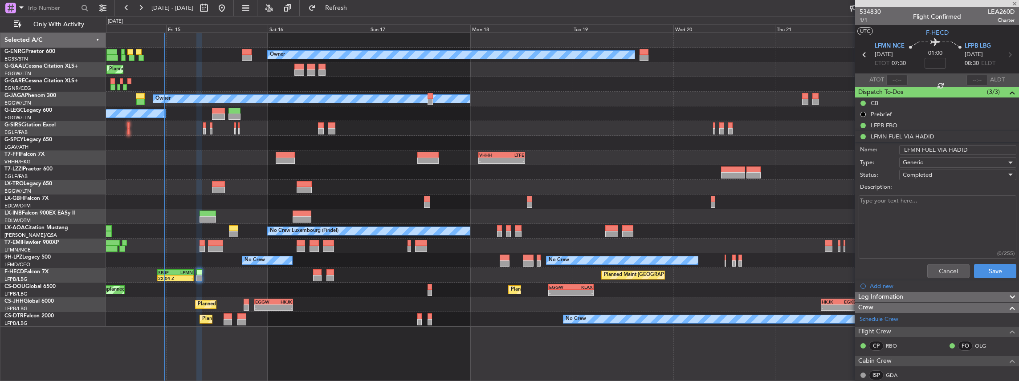
type input "+00:20"
type input "0"
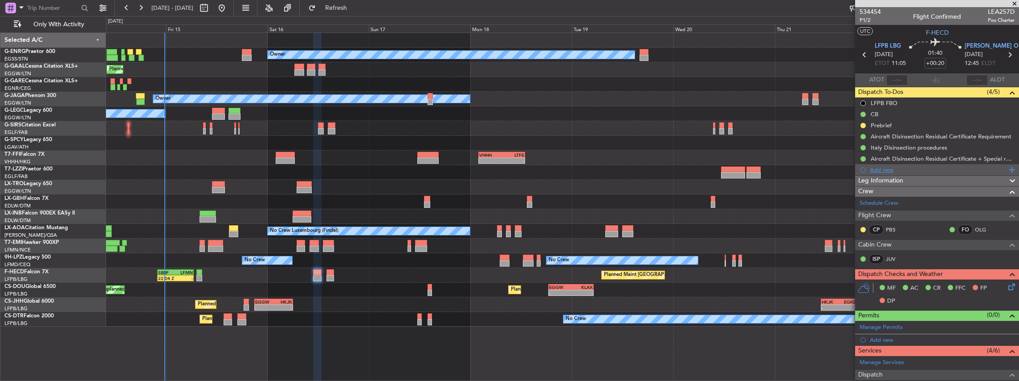
click at [1007, 168] on span at bounding box center [1011, 170] width 8 height 12
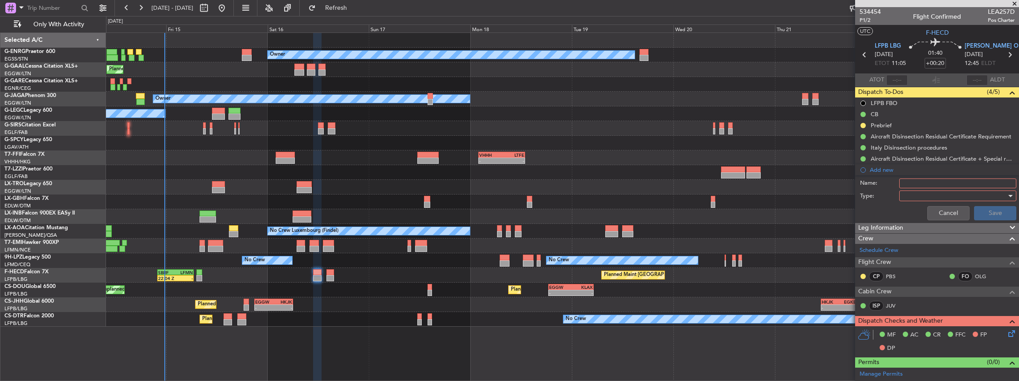
click at [940, 181] on input "Name:" at bounding box center [958, 184] width 117 height 10
paste input "LFMN FUEL VIA HADID"
click at [909, 180] on input "LFMN FUEL VIA HADID" at bounding box center [958, 184] width 117 height 10
type input "LIEO FUEL VIA HADID"
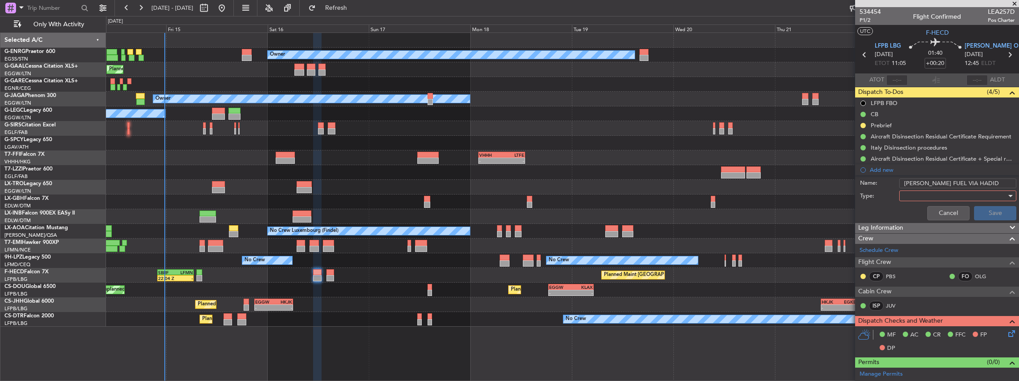
click at [938, 197] on div at bounding box center [955, 195] width 104 height 13
click at [916, 216] on span "Generic" at bounding box center [955, 213] width 106 height 13
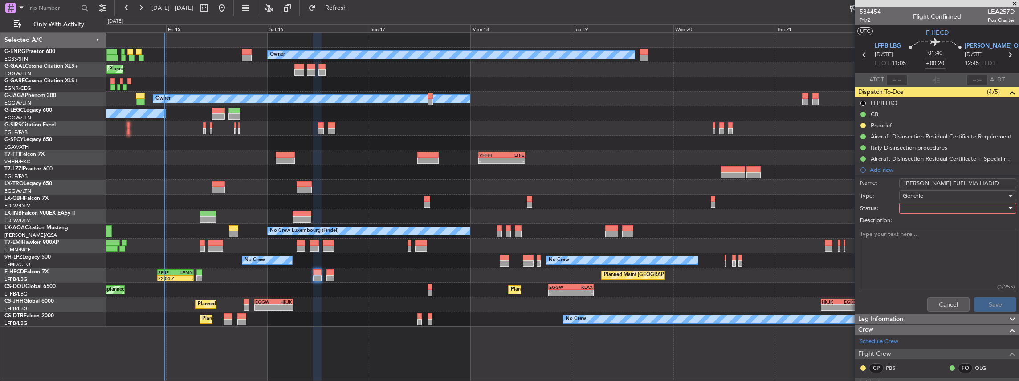
click at [927, 204] on div at bounding box center [955, 208] width 104 height 13
click at [918, 242] on span "In Progress" at bounding box center [955, 239] width 106 height 13
click at [991, 305] on button "Save" at bounding box center [995, 305] width 42 height 14
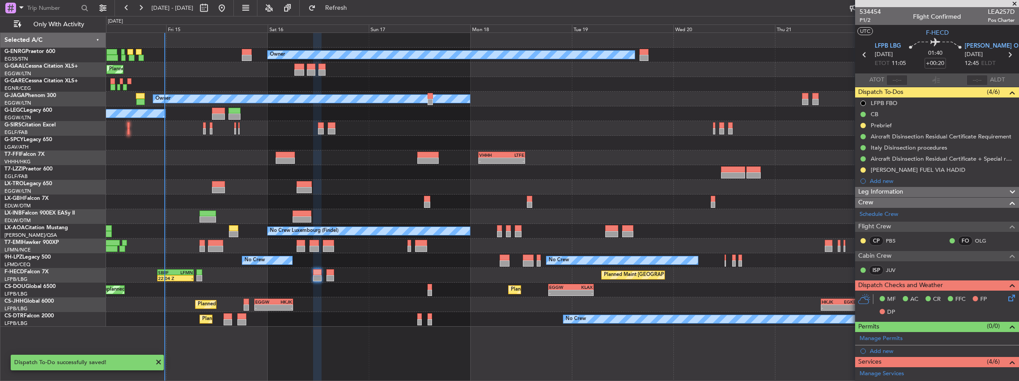
scroll to position [143, 0]
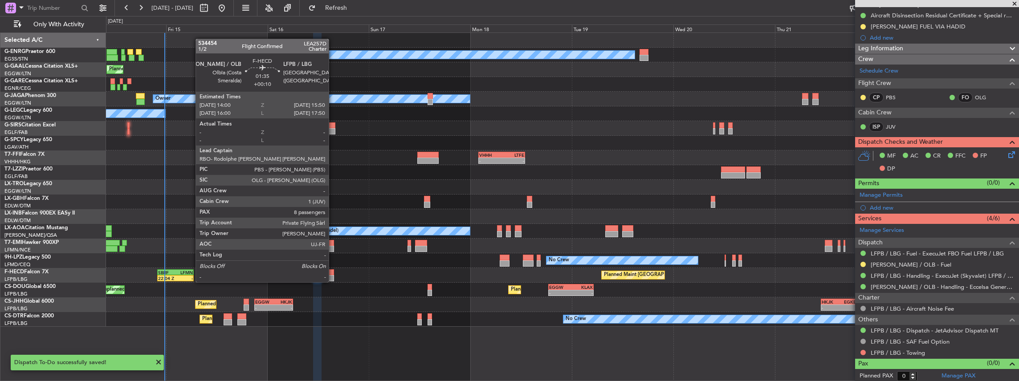
click at [333, 274] on div at bounding box center [331, 273] width 8 height 6
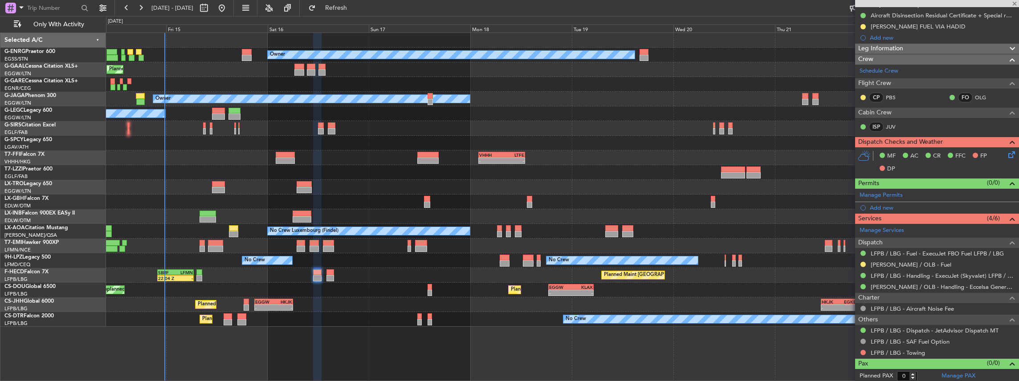
type input "+00:10"
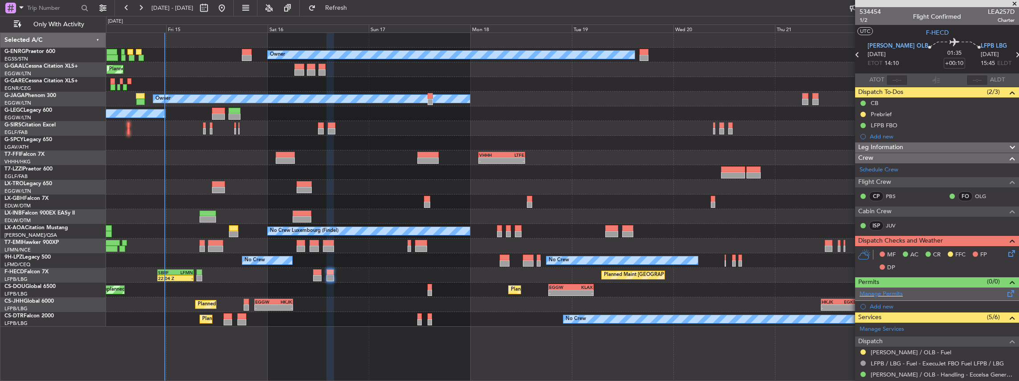
scroll to position [178, 0]
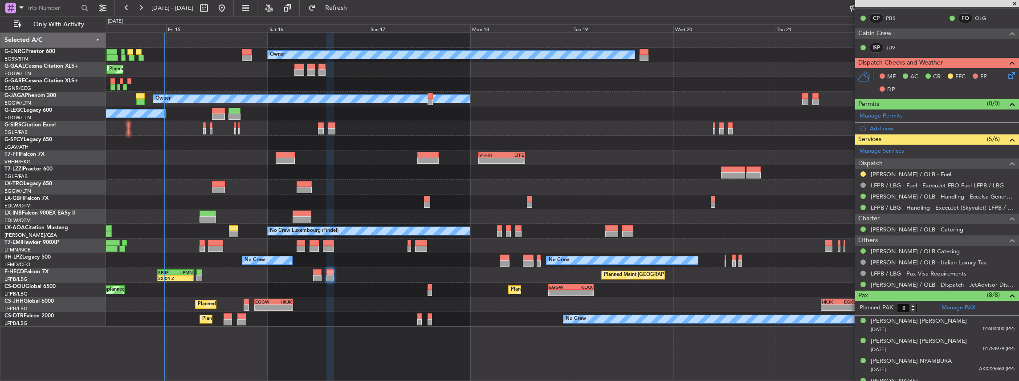
click at [242, 304] on div "Planned Maint London (Biggin Hill) Planned Maint Paris (Le Bourget) - - EGGW 21…" at bounding box center [562, 305] width 913 height 15
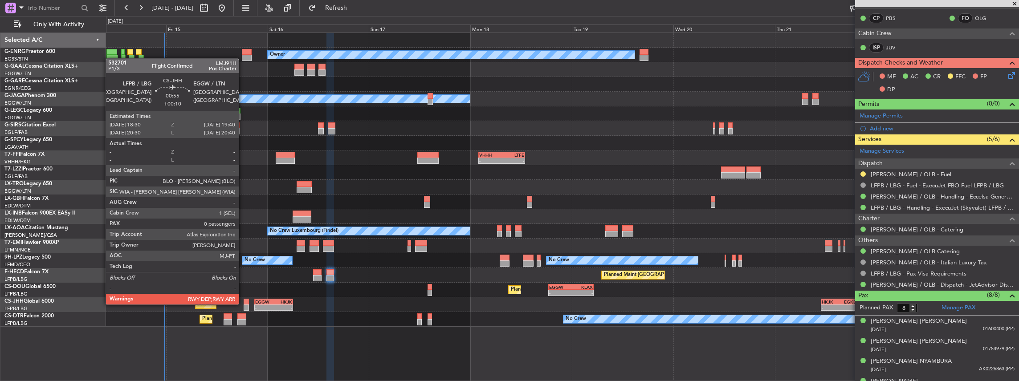
click at [244, 305] on div at bounding box center [246, 308] width 5 height 6
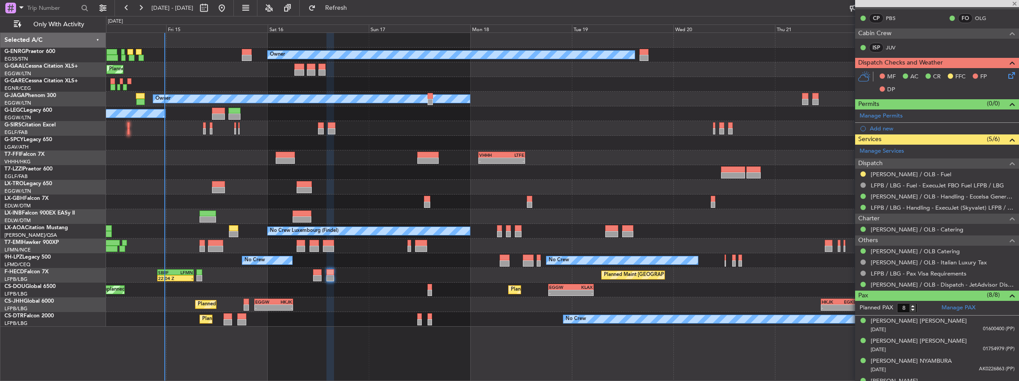
type input "0"
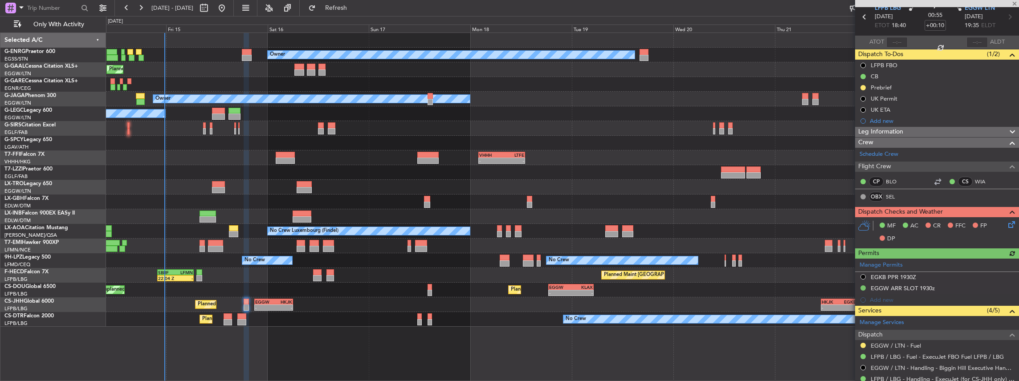
scroll to position [148, 0]
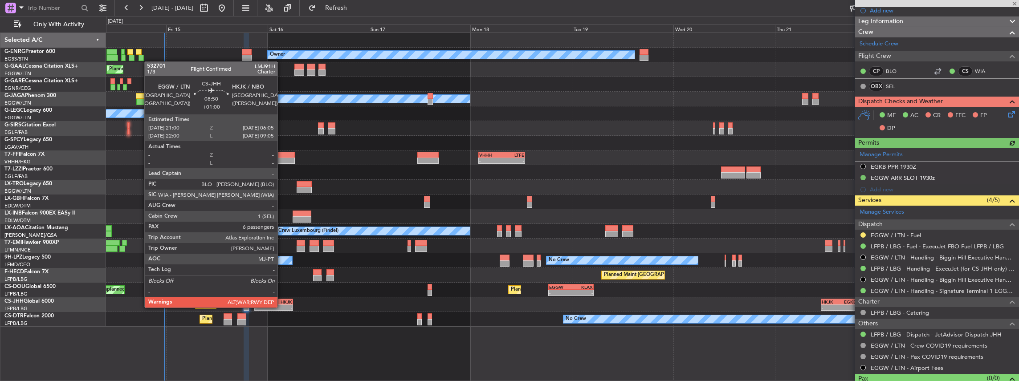
click at [282, 307] on div "-" at bounding box center [283, 307] width 18 height 5
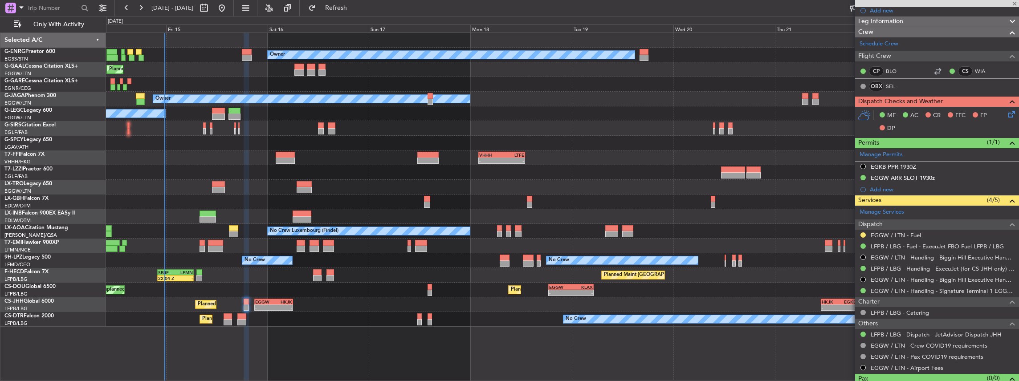
type input "+01:00"
type input "6"
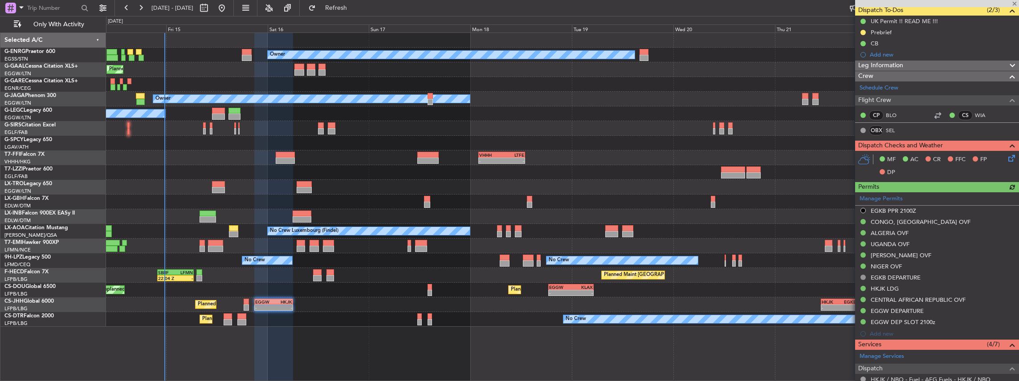
scroll to position [178, 0]
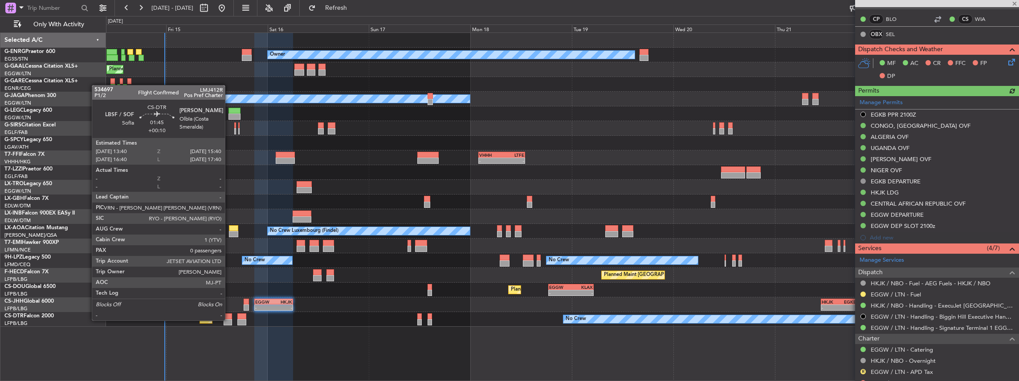
click at [229, 320] on div at bounding box center [228, 322] width 8 height 6
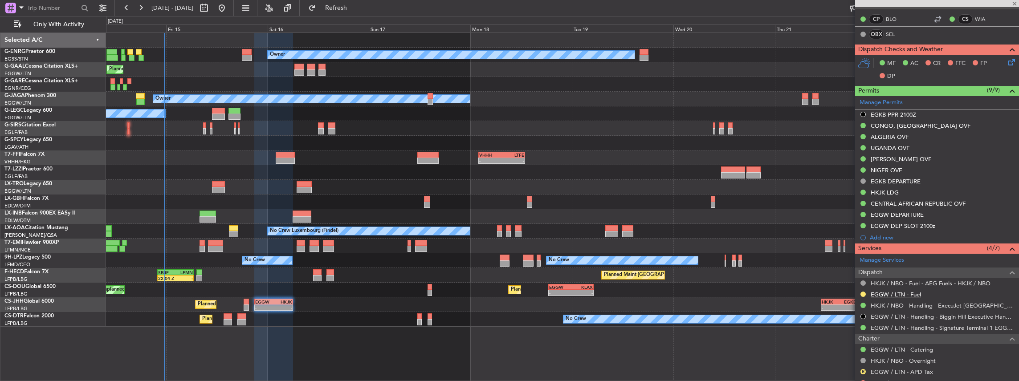
type input "+00:10"
type input "0"
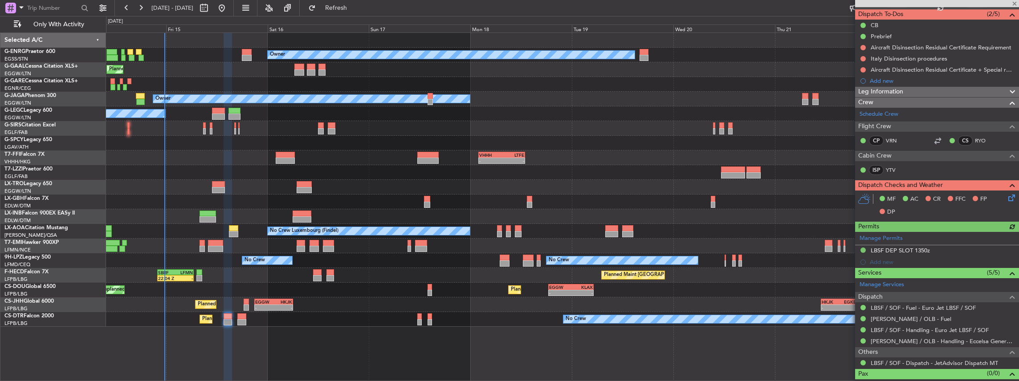
scroll to position [88, 0]
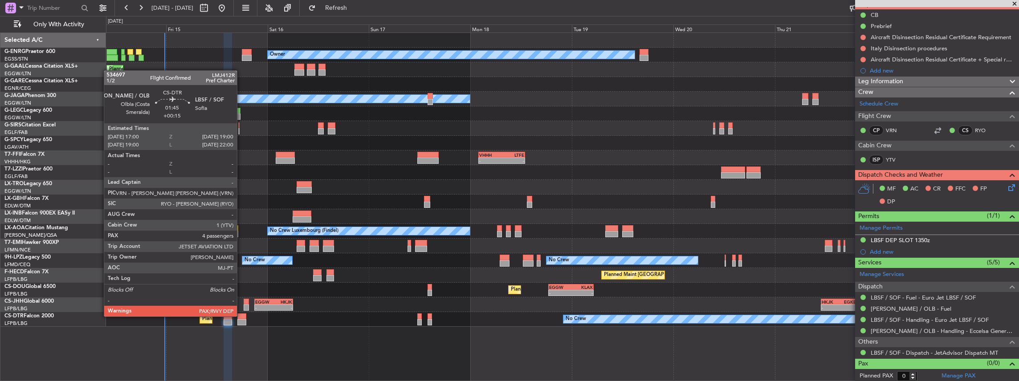
click at [242, 316] on div at bounding box center [241, 317] width 8 height 6
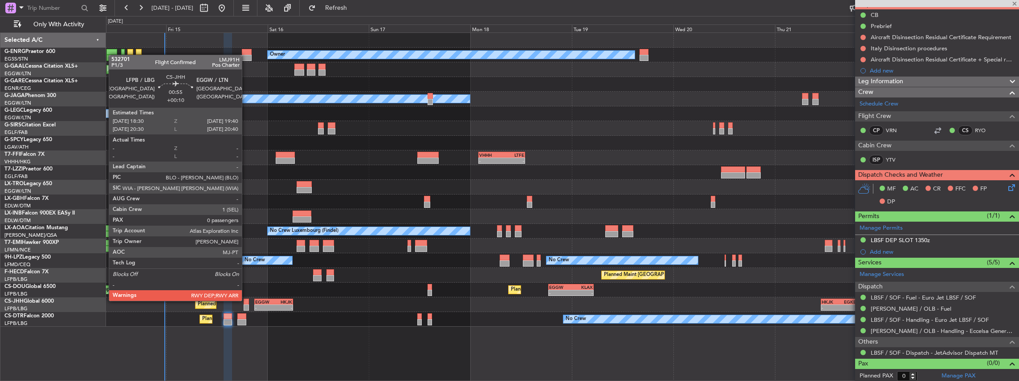
type input "+00:15"
type input "4"
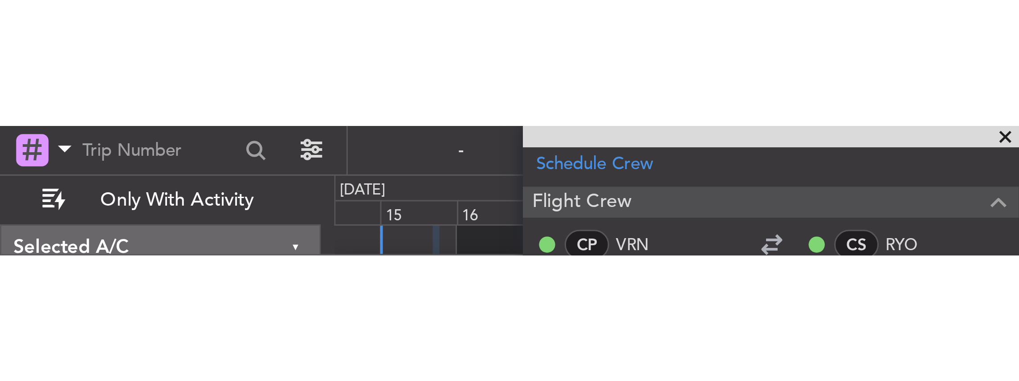
scroll to position [146, 0]
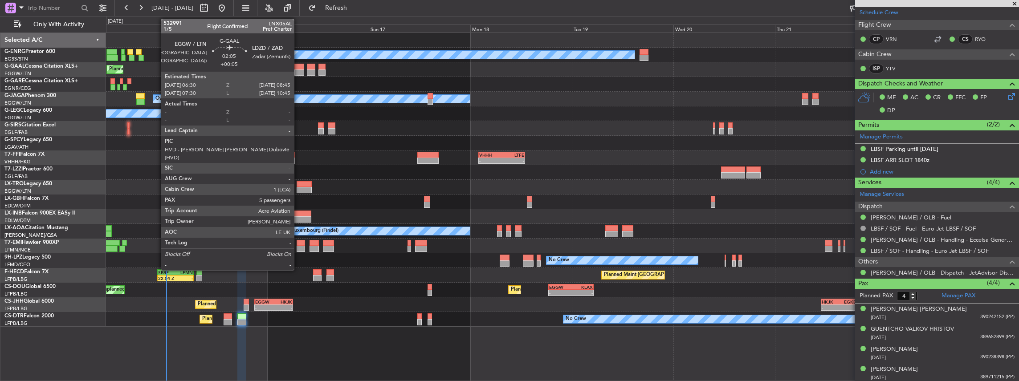
click at [299, 69] on div at bounding box center [300, 67] width 10 height 6
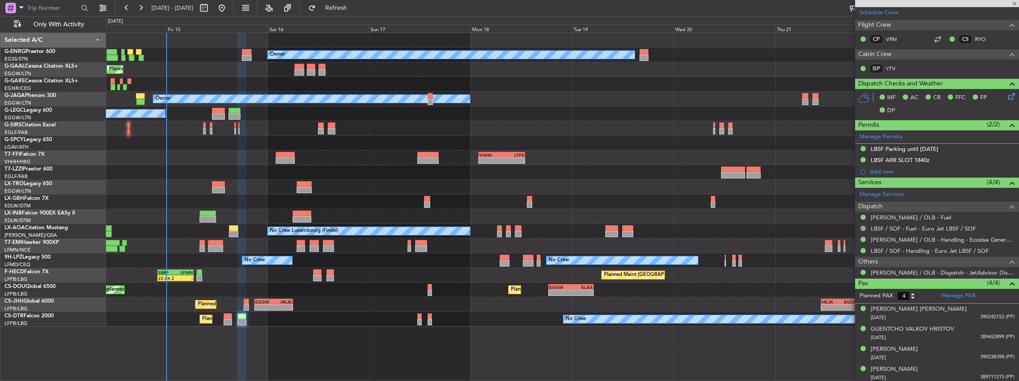
type input "+00:05"
type input "5"
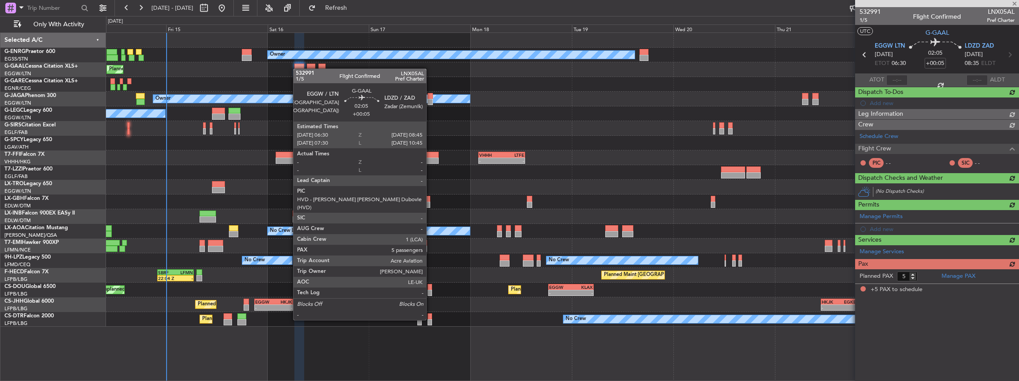
scroll to position [0, 0]
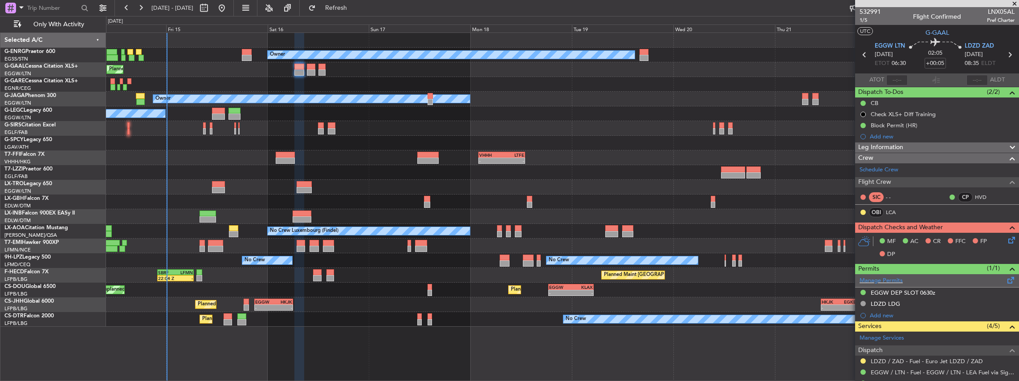
scroll to position [29, 0]
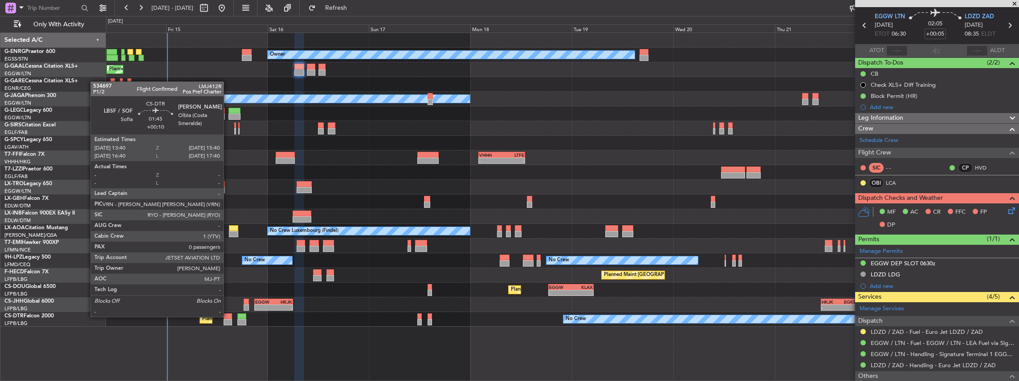
click at [228, 316] on div at bounding box center [228, 317] width 8 height 6
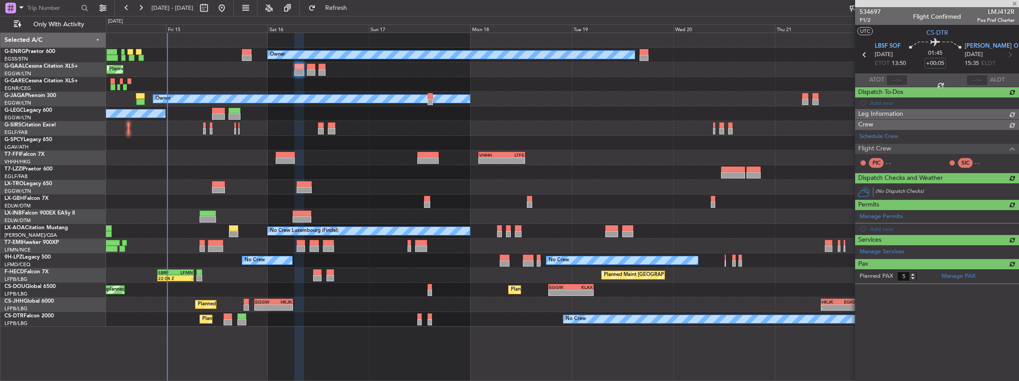
type input "+00:10"
type input "0"
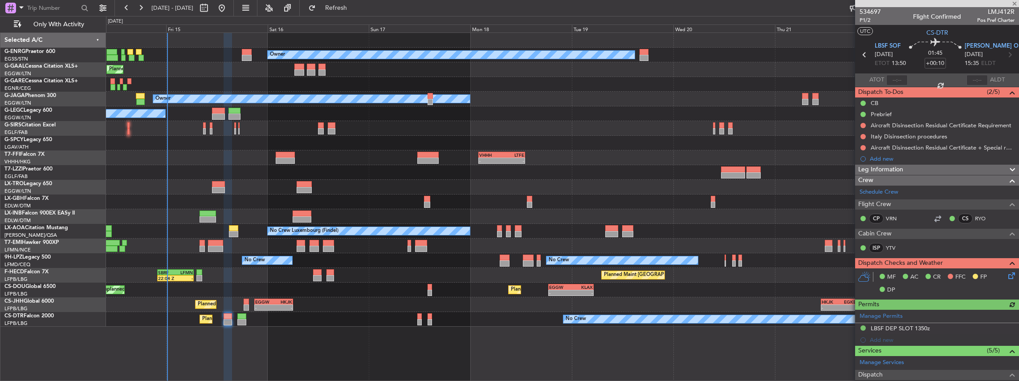
scroll to position [88, 0]
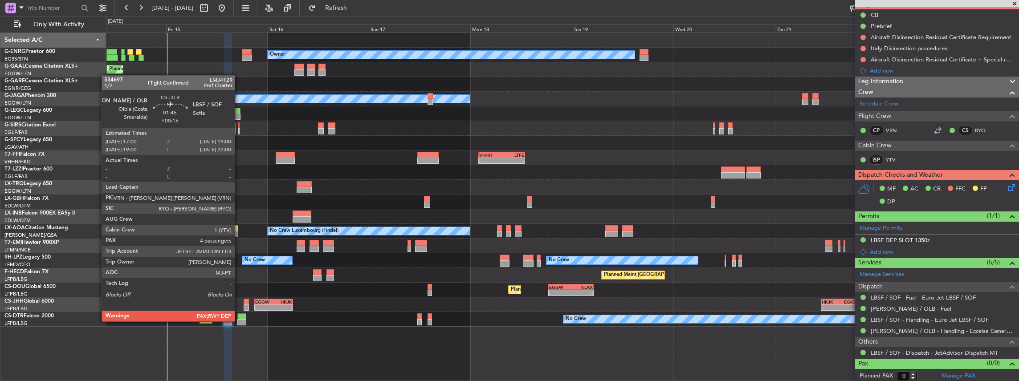
click at [239, 321] on div at bounding box center [241, 322] width 8 height 6
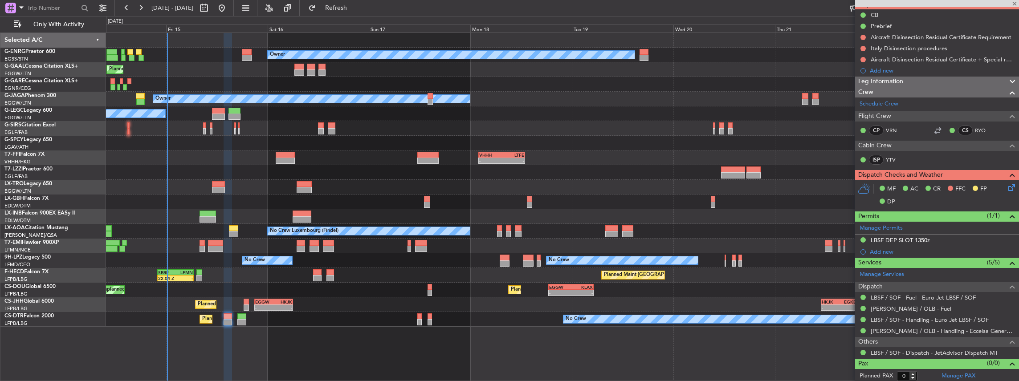
type input "+00:15"
type input "4"
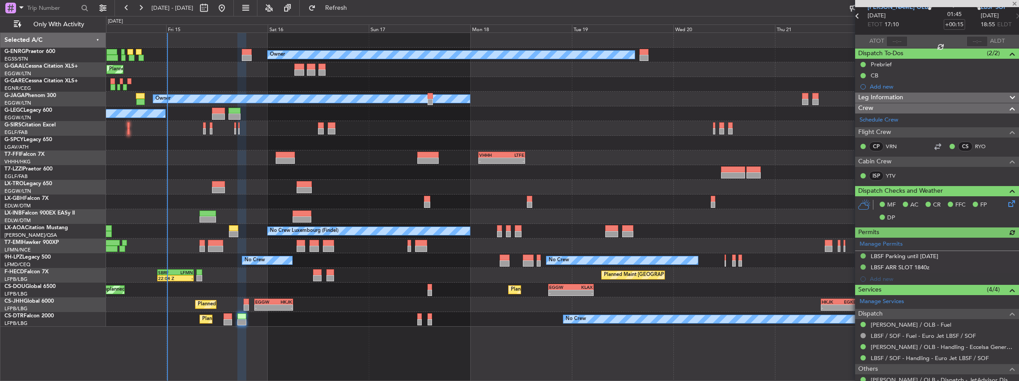
scroll to position [119, 0]
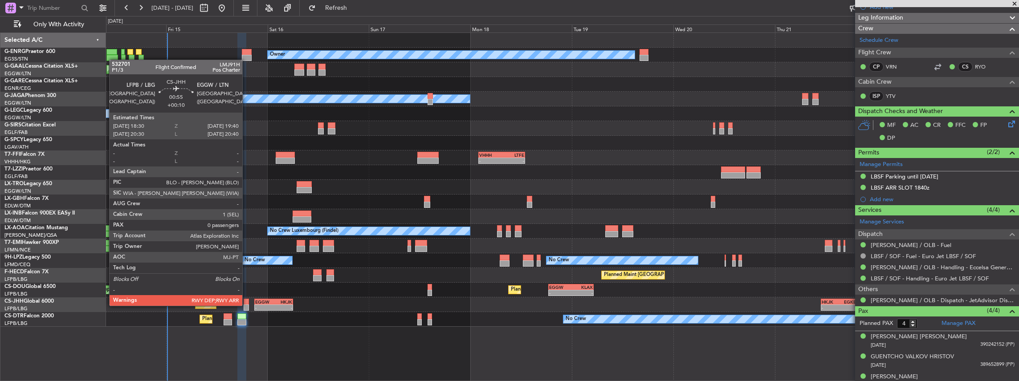
click at [247, 305] on div at bounding box center [246, 308] width 5 height 6
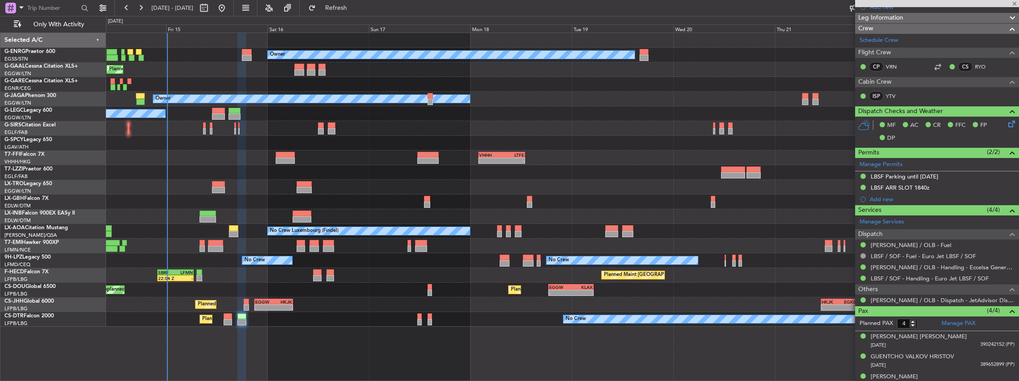
type input "+00:10"
type input "0"
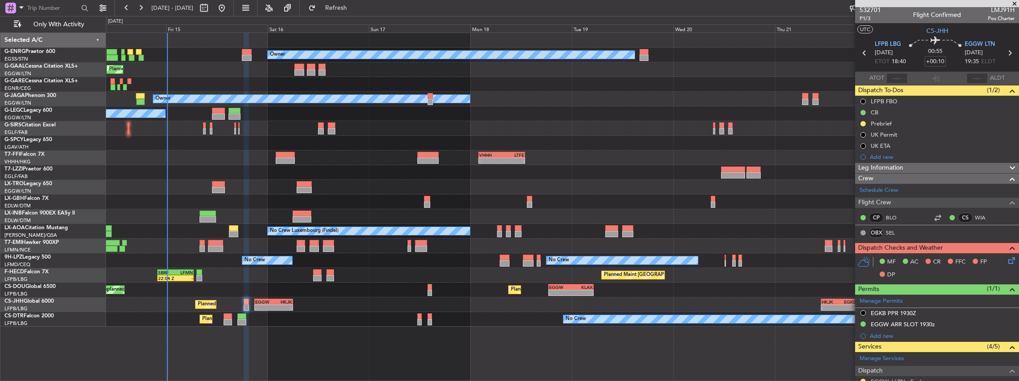
scroll to position [0, 0]
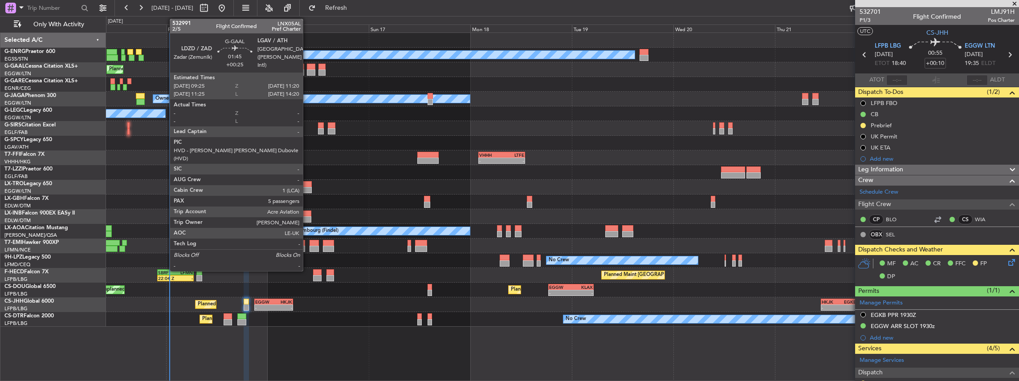
click at [307, 71] on div at bounding box center [311, 73] width 8 height 6
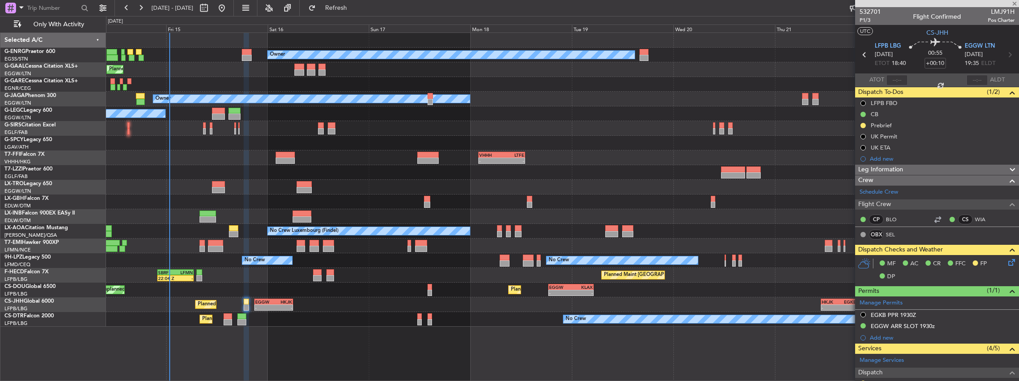
type input "+00:25"
type input "5"
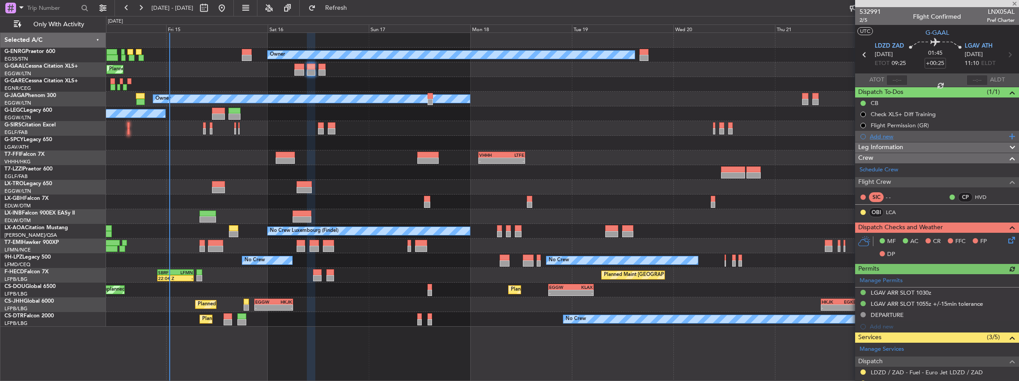
click at [896, 135] on div "Add new" at bounding box center [938, 137] width 137 height 8
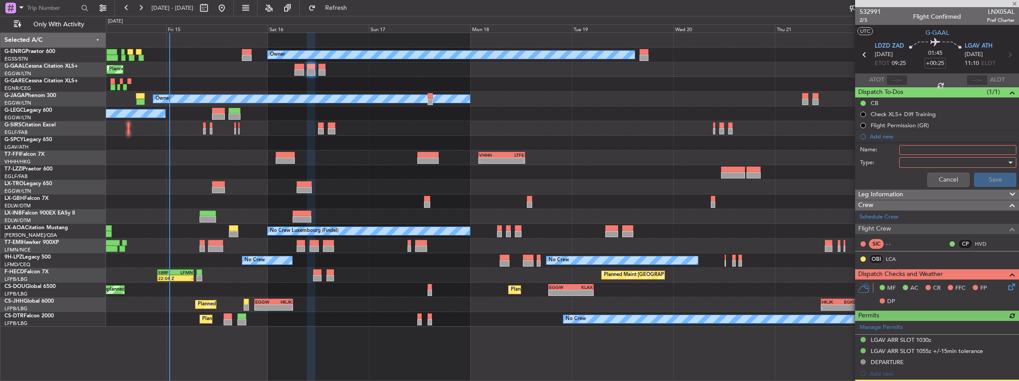
click at [913, 148] on input "Name:" at bounding box center [958, 150] width 117 height 10
click at [982, 149] on input "LGAV FUEL VIA HANDLER" at bounding box center [958, 150] width 117 height 10
type input "LGAV FUEL VIA HANDLER"
click at [953, 164] on div at bounding box center [955, 162] width 104 height 13
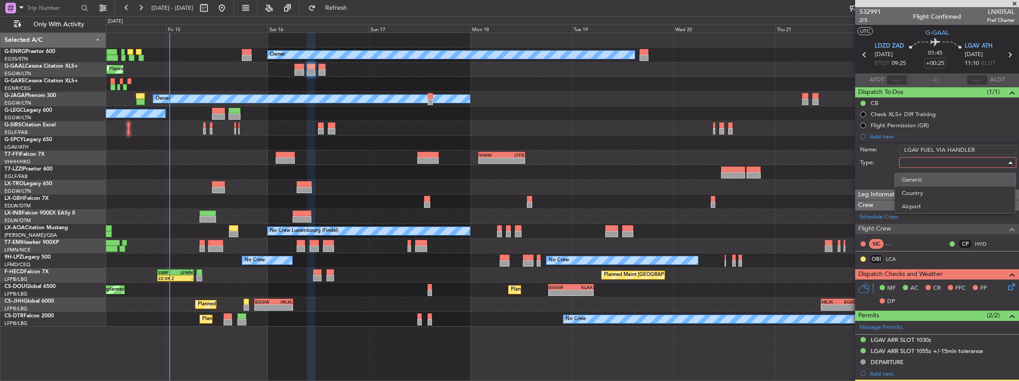
click at [925, 185] on span "Generic" at bounding box center [955, 179] width 106 height 13
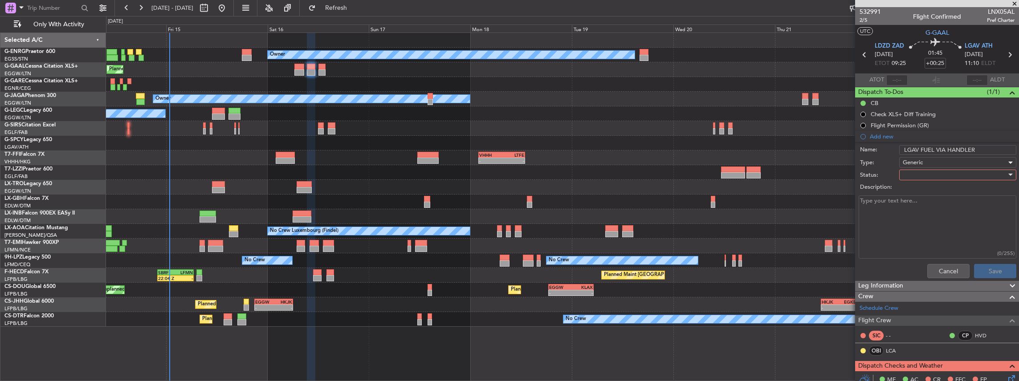
click at [915, 176] on div at bounding box center [955, 174] width 104 height 13
click at [928, 201] on span "In Progress" at bounding box center [955, 205] width 106 height 13
drag, startPoint x: 973, startPoint y: 149, endPoint x: 900, endPoint y: 150, distance: 73.1
click at [900, 150] on input "LGAV FUEL VIA HANDLER" at bounding box center [958, 150] width 117 height 10
click at [941, 212] on textarea "Description:" at bounding box center [938, 228] width 158 height 64
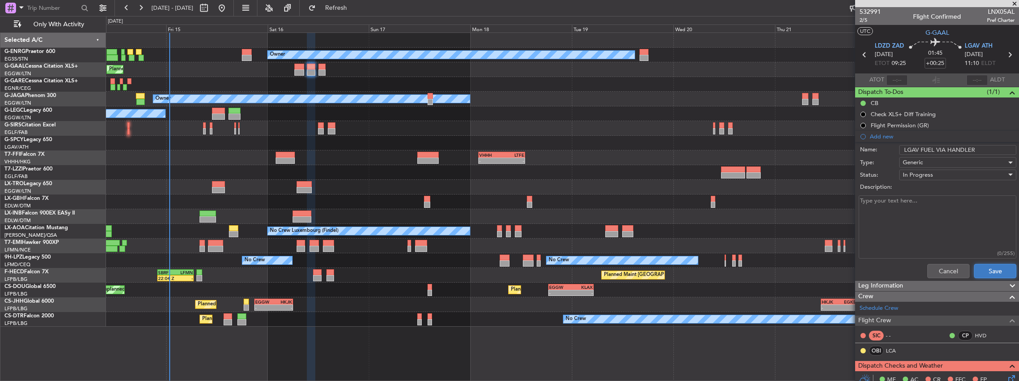
click at [1000, 272] on button "Save" at bounding box center [995, 271] width 42 height 14
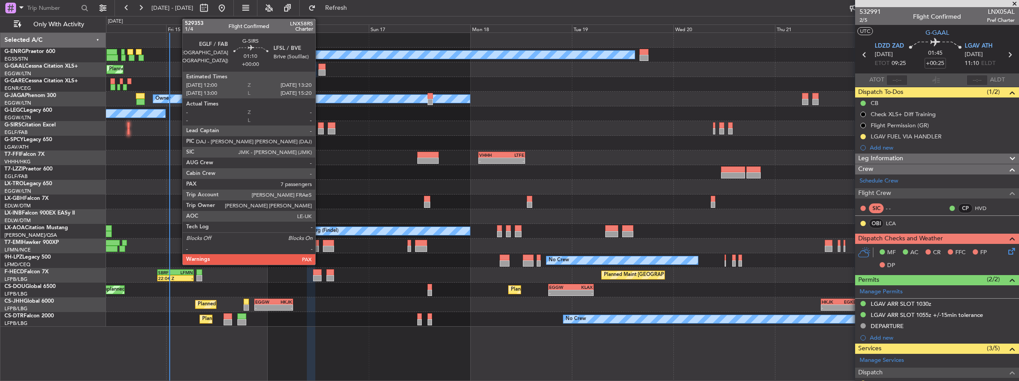
click at [320, 125] on div at bounding box center [321, 126] width 6 height 6
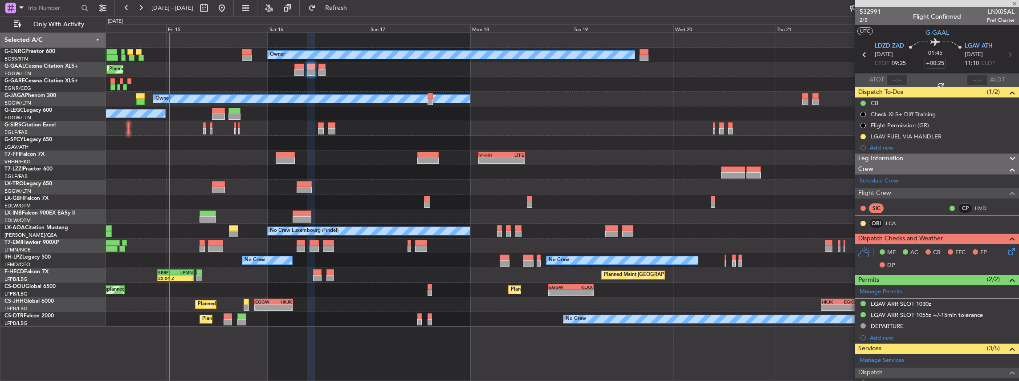
type input "7"
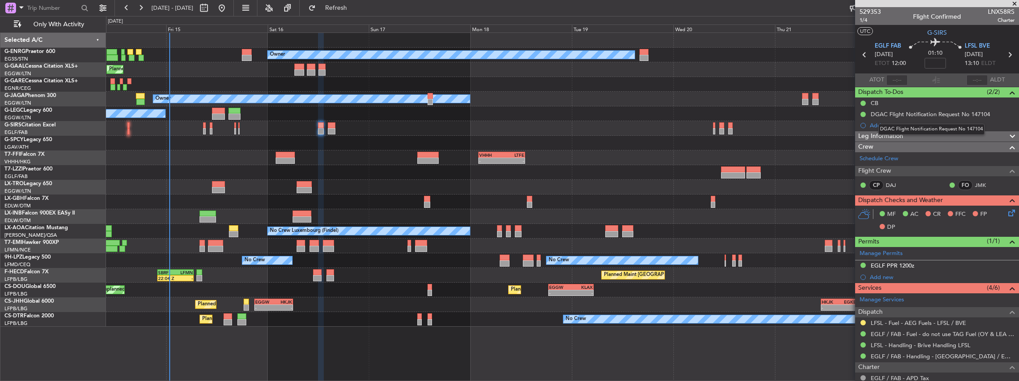
click at [939, 123] on mat-tooltip-component "DGAC Flight Notification Request No 147104" at bounding box center [931, 130] width 119 height 24
click at [869, 126] on div "Add new" at bounding box center [938, 125] width 164 height 11
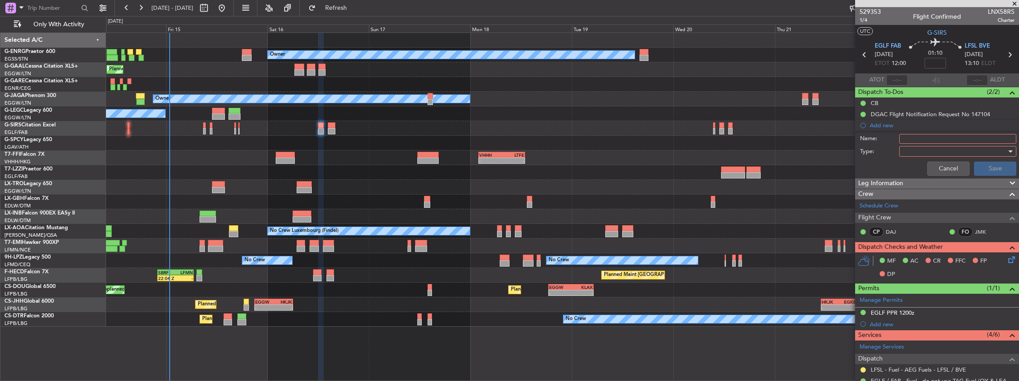
click at [918, 141] on input "Name:" at bounding box center [958, 139] width 117 height 10
paste input "LGAV FUEL VIA HANDLER"
drag, startPoint x: 918, startPoint y: 138, endPoint x: 897, endPoint y: 139, distance: 20.5
click at [900, 139] on input "LGAV FUEL VIA HANDLER" at bounding box center [958, 139] width 117 height 10
type input "LFSL FUEL VIA HANDLER"
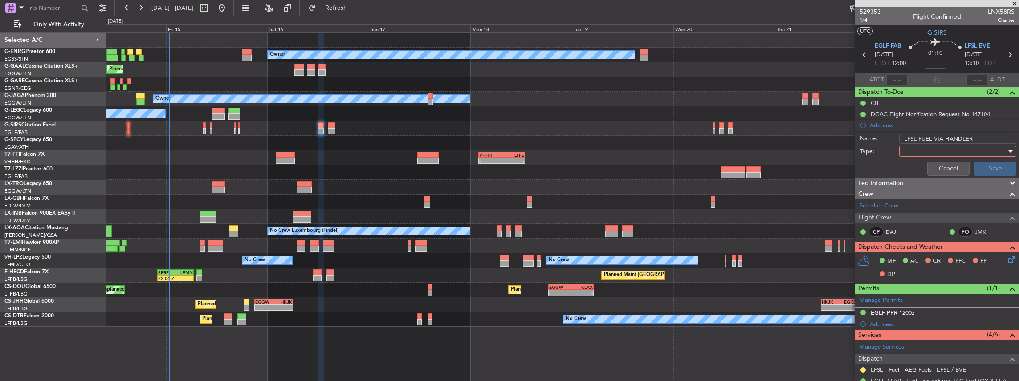
click at [938, 149] on div at bounding box center [955, 151] width 104 height 13
click at [922, 169] on span "Generic" at bounding box center [955, 168] width 106 height 13
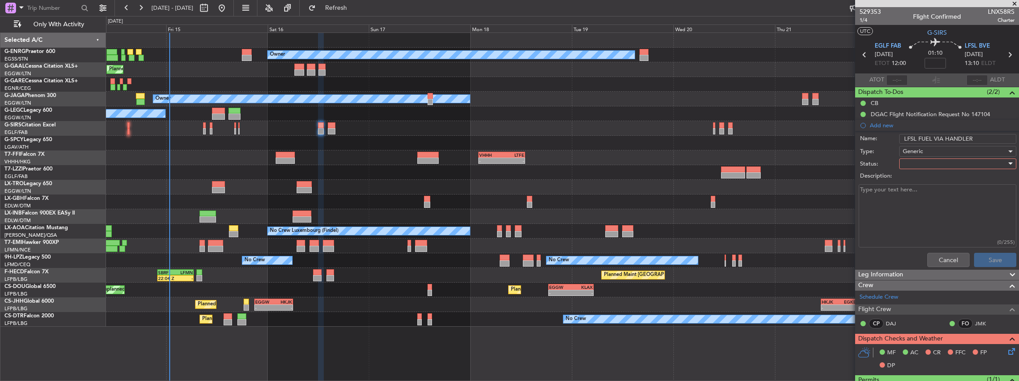
click at [910, 162] on div at bounding box center [955, 163] width 104 height 13
click at [924, 190] on span "In Progress" at bounding box center [955, 194] width 106 height 13
click at [992, 261] on button "Save" at bounding box center [995, 260] width 42 height 14
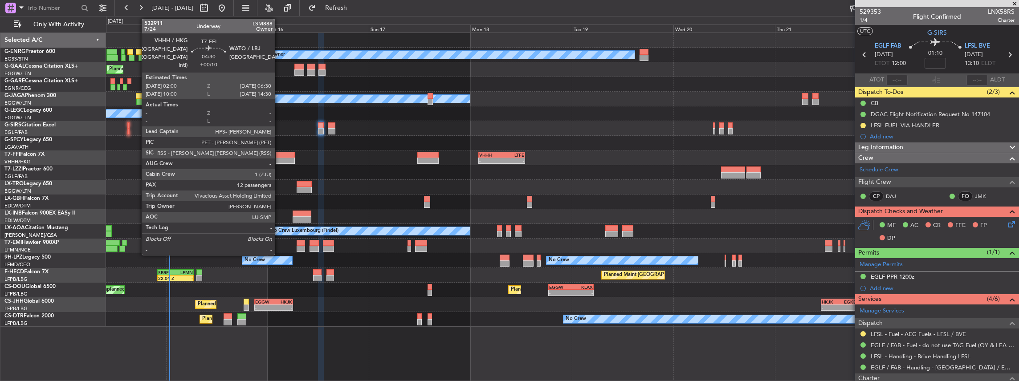
click at [279, 158] on div at bounding box center [285, 161] width 19 height 6
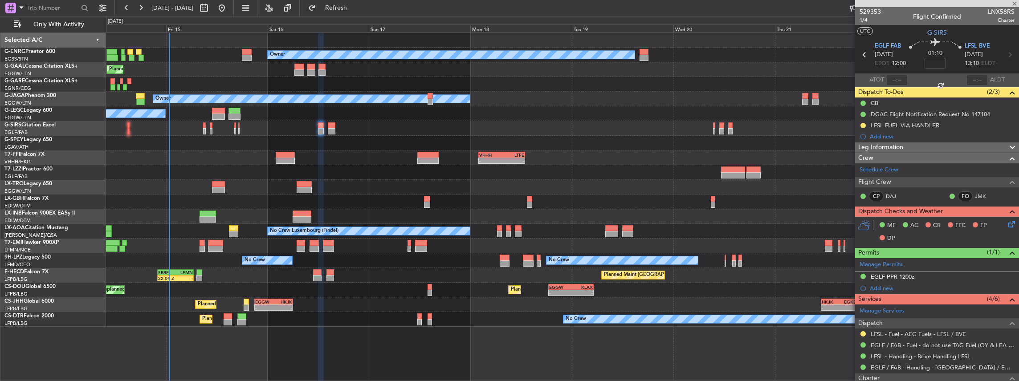
type input "+00:10"
type input "12"
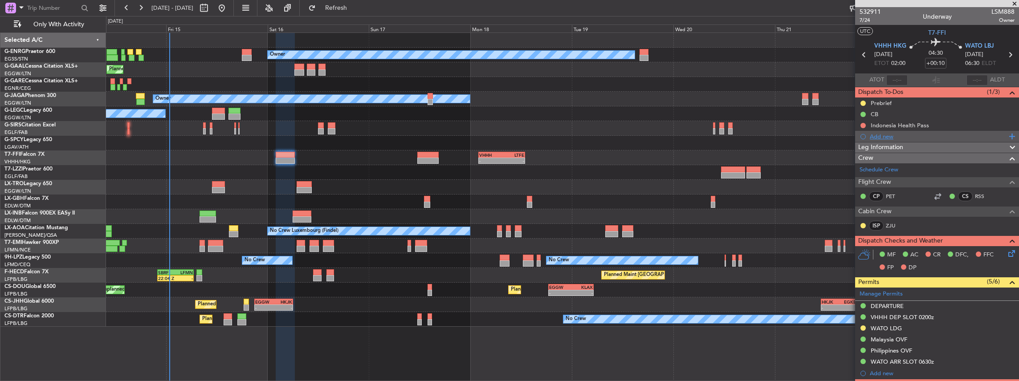
click at [995, 136] on div "Add new" at bounding box center [938, 137] width 137 height 8
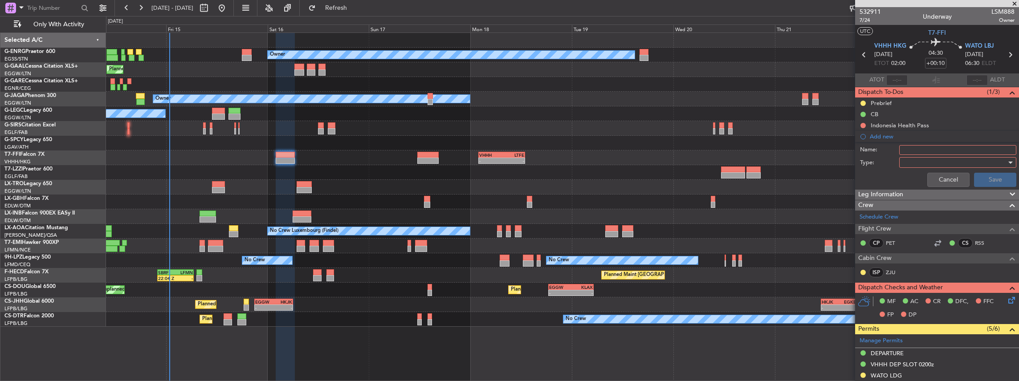
click at [947, 149] on input "Name:" at bounding box center [958, 150] width 117 height 10
paste input "LGAV FUEL VIA HANDLER"
drag, startPoint x: 918, startPoint y: 150, endPoint x: 897, endPoint y: 151, distance: 20.5
click at [897, 151] on div "Name: LGAV FUEL VIA HANDLER" at bounding box center [937, 149] width 173 height 13
type input "VHHH FUEL VIA HANDLER"
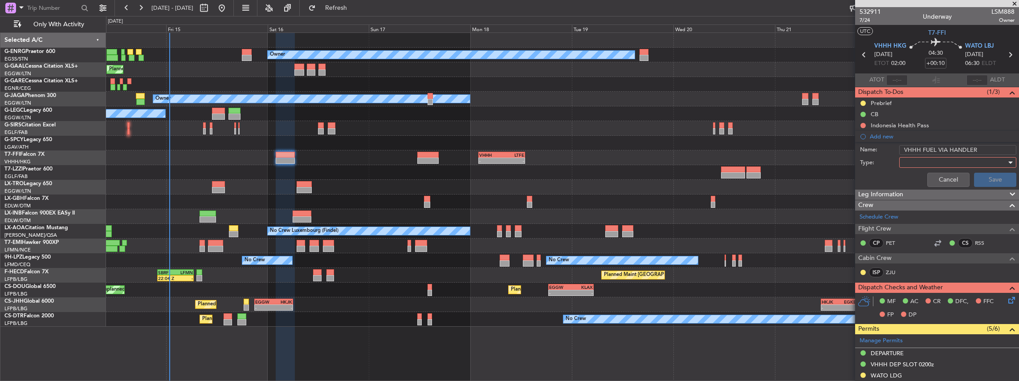
click at [911, 163] on div at bounding box center [955, 162] width 104 height 13
click at [921, 182] on span "Generic" at bounding box center [955, 179] width 106 height 13
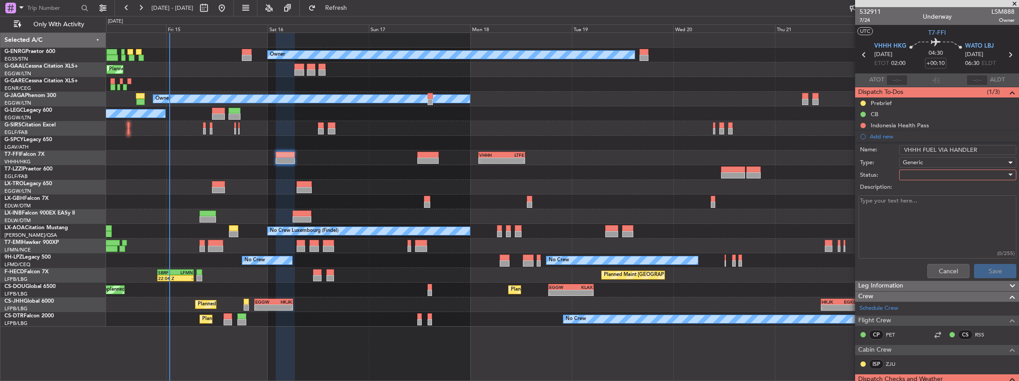
click at [932, 174] on div at bounding box center [955, 174] width 104 height 13
click at [933, 209] on span "In Progress" at bounding box center [955, 205] width 106 height 13
click at [984, 275] on button "Save" at bounding box center [995, 271] width 42 height 14
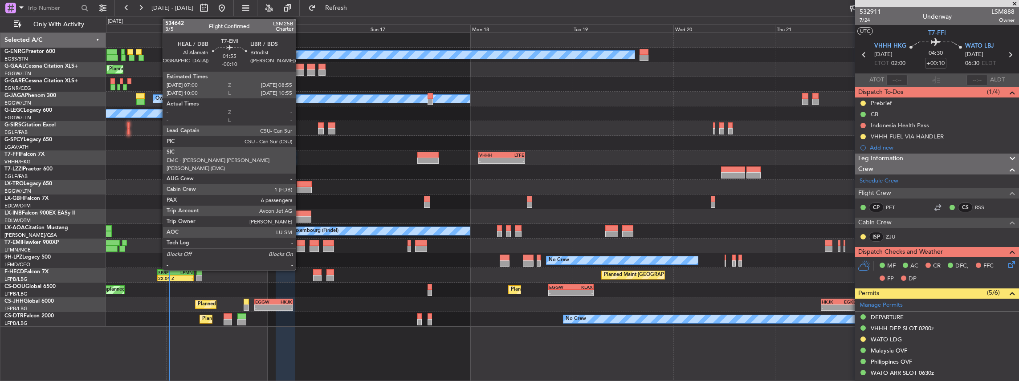
click at [300, 247] on div at bounding box center [301, 249] width 8 height 6
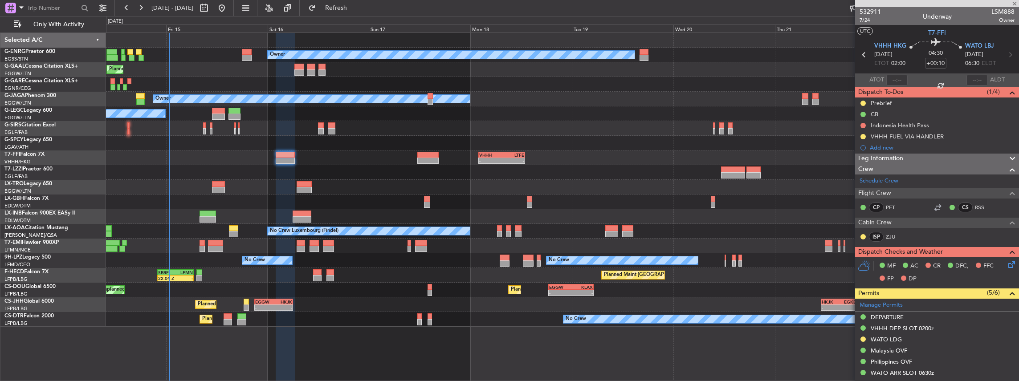
type input "-00:10"
type input "6"
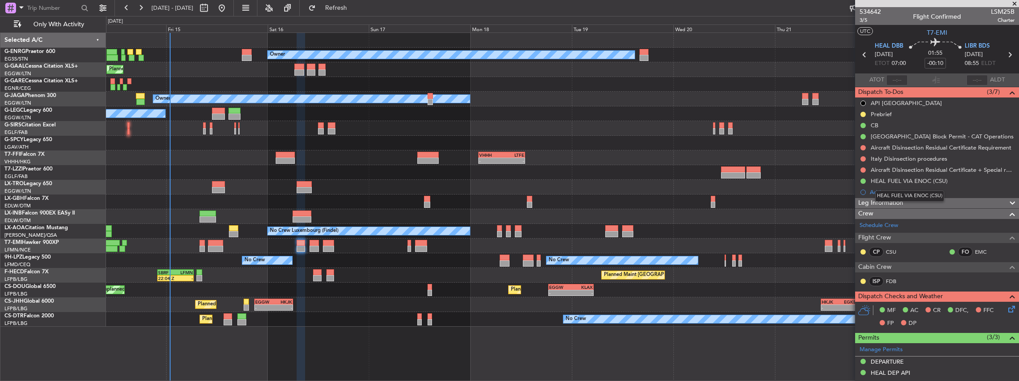
click at [881, 192] on div "HEAL FUEL VIA ENOC (CSU)" at bounding box center [910, 196] width 69 height 11
click at [889, 190] on div "Add new" at bounding box center [938, 192] width 137 height 8
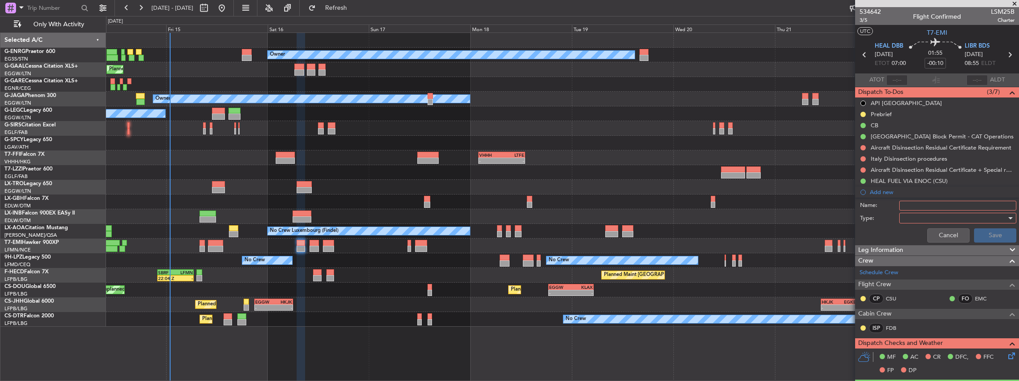
click at [936, 208] on input "Name:" at bounding box center [958, 206] width 117 height 10
paste input "LGAV FUEL VIA HANDLER"
drag, startPoint x: 917, startPoint y: 207, endPoint x: 893, endPoint y: 207, distance: 24.5
click at [893, 207] on div "Name: LGAV FUEL VIA HANDLER" at bounding box center [937, 205] width 173 height 13
type input "LIBR FUEL VIA HANDLER"
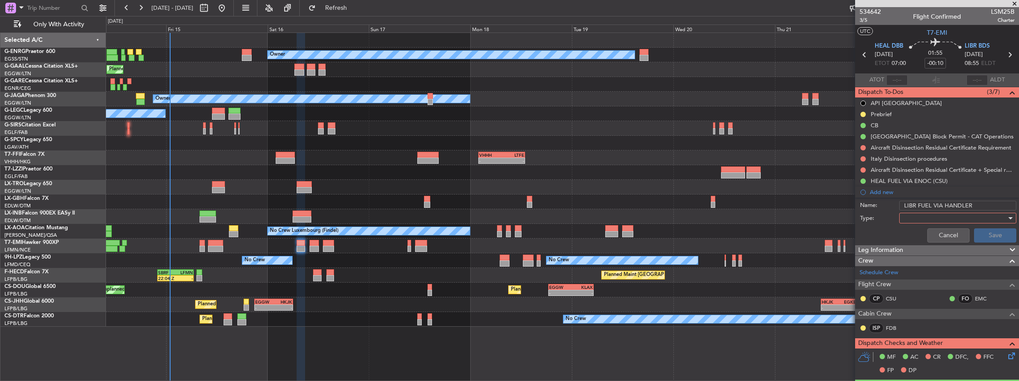
click at [958, 219] on div at bounding box center [955, 218] width 104 height 13
click at [923, 236] on span "Generic" at bounding box center [955, 235] width 106 height 13
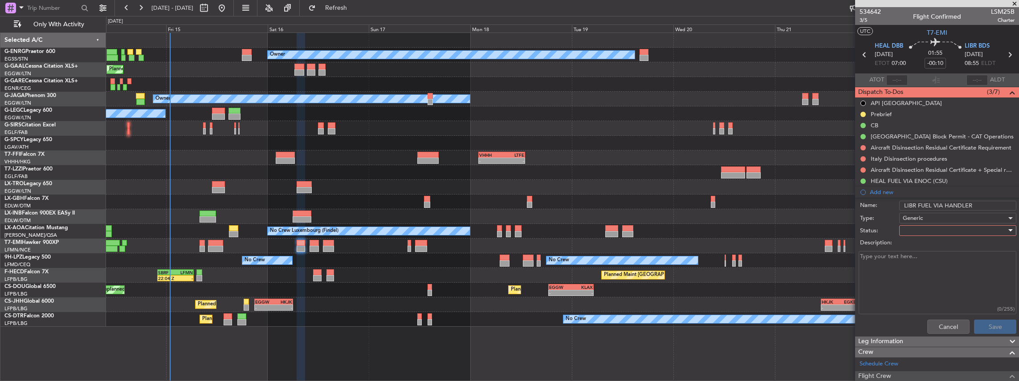
click at [931, 233] on div at bounding box center [955, 230] width 104 height 13
click at [929, 261] on span "In Progress" at bounding box center [955, 261] width 106 height 13
click at [988, 323] on button "Save" at bounding box center [995, 327] width 42 height 14
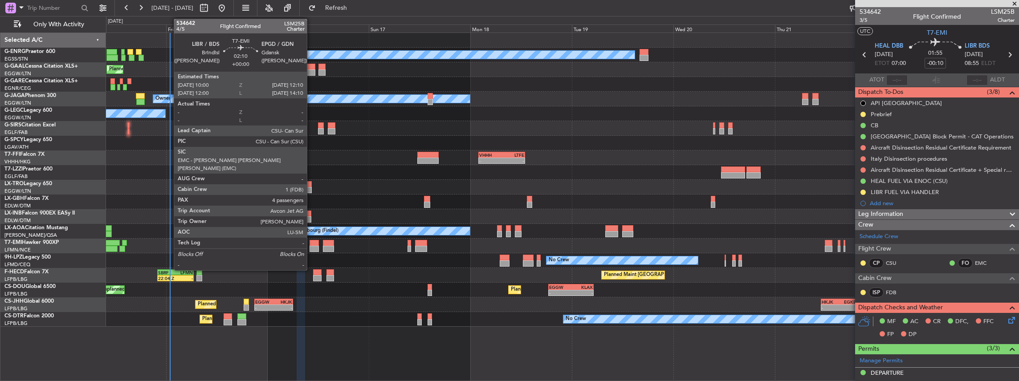
click at [311, 246] on div at bounding box center [314, 249] width 9 height 6
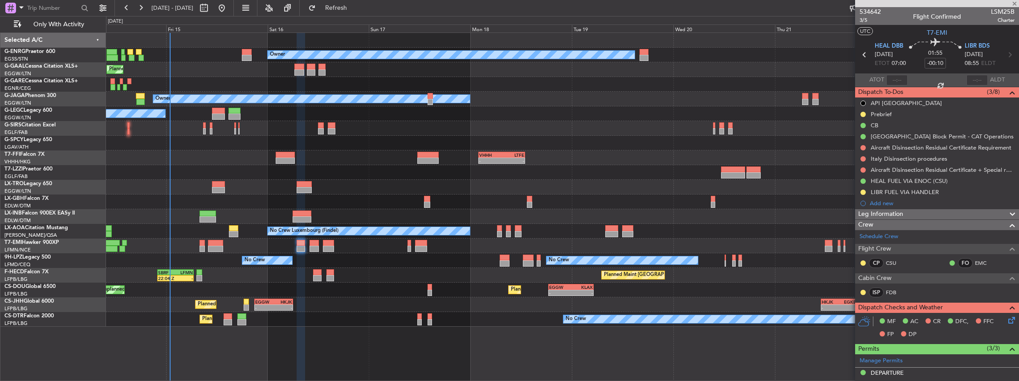
type input "4"
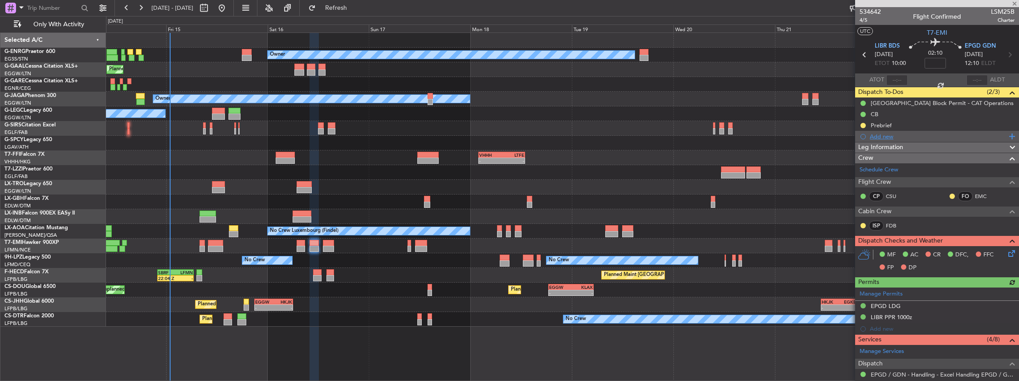
click at [970, 133] on div "Add new" at bounding box center [938, 137] width 137 height 8
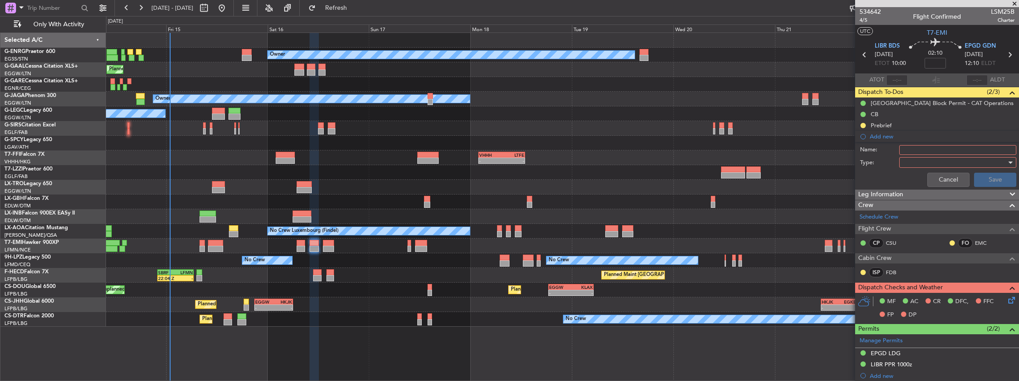
click at [943, 149] on input "Name:" at bounding box center [958, 150] width 117 height 10
paste input "LGAV FUEL VIA HANDLER"
drag, startPoint x: 917, startPoint y: 149, endPoint x: 884, endPoint y: 149, distance: 33.0
click at [884, 149] on div "Name: LGAV FUEL VIA HANDLER" at bounding box center [937, 149] width 173 height 13
type input "EPGD FUEL VIA HANDLER"
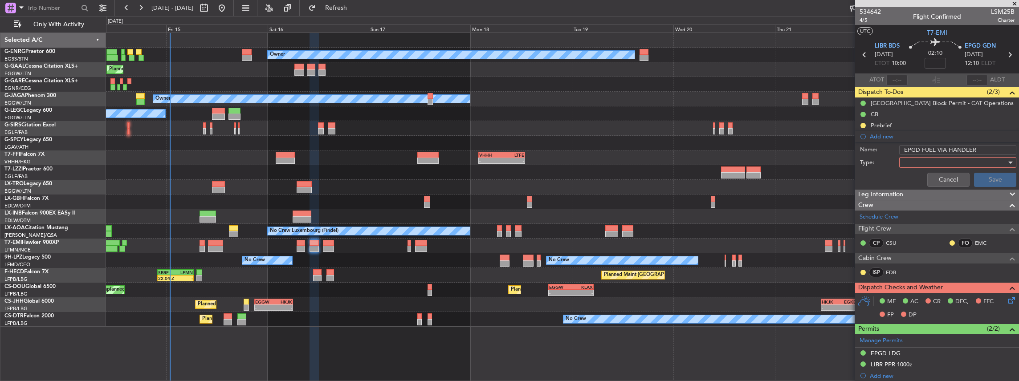
click at [995, 164] on div at bounding box center [955, 162] width 104 height 13
click at [933, 182] on span "Generic" at bounding box center [955, 179] width 106 height 13
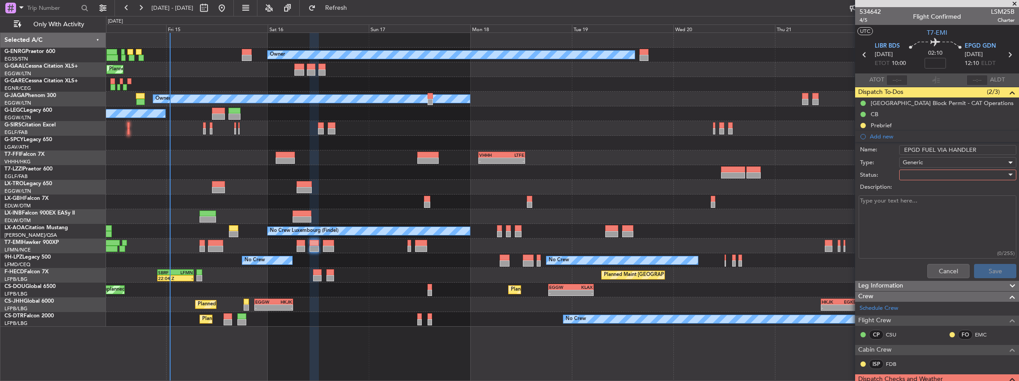
click at [924, 176] on div at bounding box center [955, 174] width 104 height 13
click at [920, 205] on span "In Progress" at bounding box center [955, 205] width 106 height 13
click at [982, 268] on button "Save" at bounding box center [995, 271] width 42 height 14
